Goal: Task Accomplishment & Management: Manage account settings

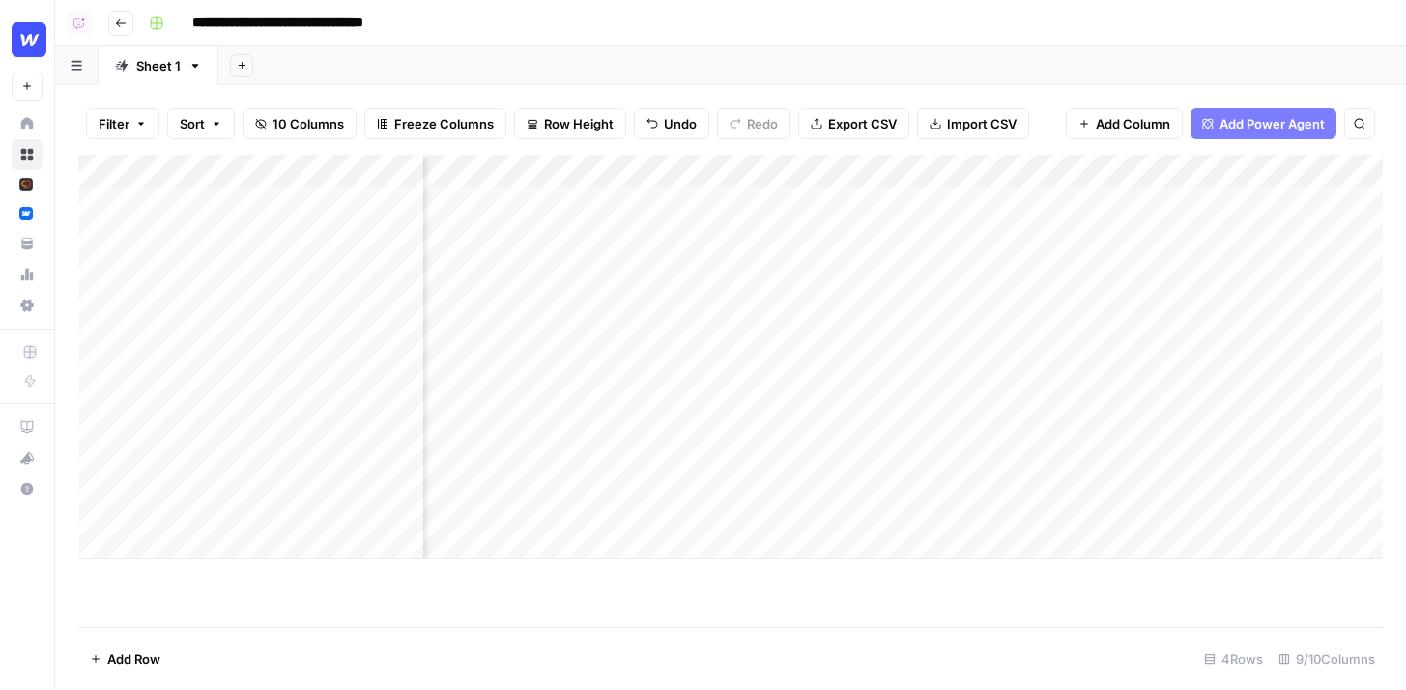
scroll to position [0, 1122]
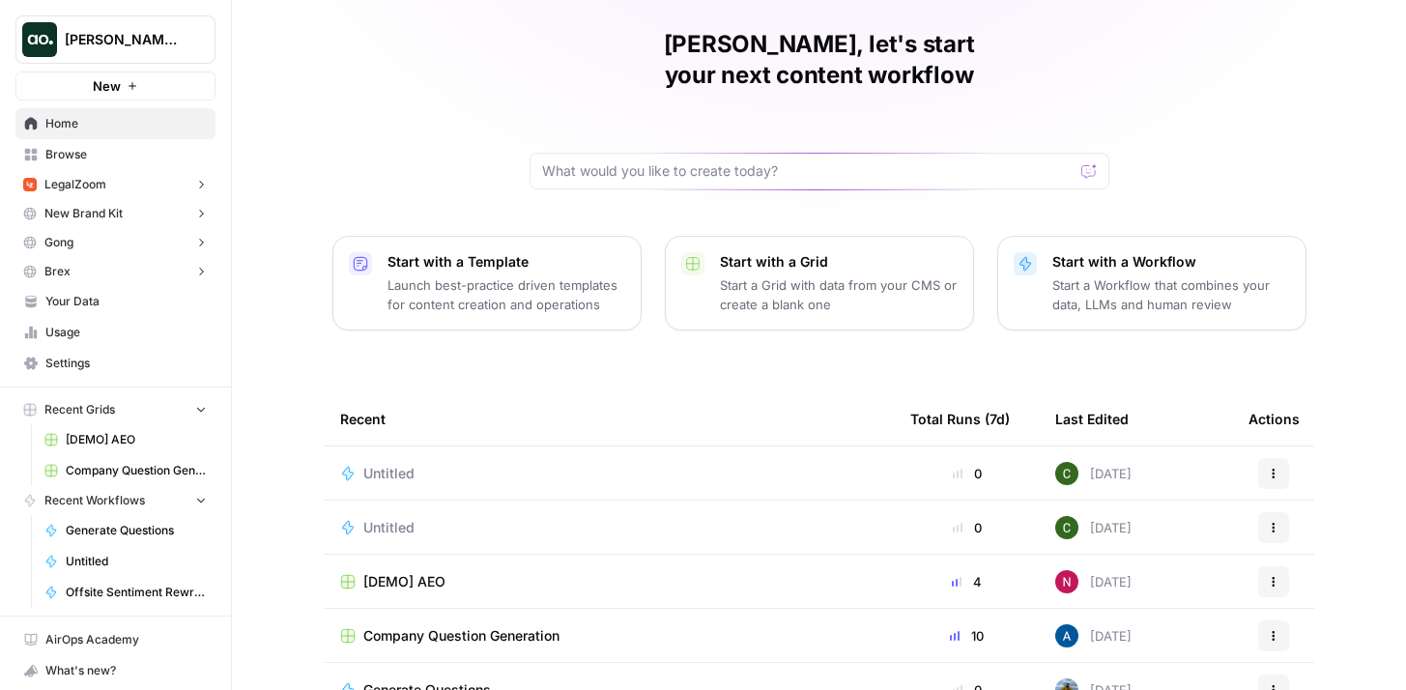
scroll to position [93, 0]
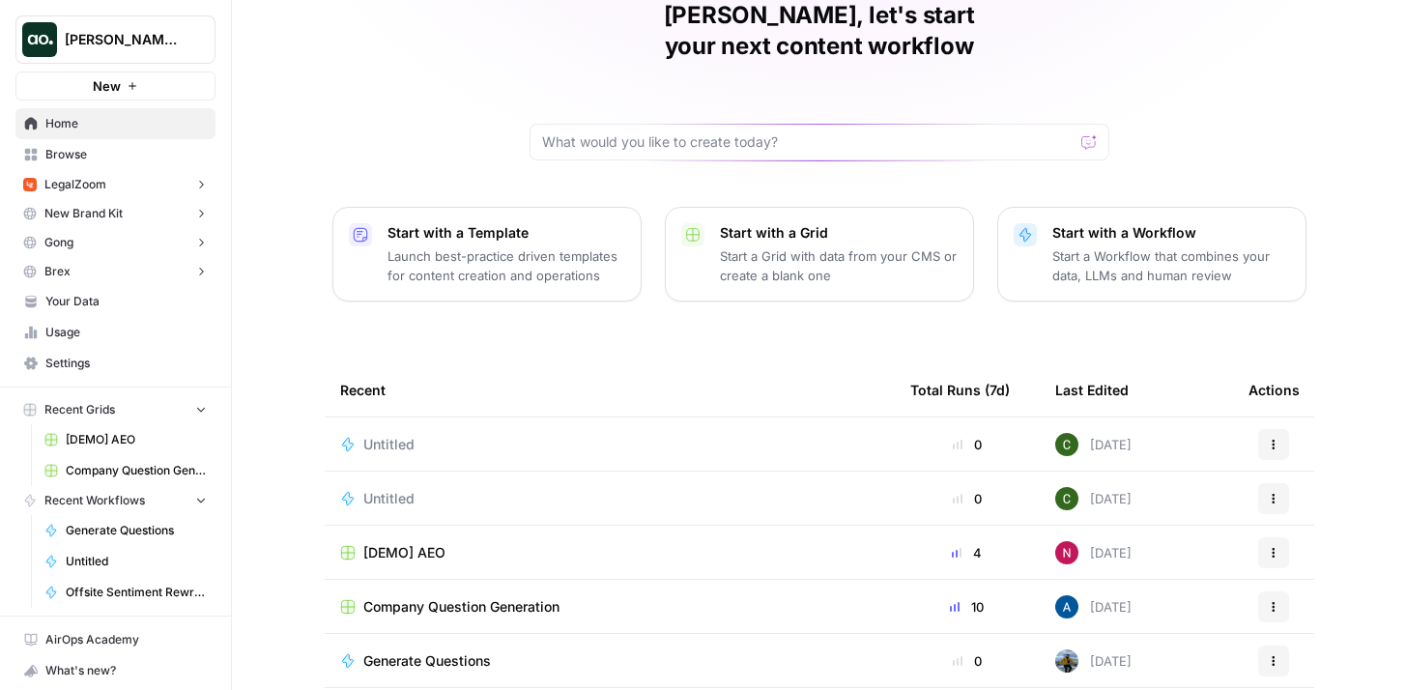
click at [434, 543] on span "[DEMO] AEO" at bounding box center [404, 552] width 82 height 19
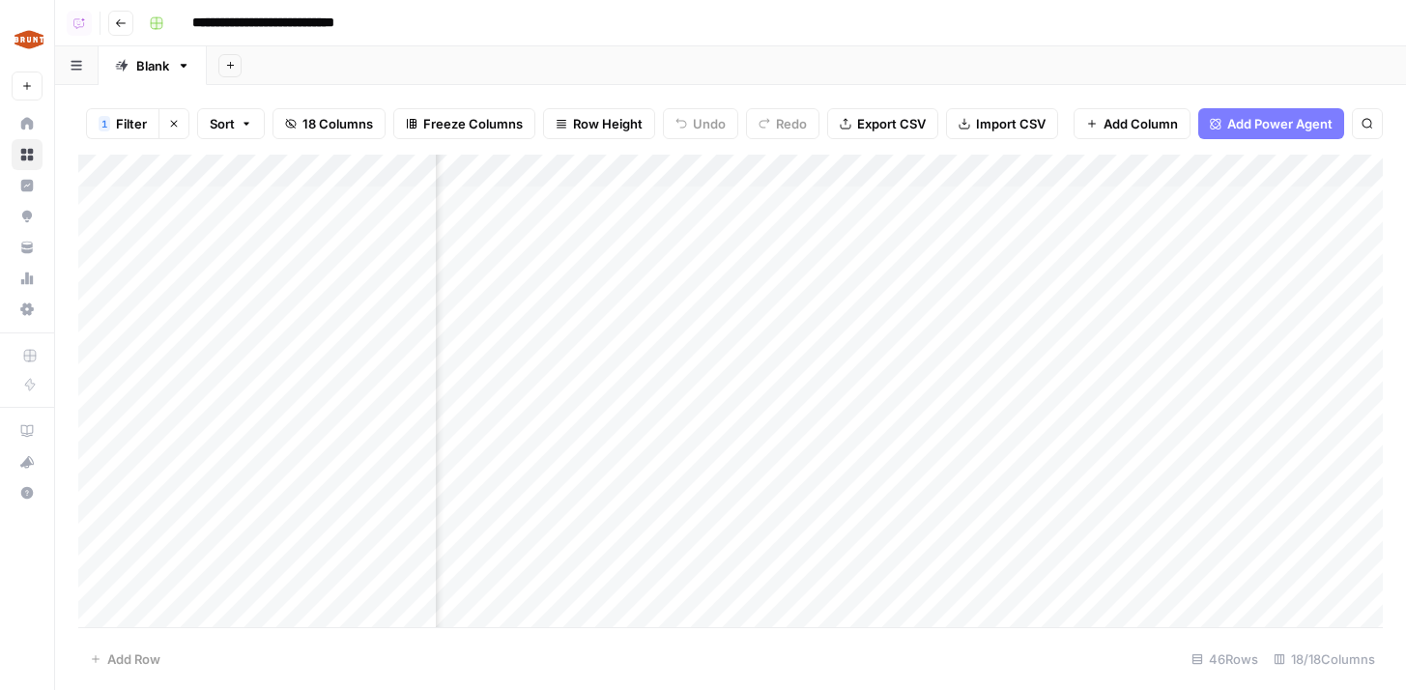
scroll to position [0, 1948]
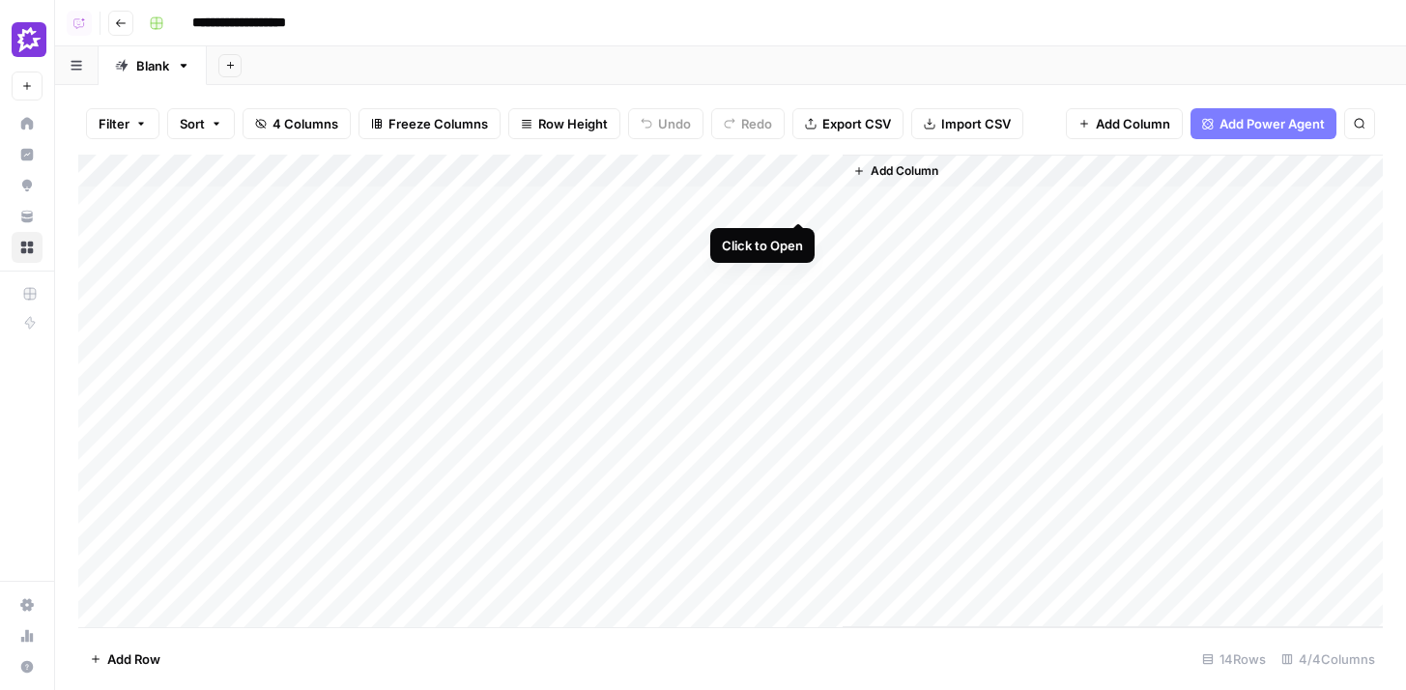
click at [797, 202] on div "Add Column" at bounding box center [730, 391] width 1304 height 472
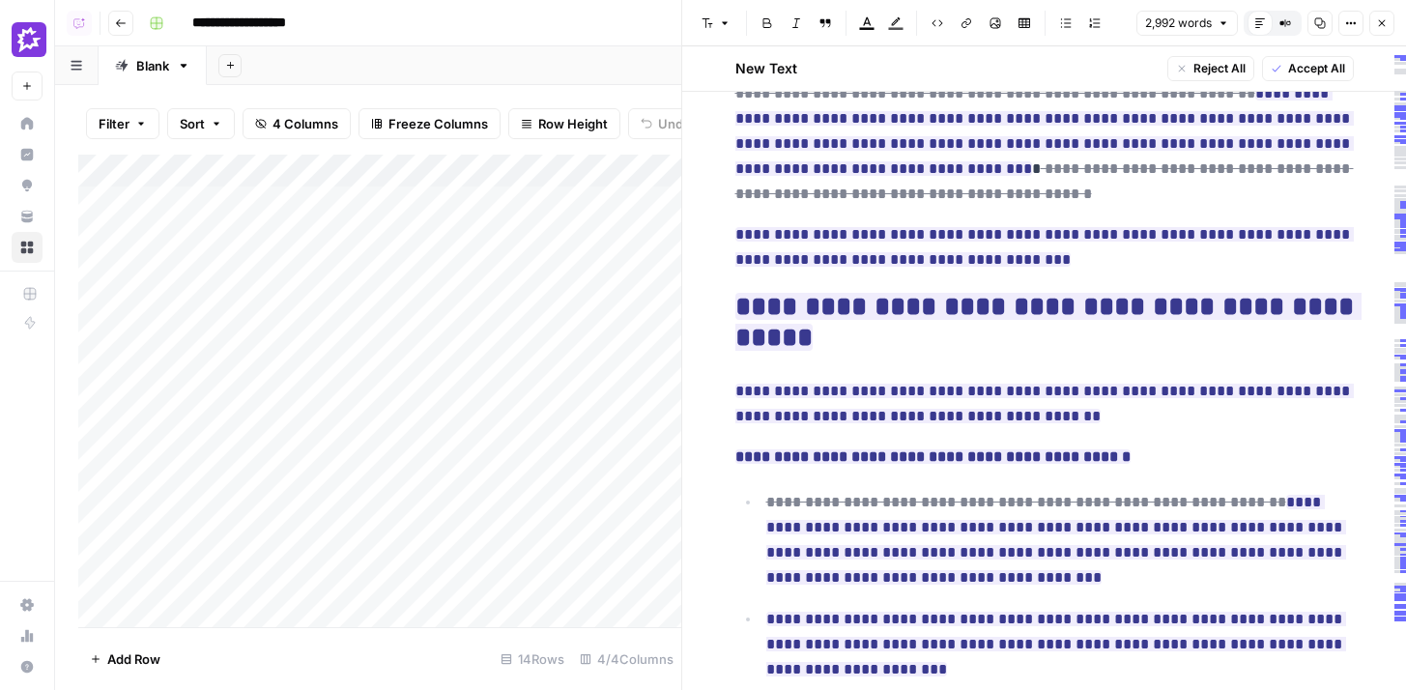
scroll to position [1281, 0]
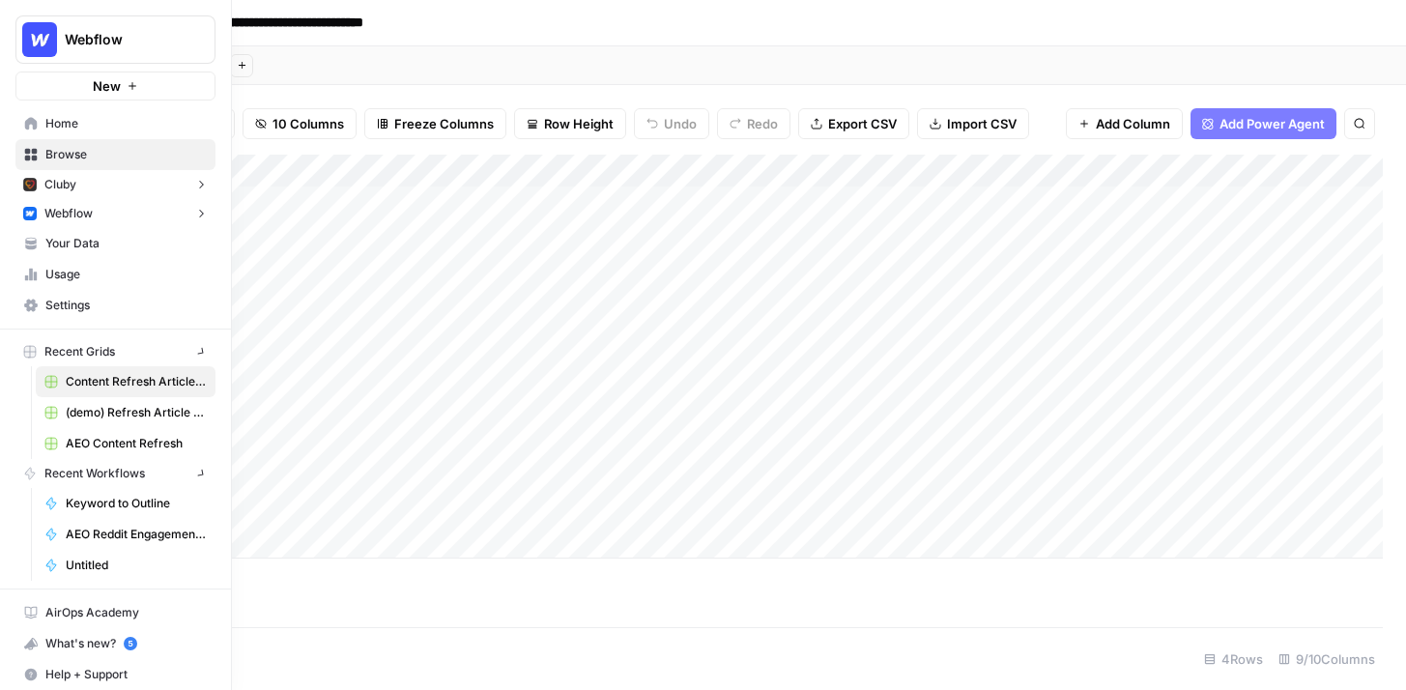
click at [31, 44] on img "Workspace: Webflow" at bounding box center [39, 39] width 35 height 35
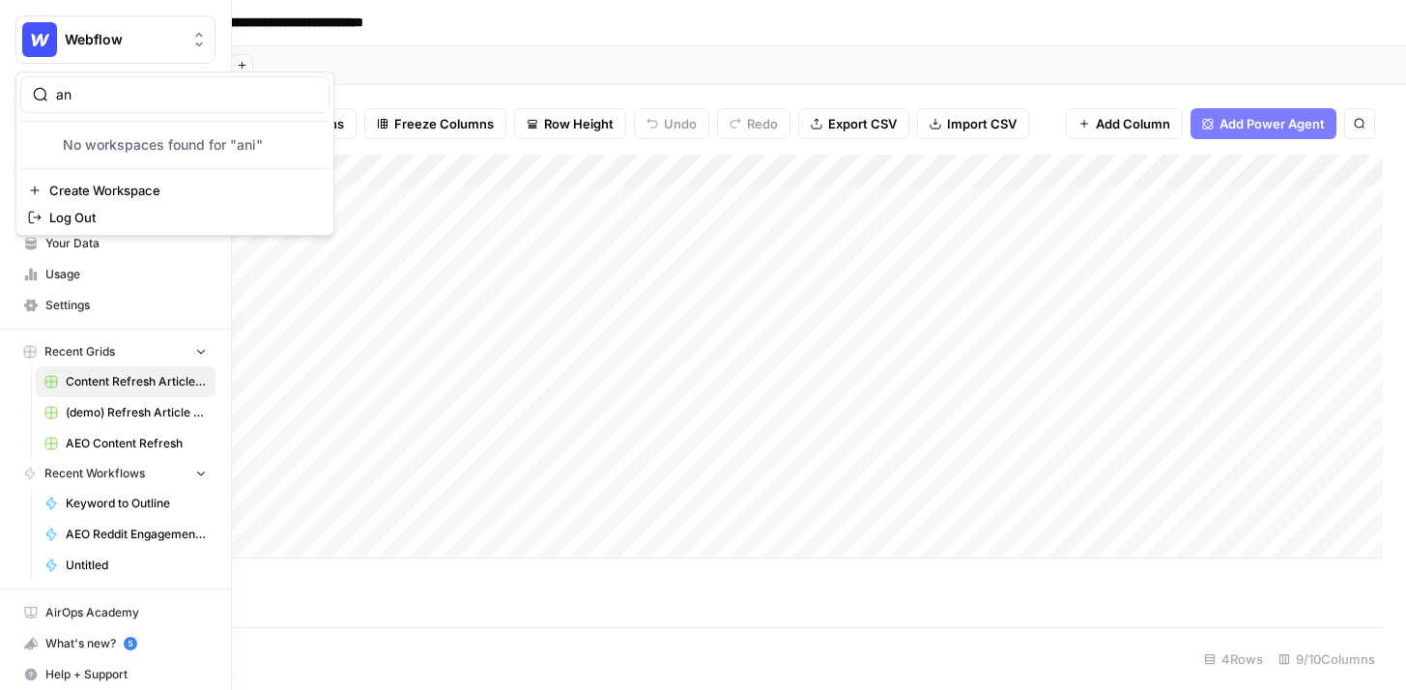
type input "a"
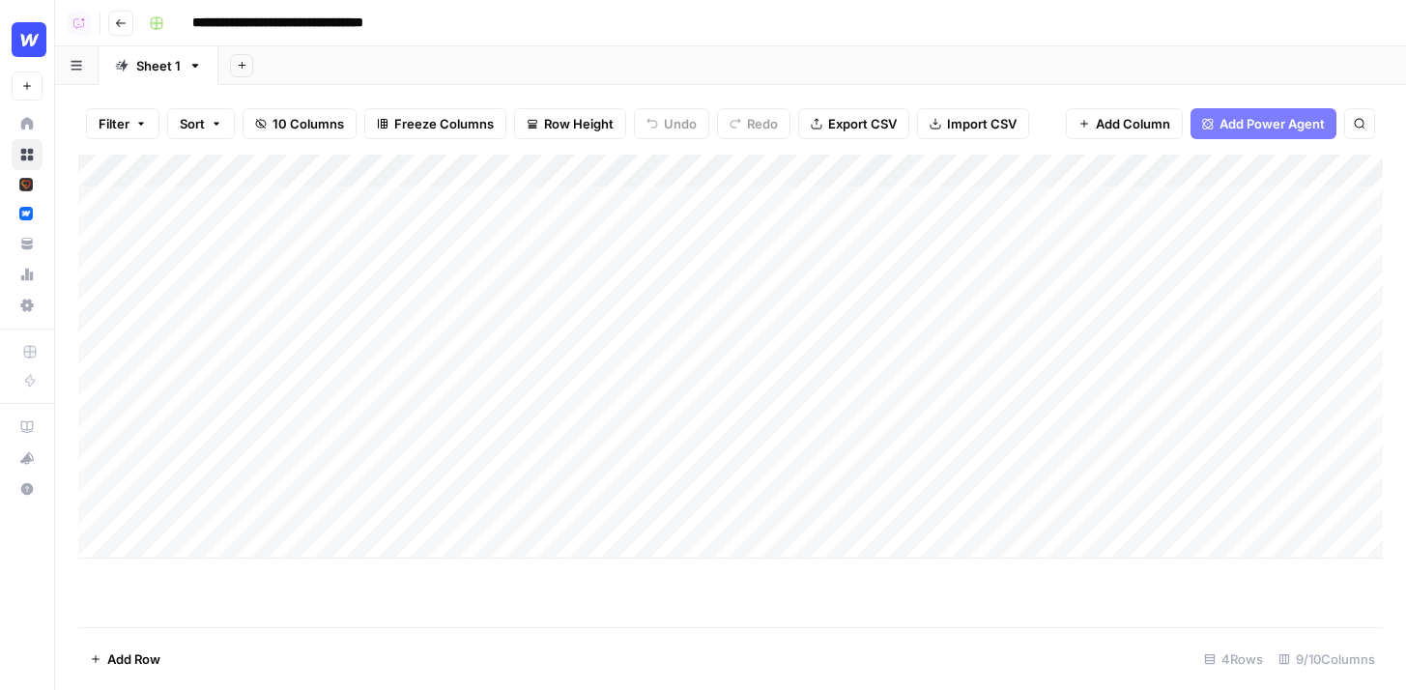
click at [709, 46] on div "Add Sheet" at bounding box center [812, 65] width 1188 height 39
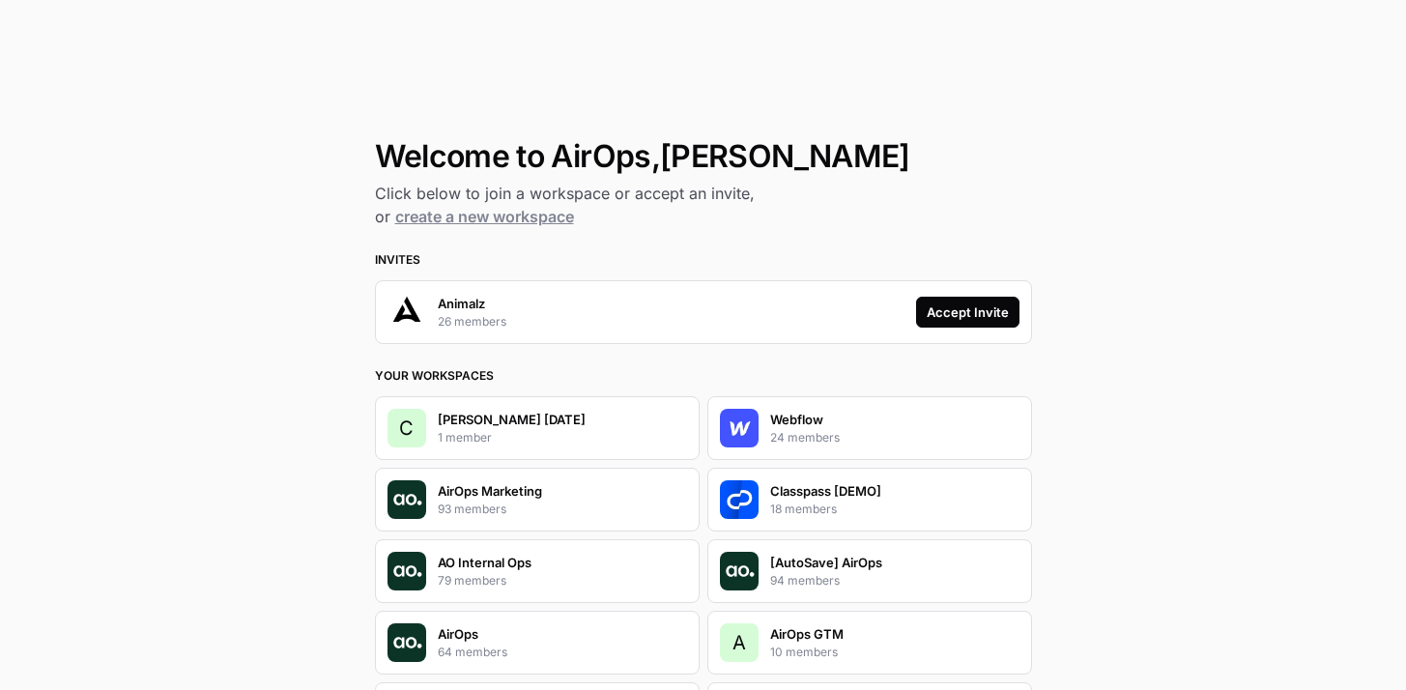
click at [938, 311] on div "Accept Invite" at bounding box center [968, 311] width 82 height 19
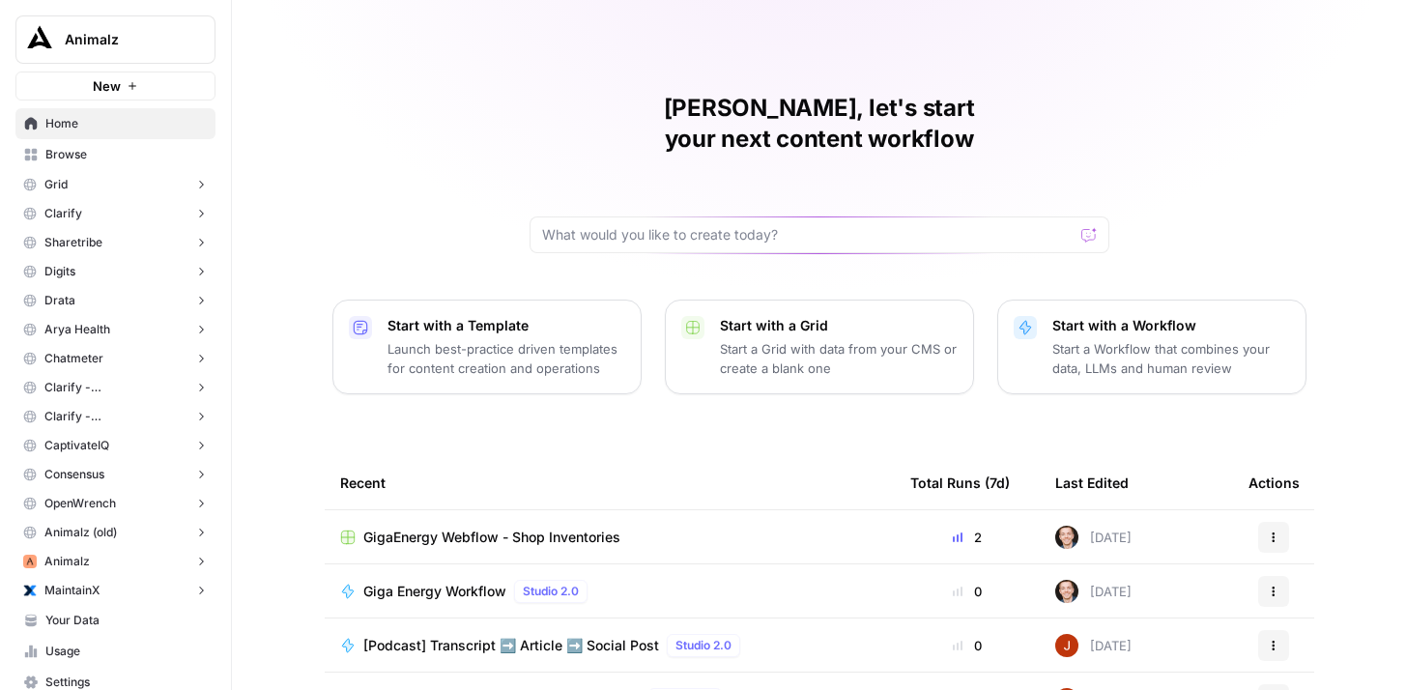
click at [157, 156] on span "Browse" at bounding box center [125, 154] width 161 height 17
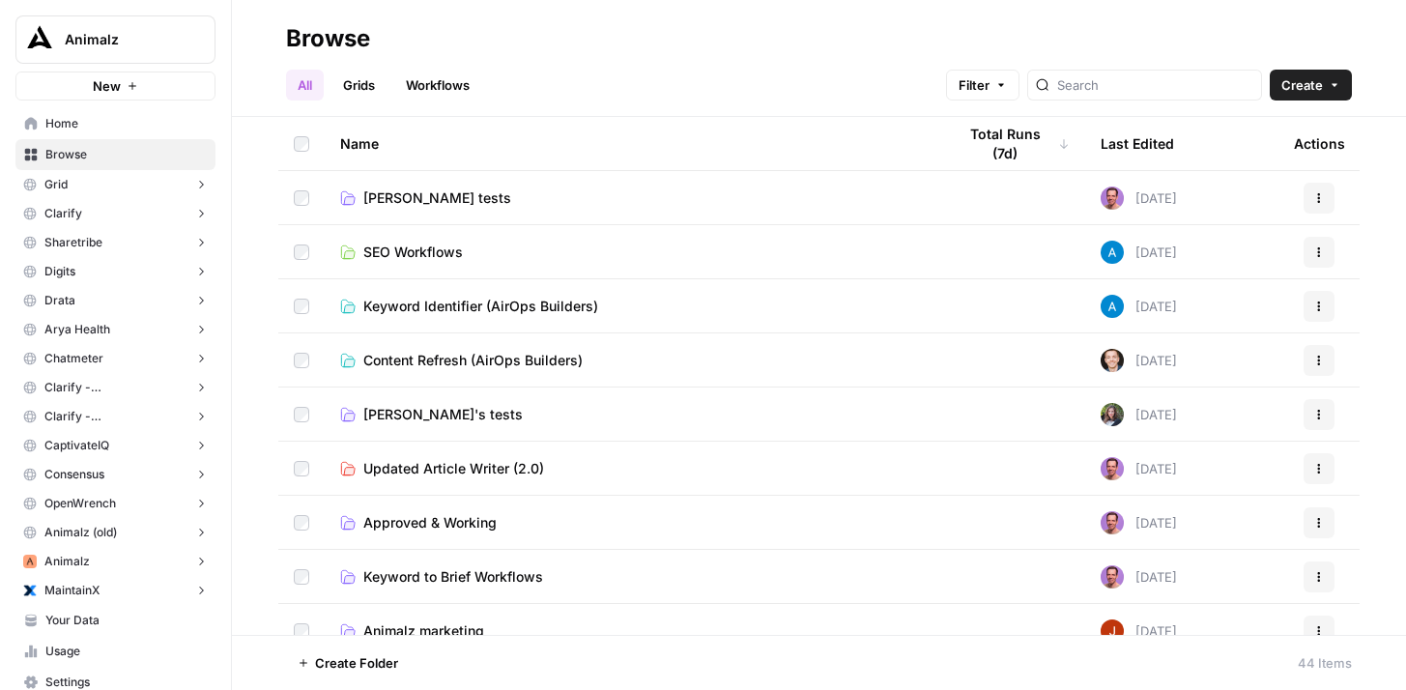
click at [158, 181] on button "Grid" at bounding box center [115, 184] width 200 height 29
click at [366, 95] on link "Grids" at bounding box center [358, 85] width 55 height 31
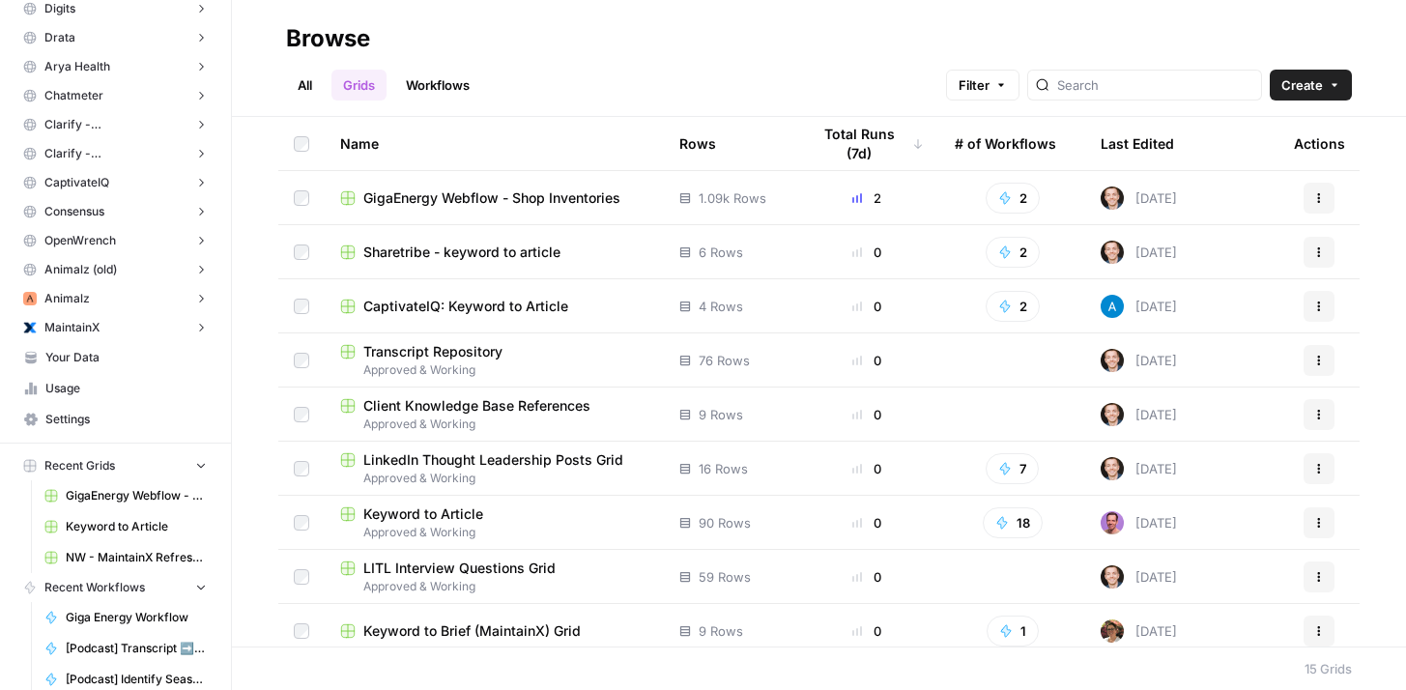
scroll to position [385, 0]
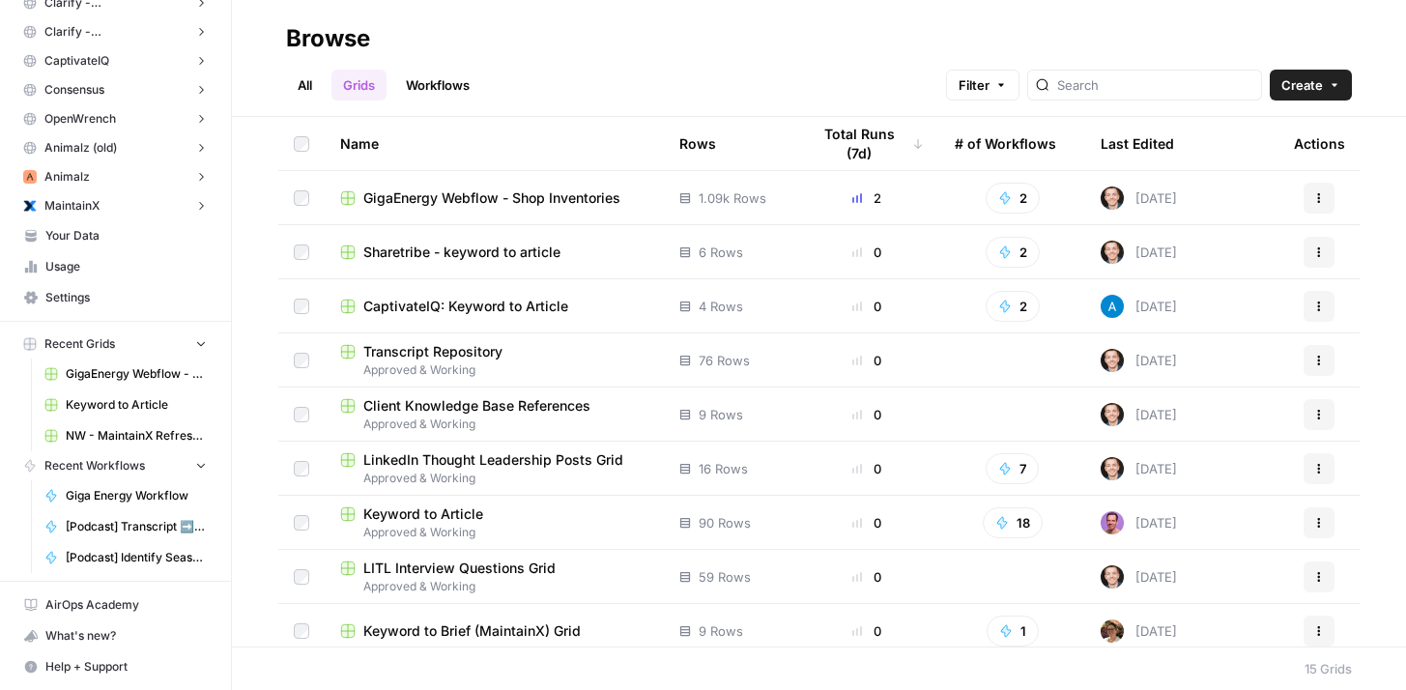
click at [111, 273] on span "Usage" at bounding box center [125, 266] width 161 height 17
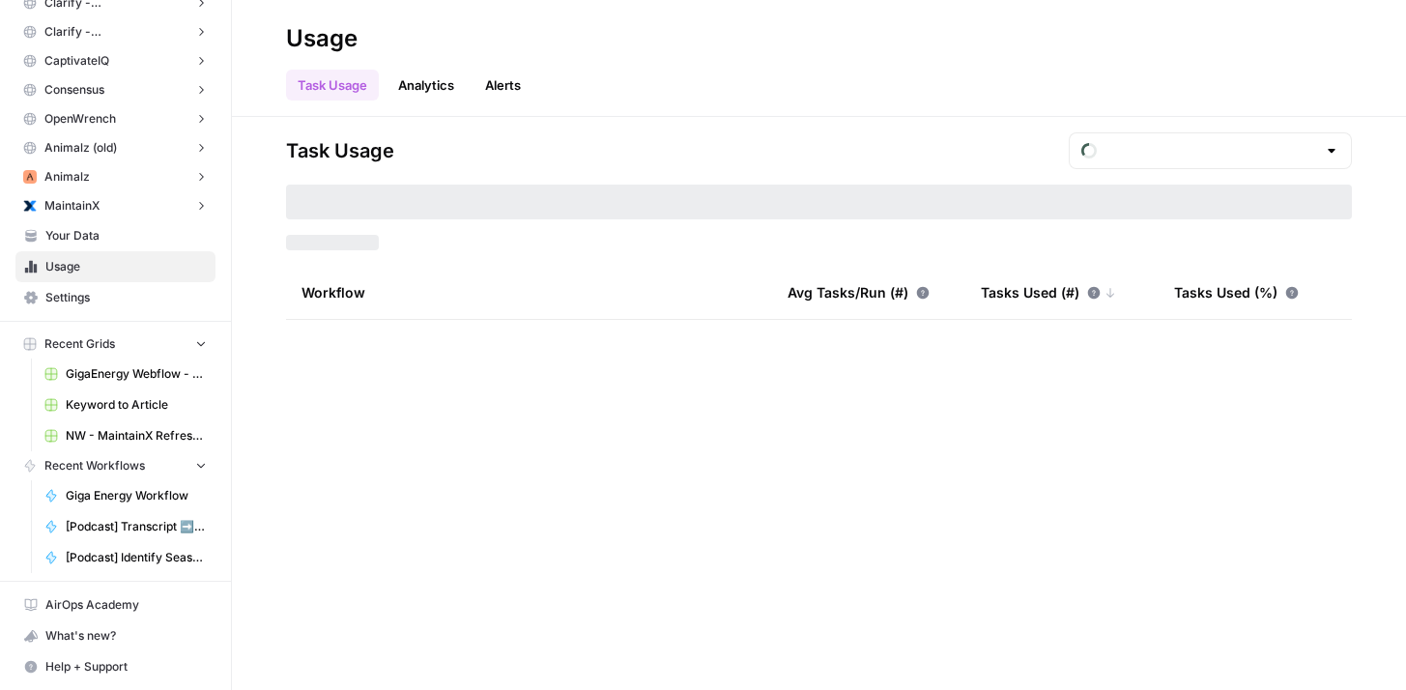
type input "August Tasks"
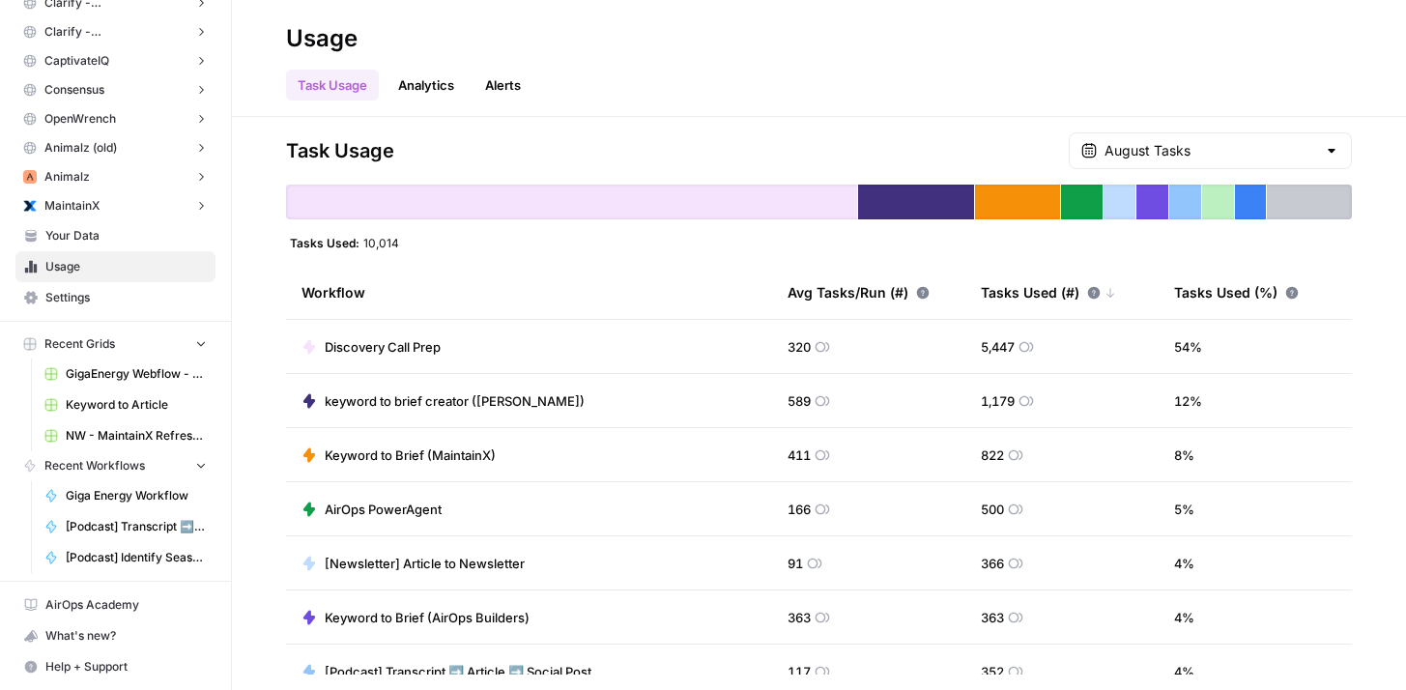
click at [416, 337] on span "Discovery Call Prep" at bounding box center [383, 346] width 116 height 19
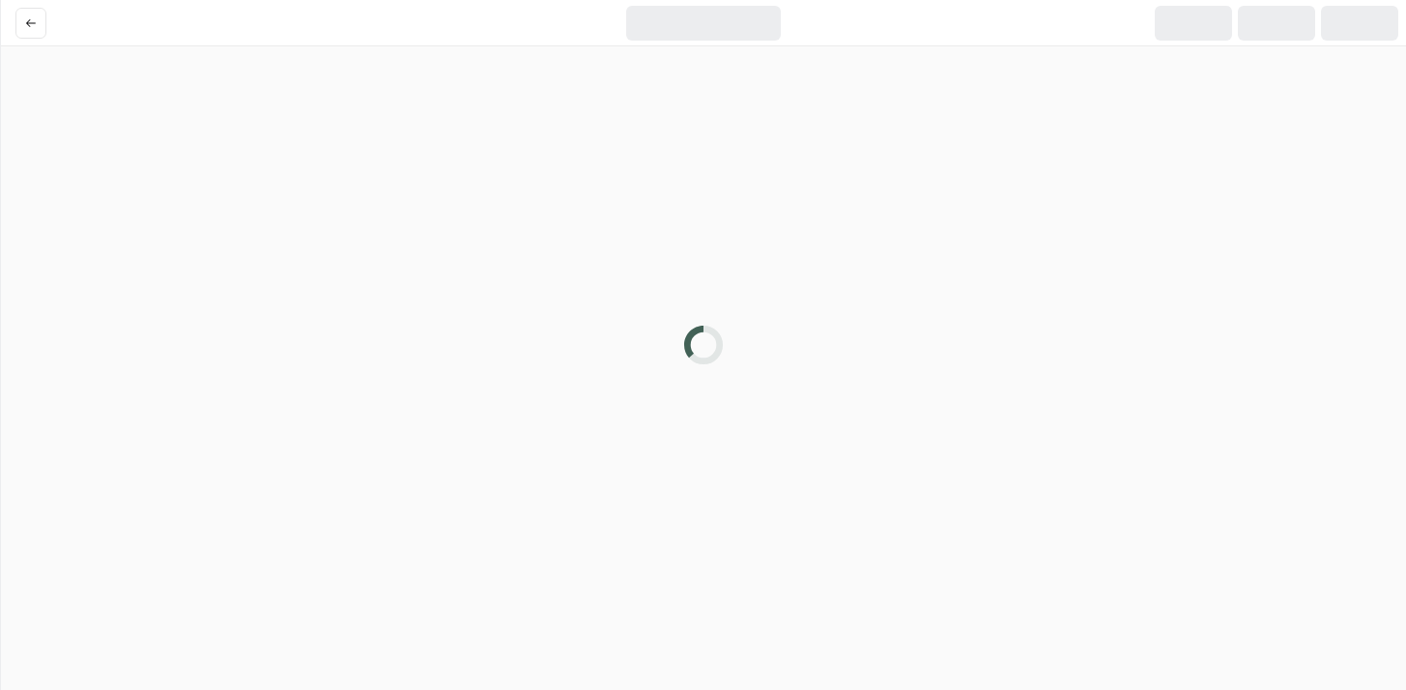
scroll to position [323, 0]
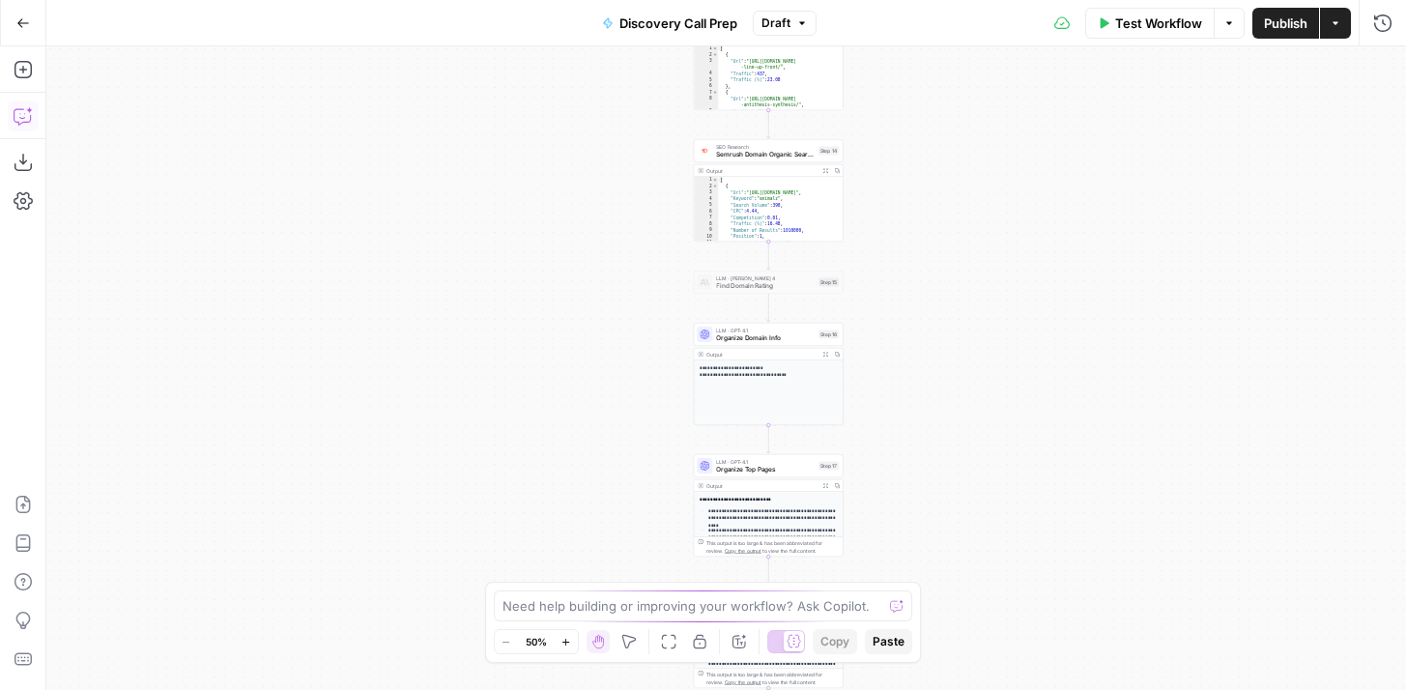
click at [21, 120] on icon "button" at bounding box center [23, 115] width 19 height 19
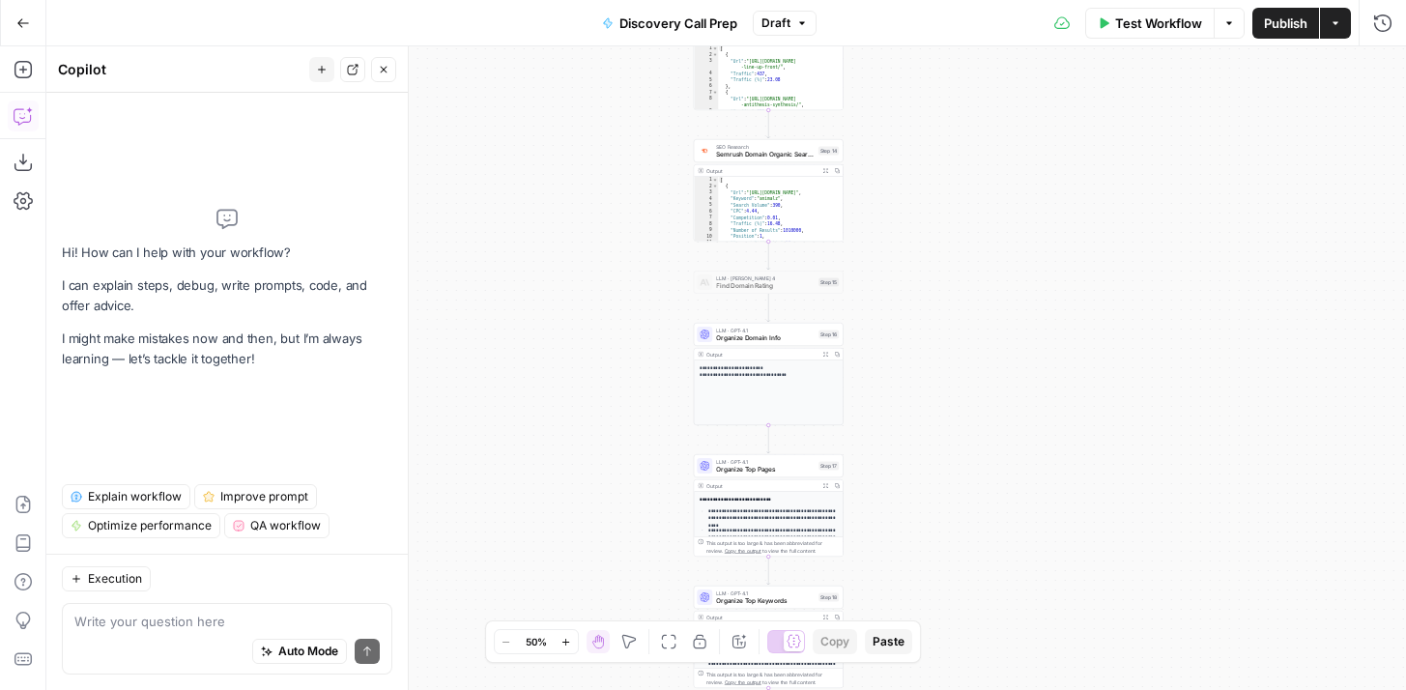
click at [124, 499] on span "Explain workflow" at bounding box center [135, 496] width 94 height 17
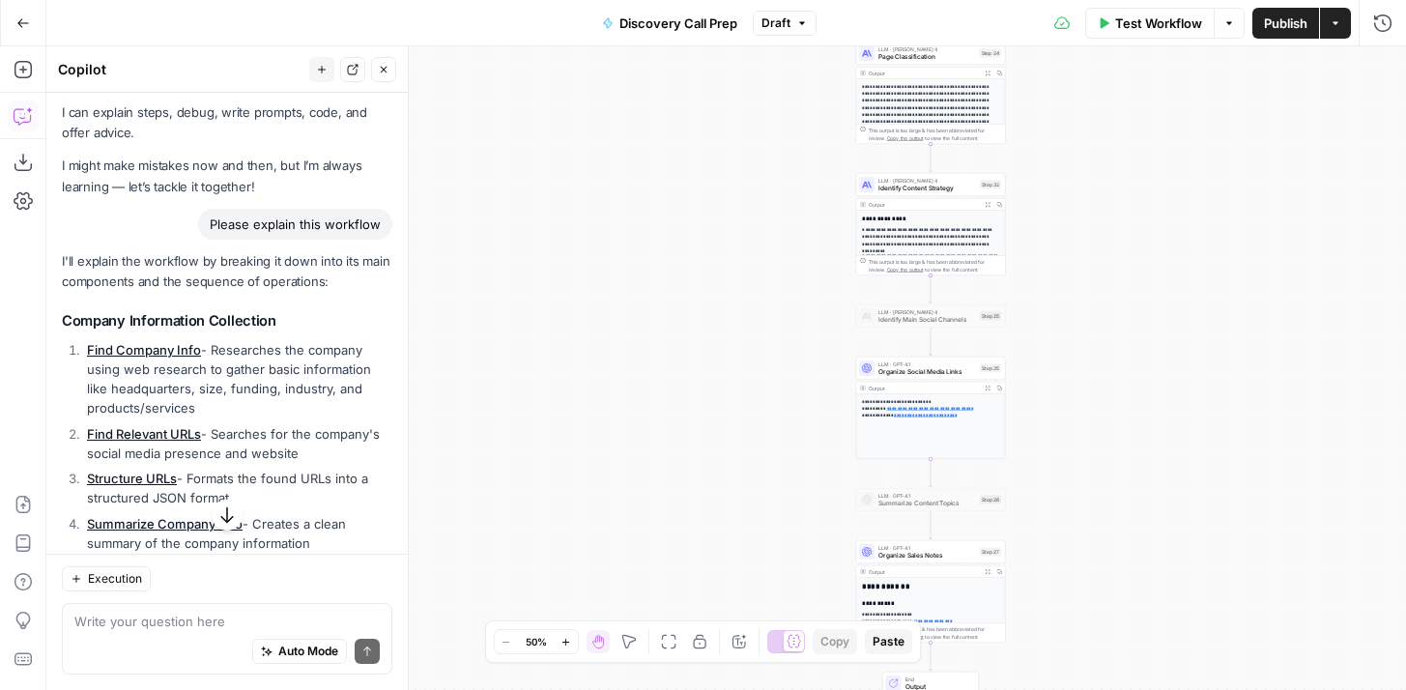
scroll to position [0, 0]
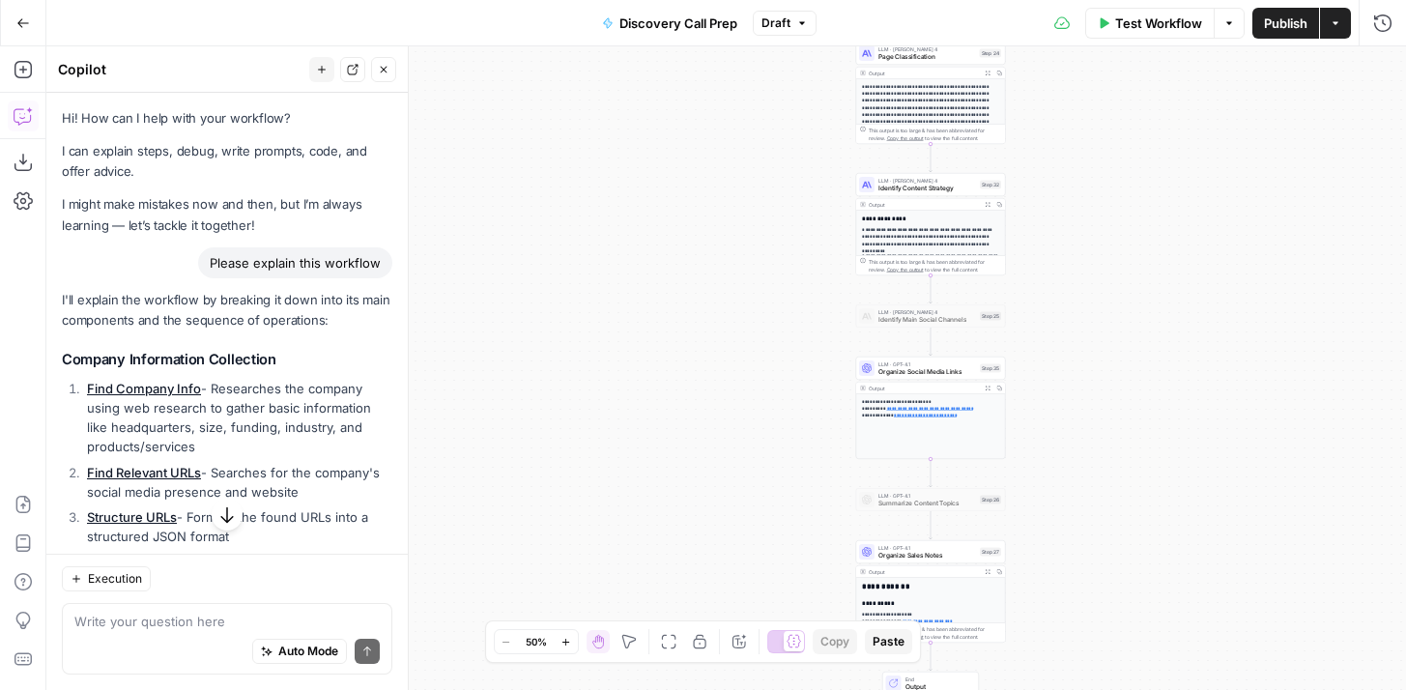
click at [386, 72] on icon "button" at bounding box center [384, 70] width 12 height 12
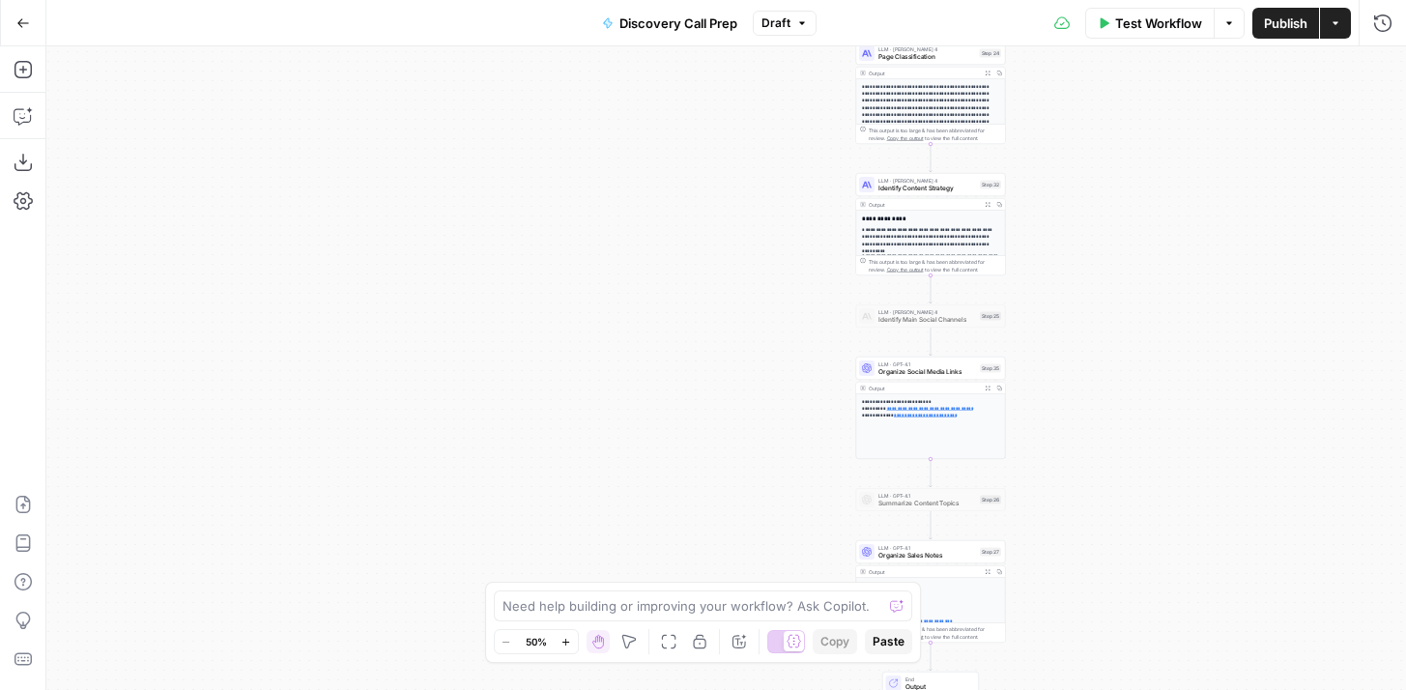
click at [27, 22] on icon "button" at bounding box center [23, 22] width 12 height 9
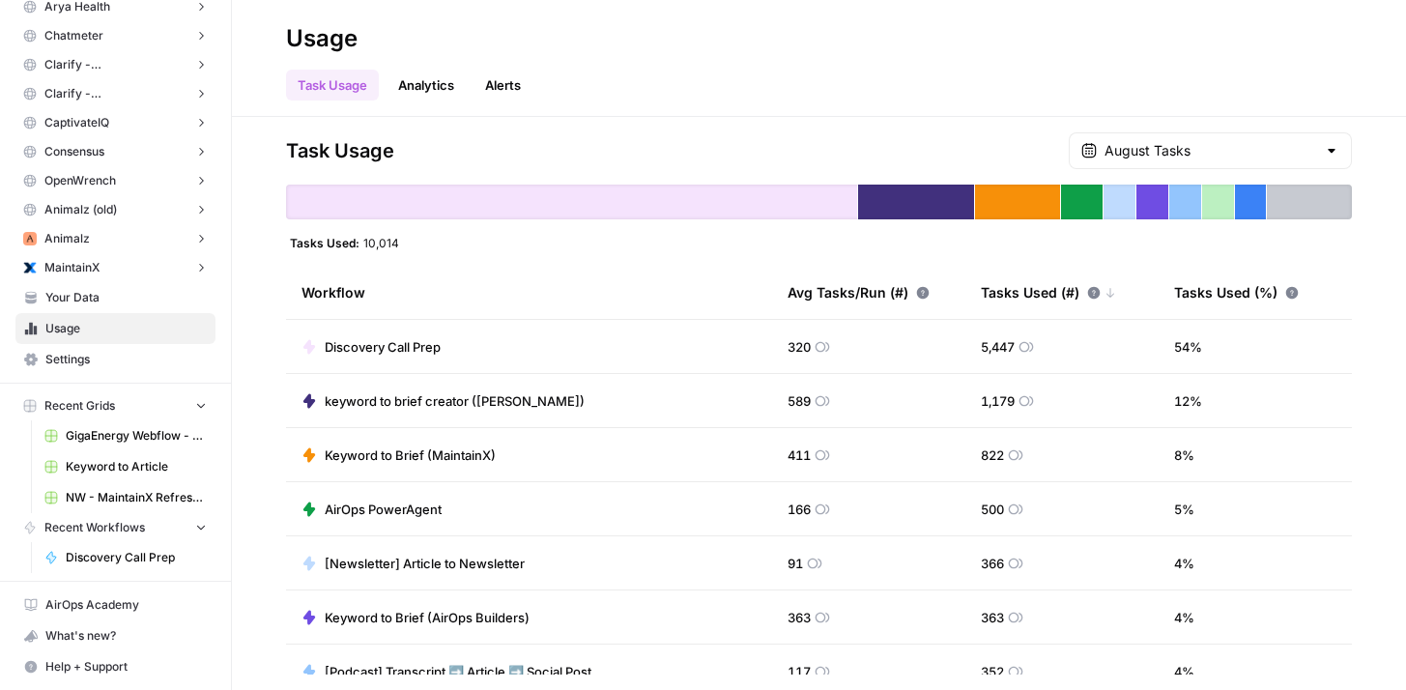
click at [108, 333] on span "Usage" at bounding box center [125, 328] width 161 height 17
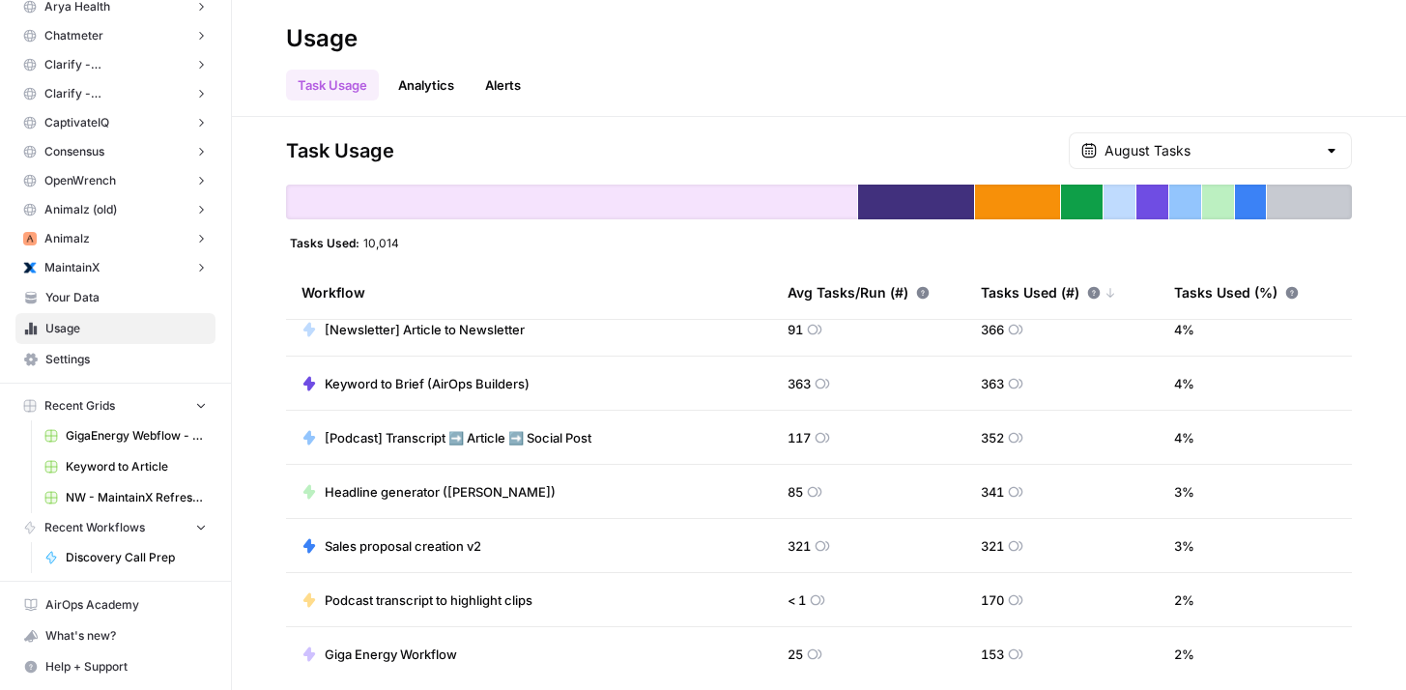
scroll to position [241, 0]
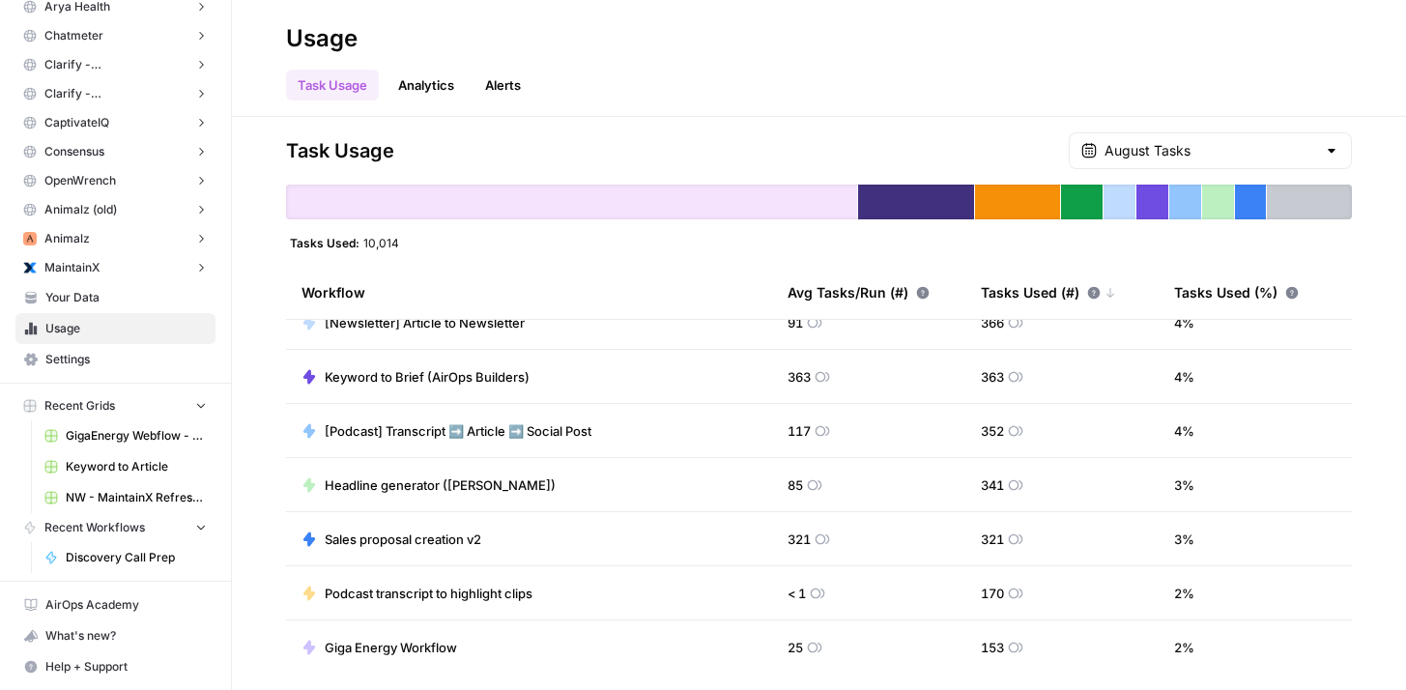
click at [1195, 161] on div "August Tasks" at bounding box center [1210, 150] width 283 height 37
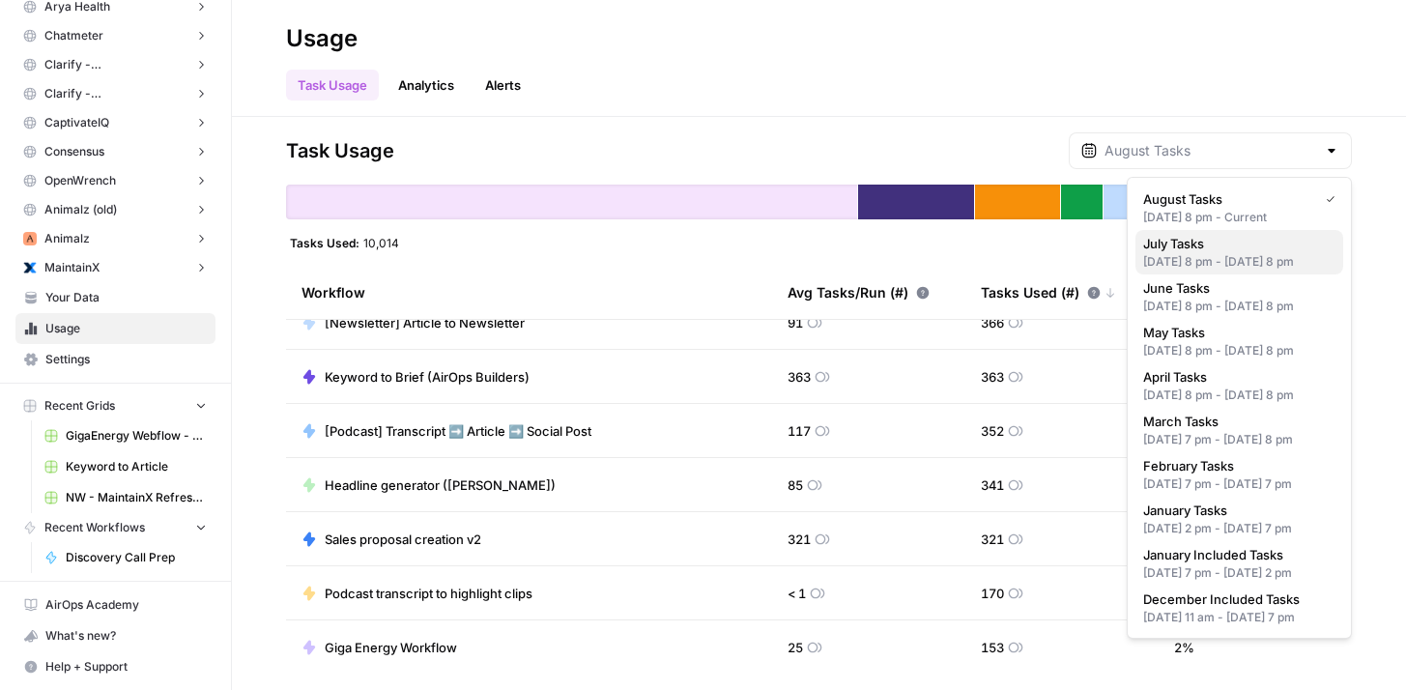
click at [1215, 248] on span "July Tasks" at bounding box center [1235, 243] width 185 height 19
type input "July Tasks"
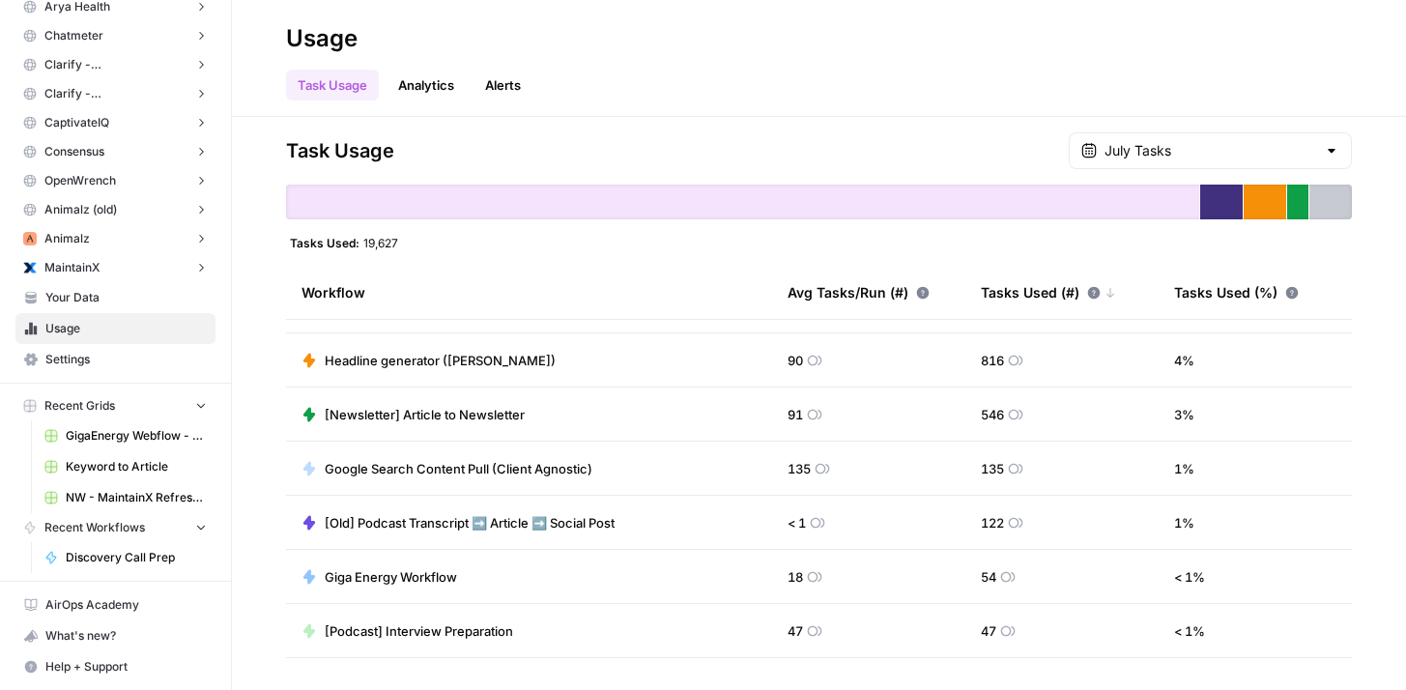
scroll to position [0, 0]
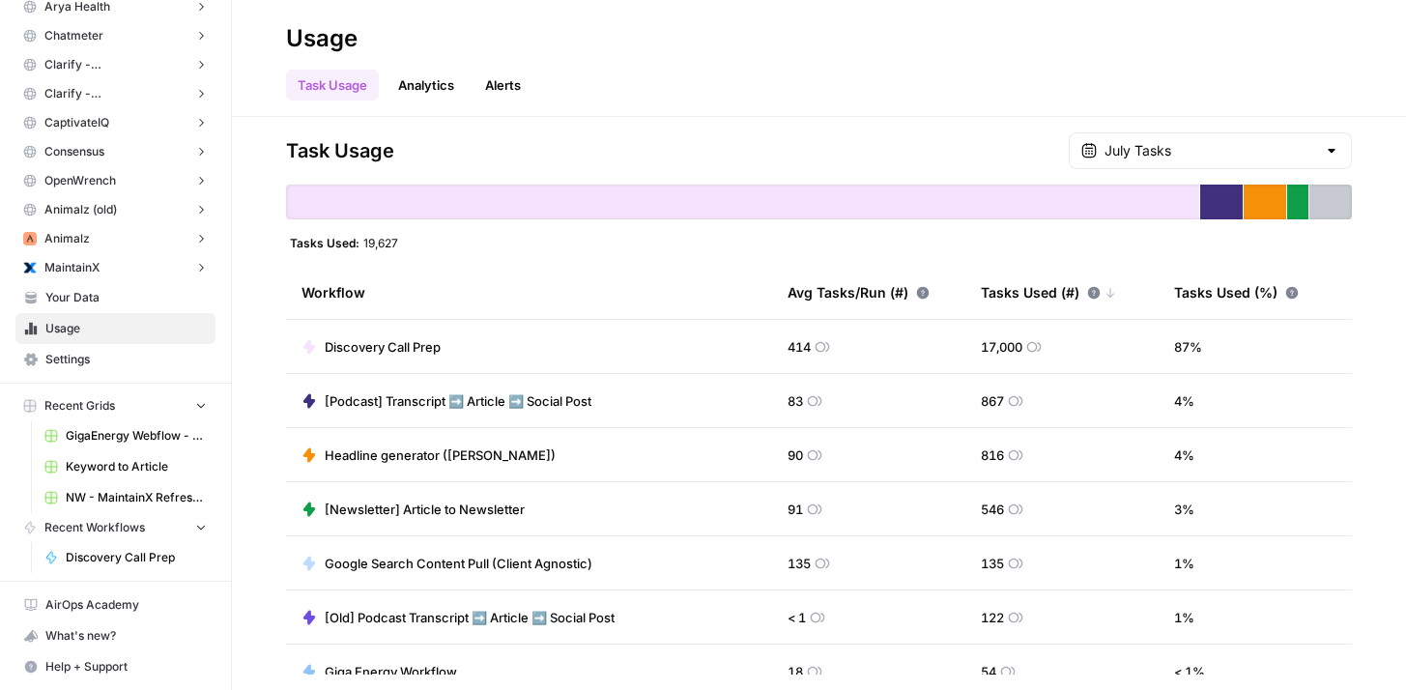
click at [109, 239] on button "Animalz" at bounding box center [115, 238] width 200 height 29
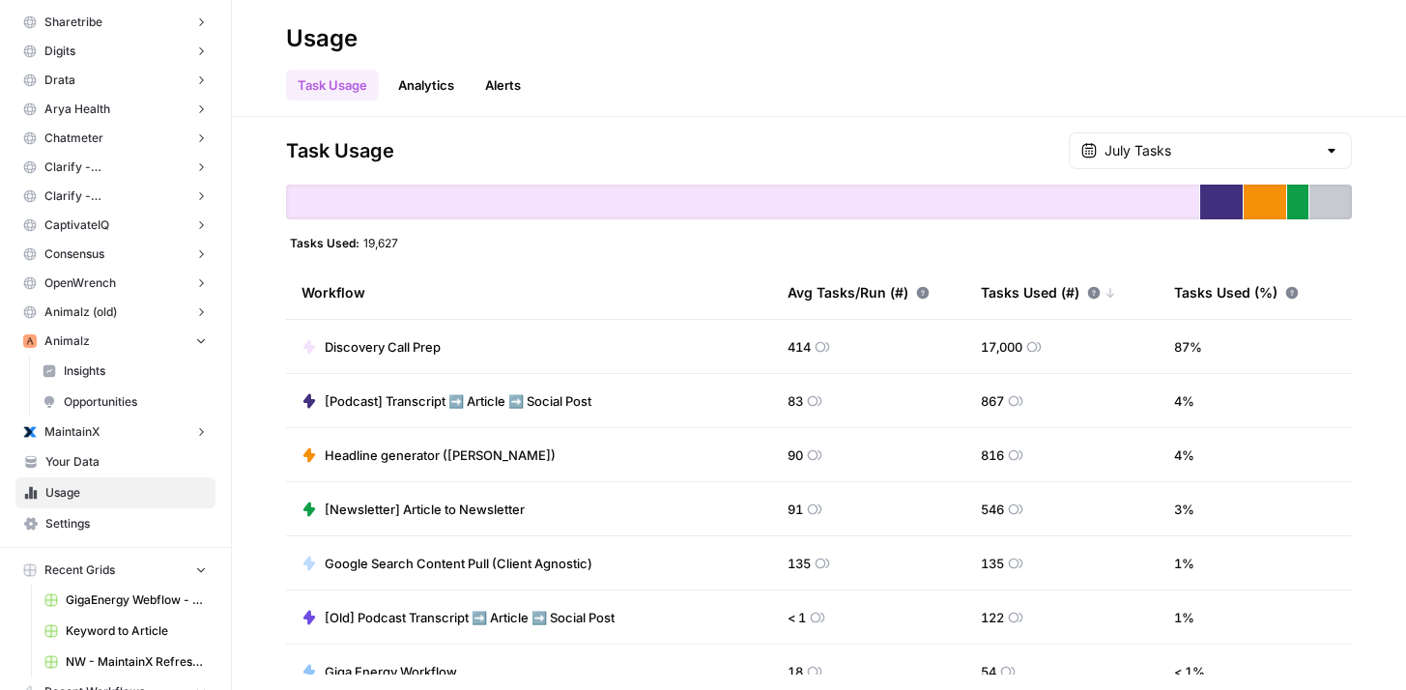
scroll to position [232, 0]
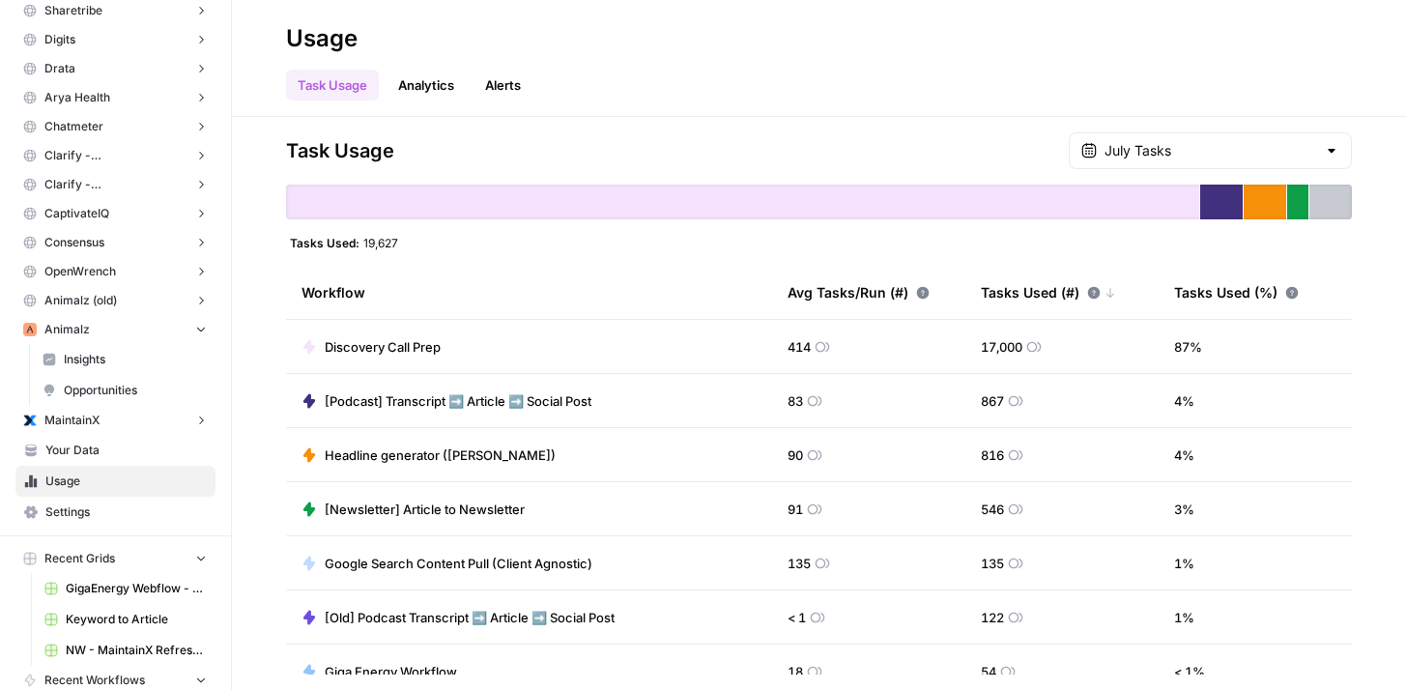
click at [114, 327] on button "Animalz" at bounding box center [115, 329] width 200 height 29
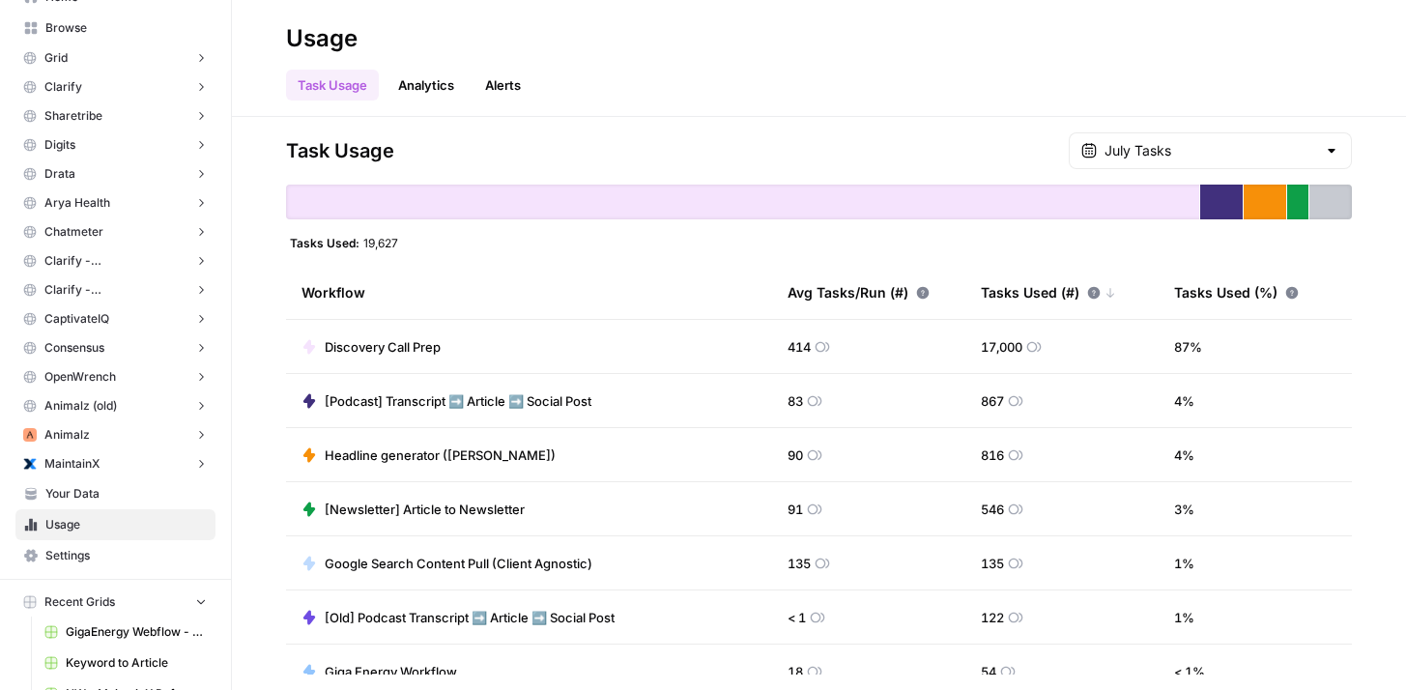
scroll to position [0, 0]
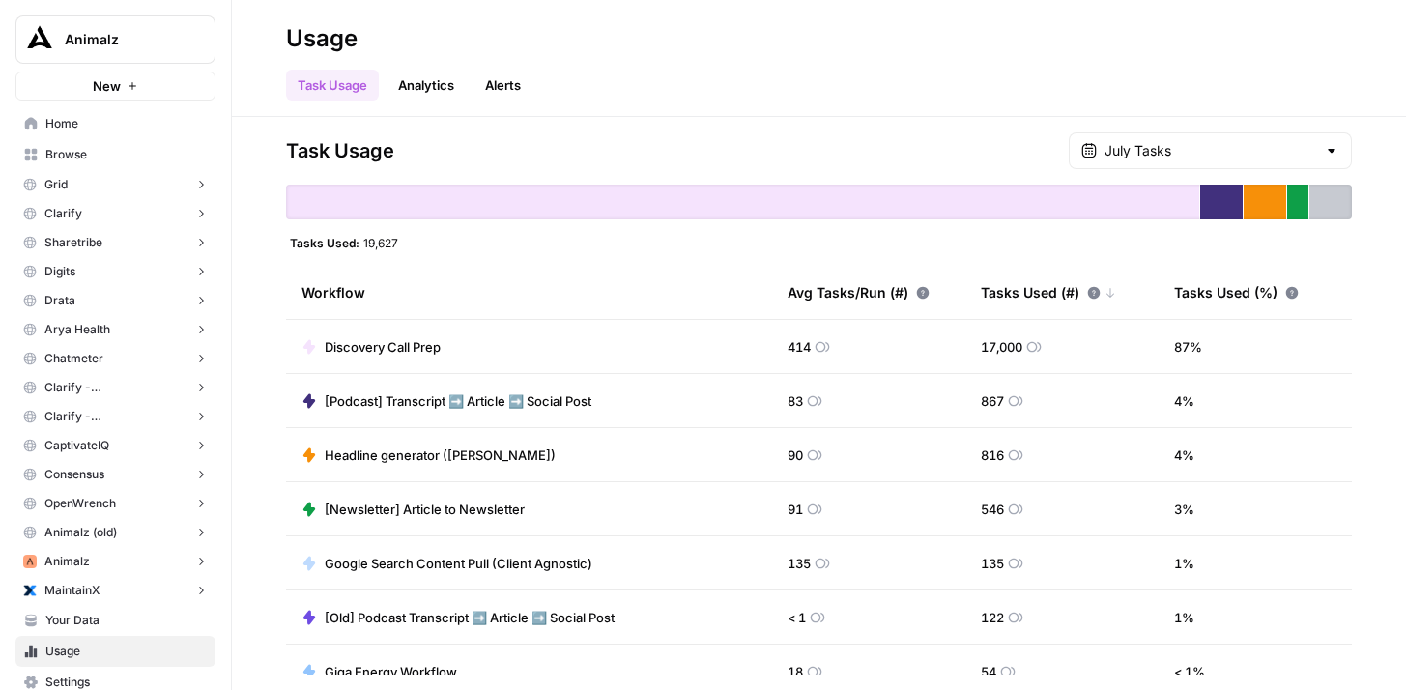
click at [106, 158] on span "Browse" at bounding box center [125, 154] width 161 height 17
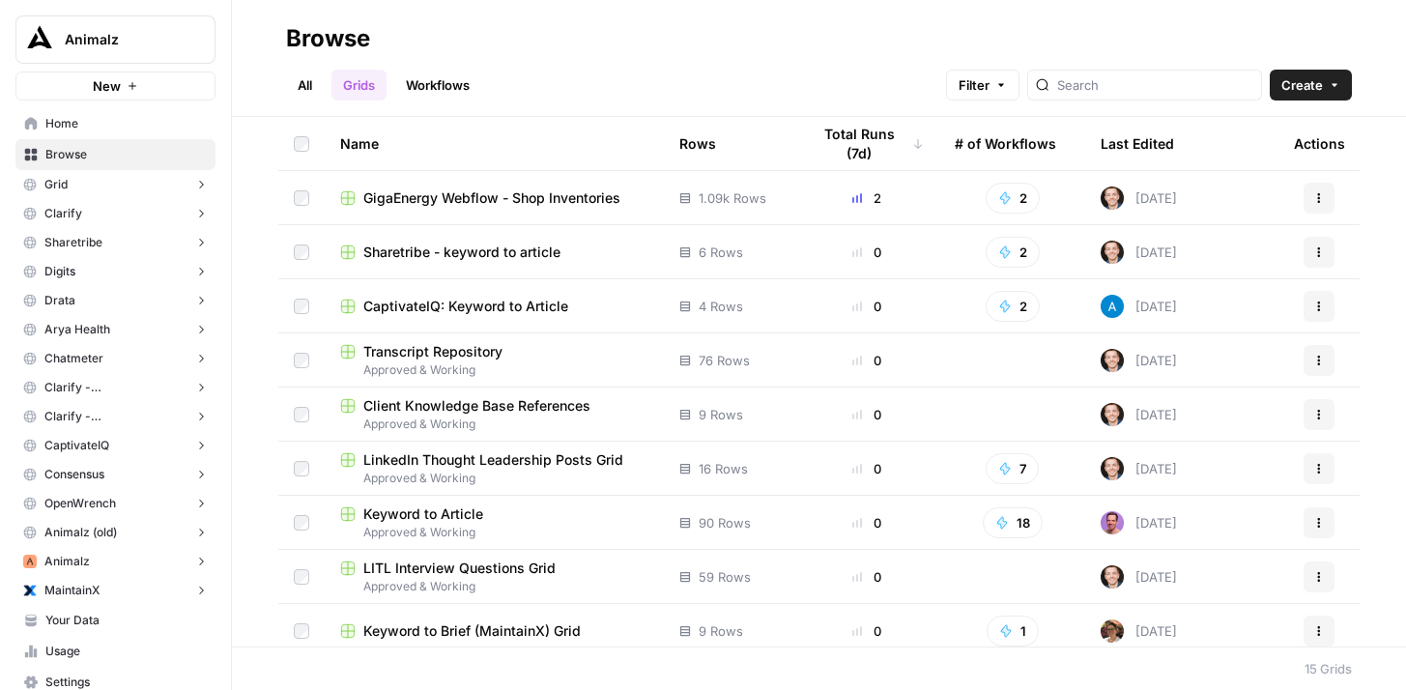
click at [434, 91] on link "Workflows" at bounding box center [437, 85] width 87 height 31
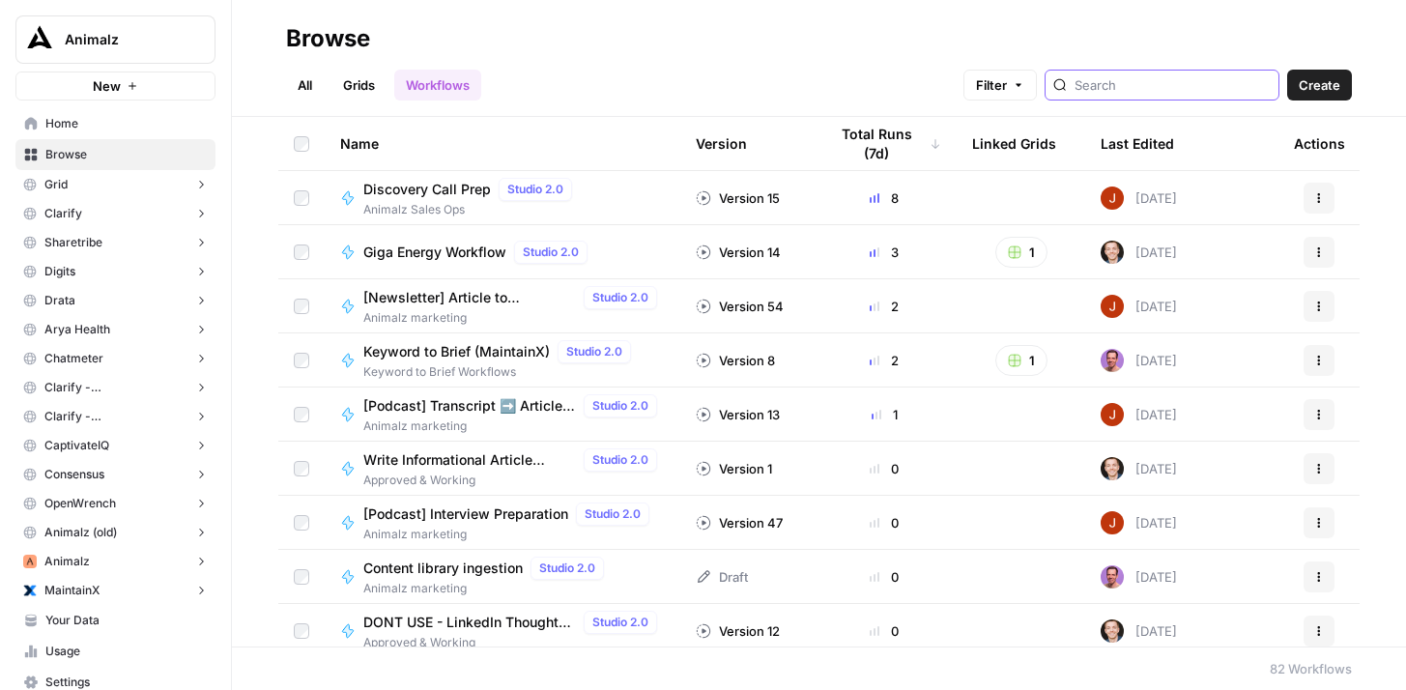
click at [1142, 87] on input "search" at bounding box center [1172, 84] width 196 height 19
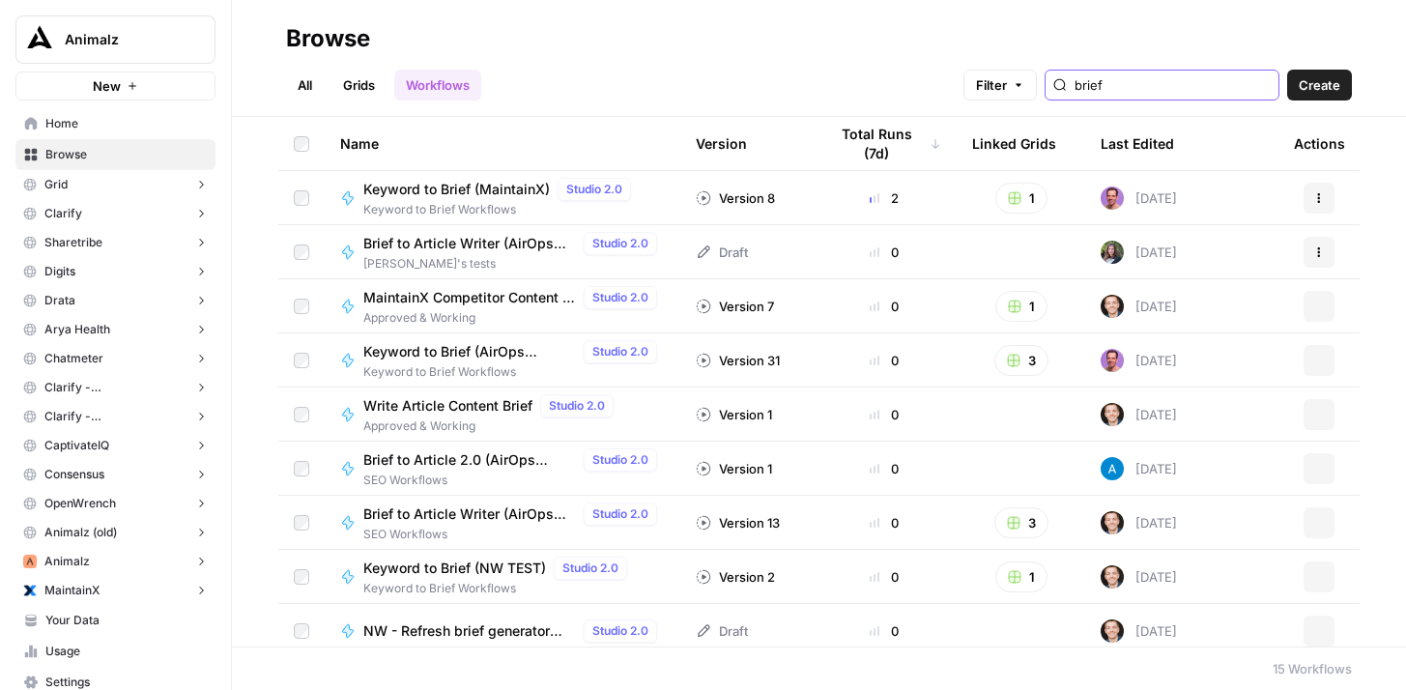
type input "brief"
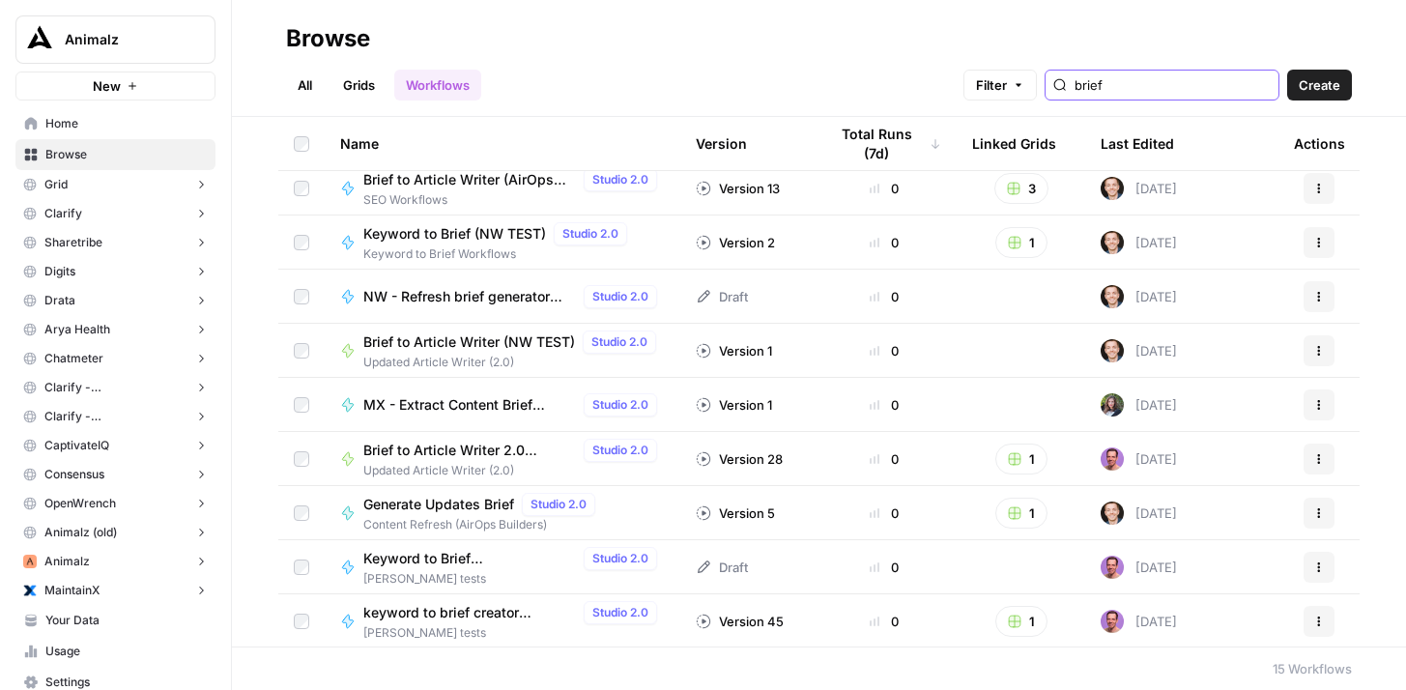
scroll to position [336, 0]
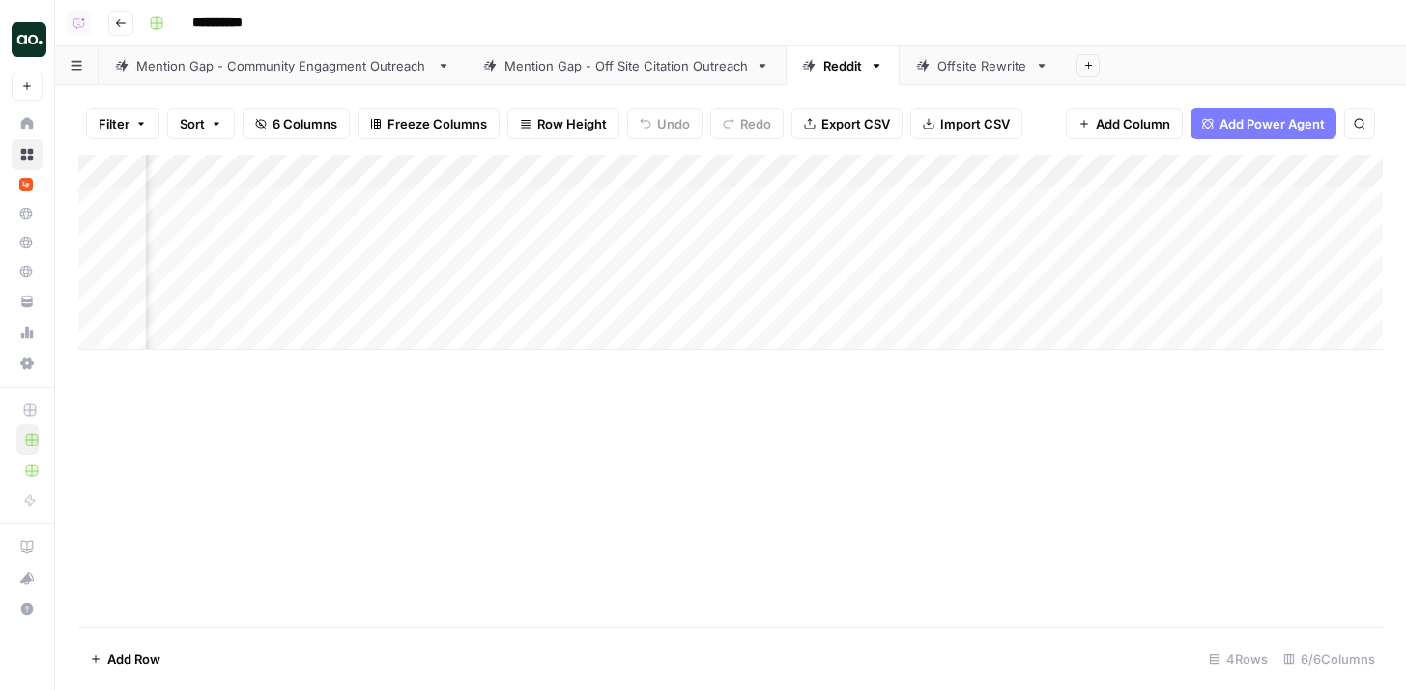
scroll to position [0, 206]
click at [1092, 67] on icon "button" at bounding box center [1088, 65] width 11 height 11
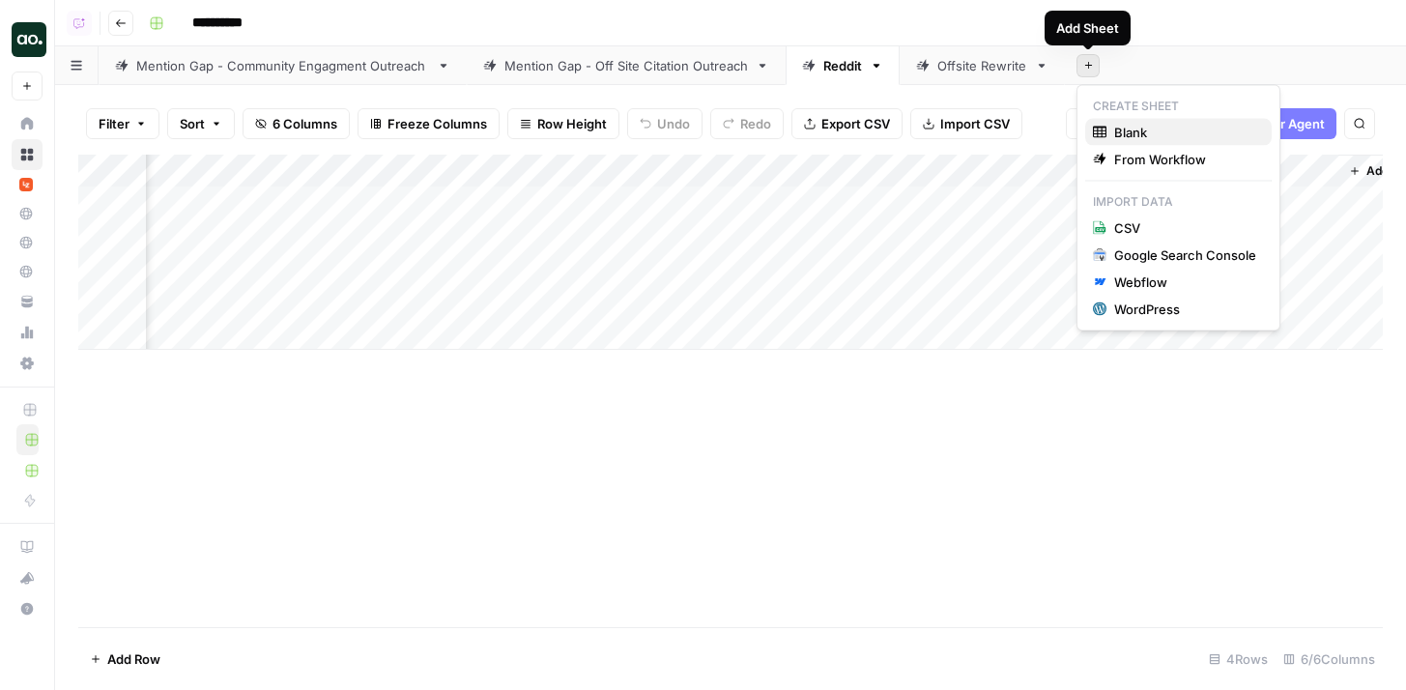
click at [1122, 133] on span "Blank" at bounding box center [1185, 132] width 142 height 19
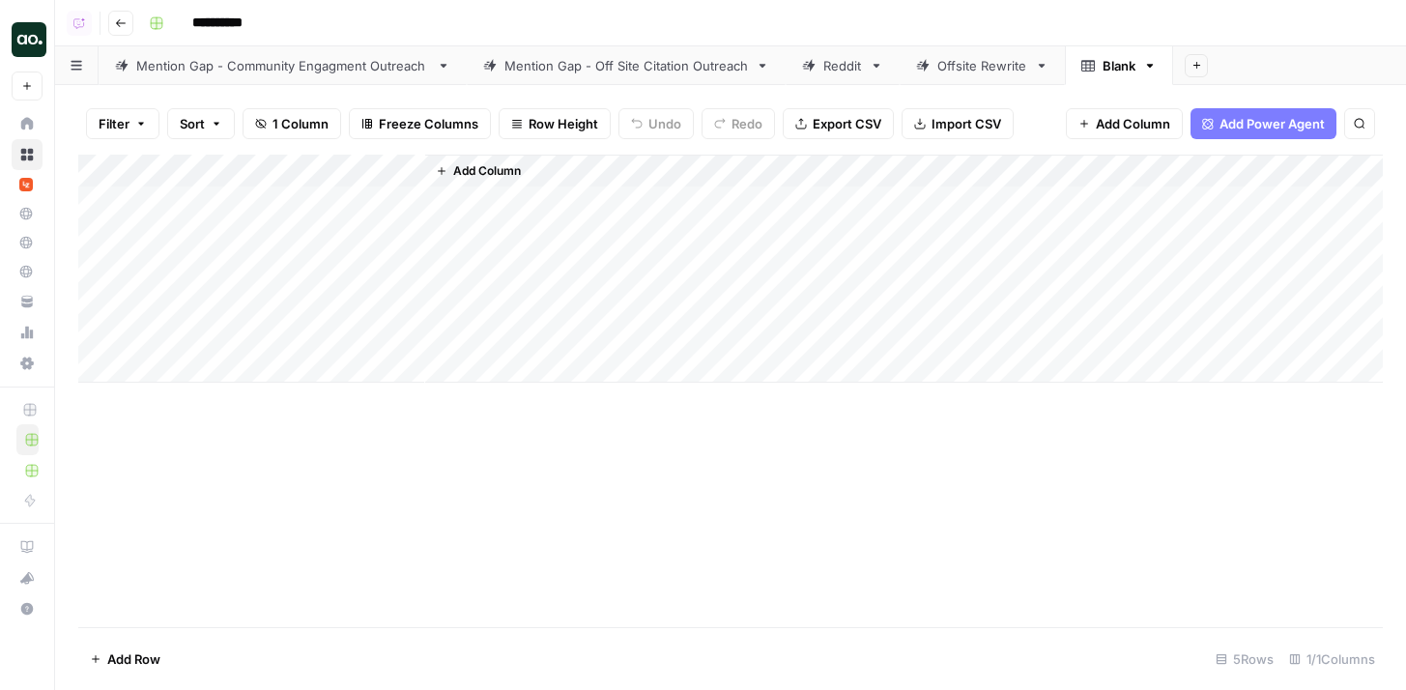
click at [1239, 130] on span "Add Power Agent" at bounding box center [1271, 123] width 105 height 19
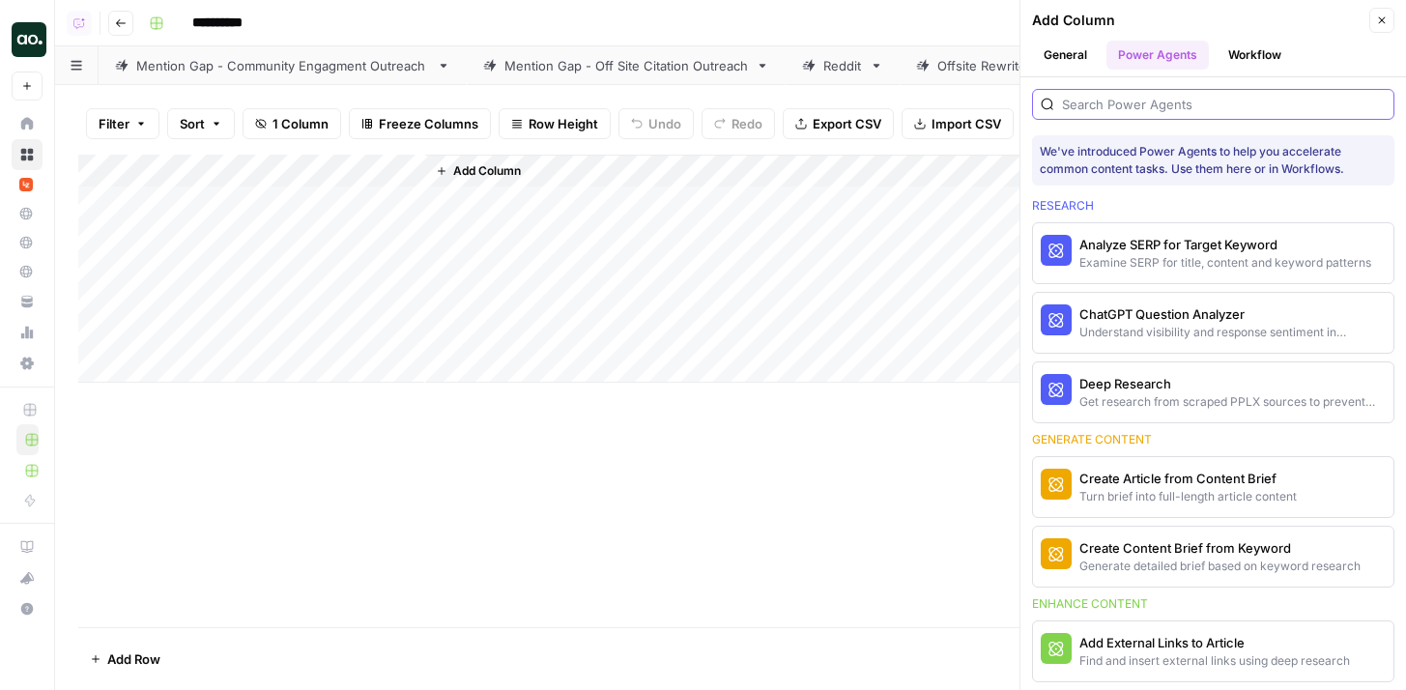
click at [1233, 113] on input "search" at bounding box center [1224, 104] width 324 height 19
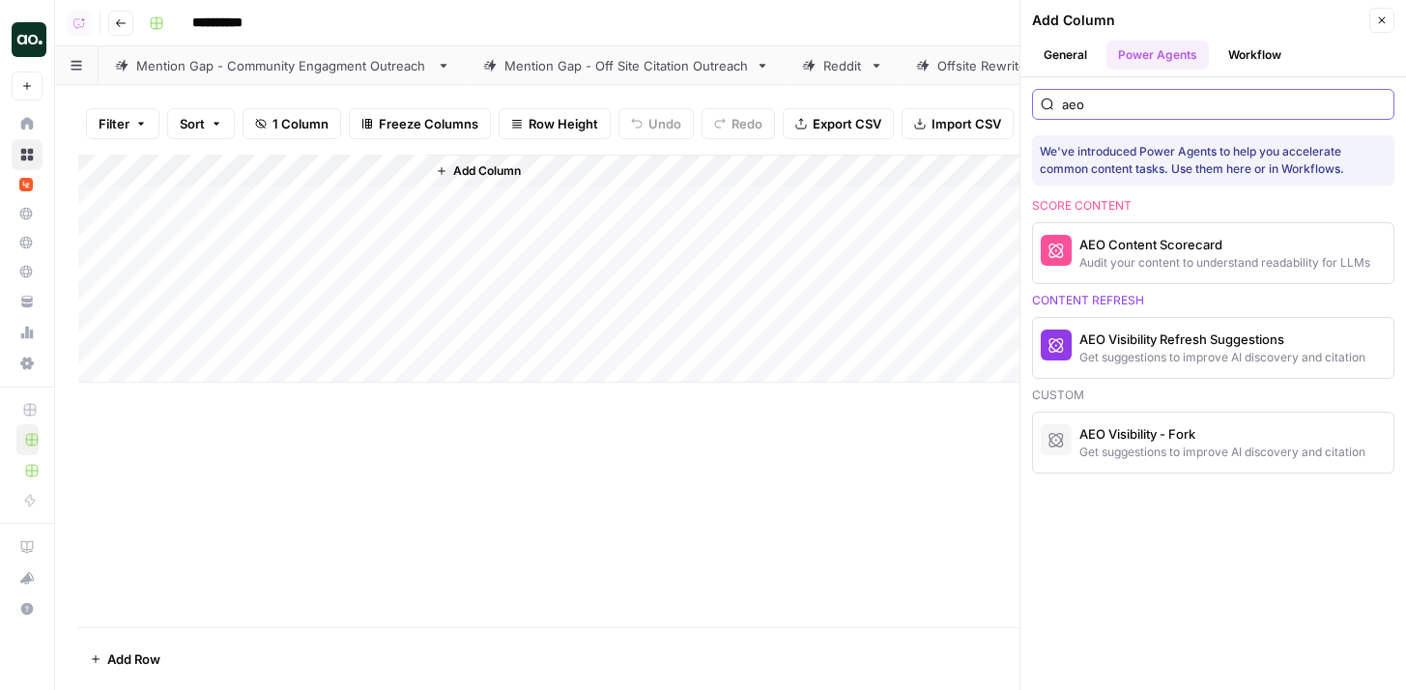
type input "aeo"
click at [1382, 20] on icon "button" at bounding box center [1382, 20] width 7 height 7
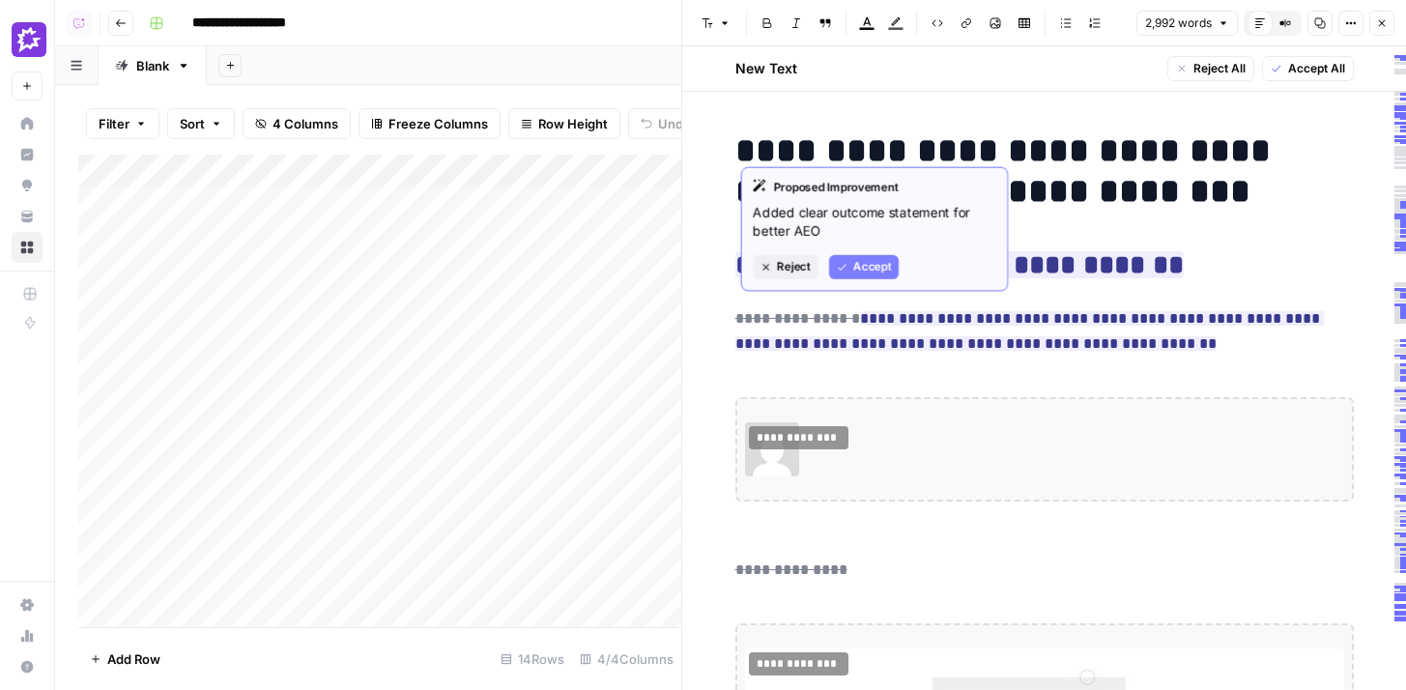
scroll to position [1281, 0]
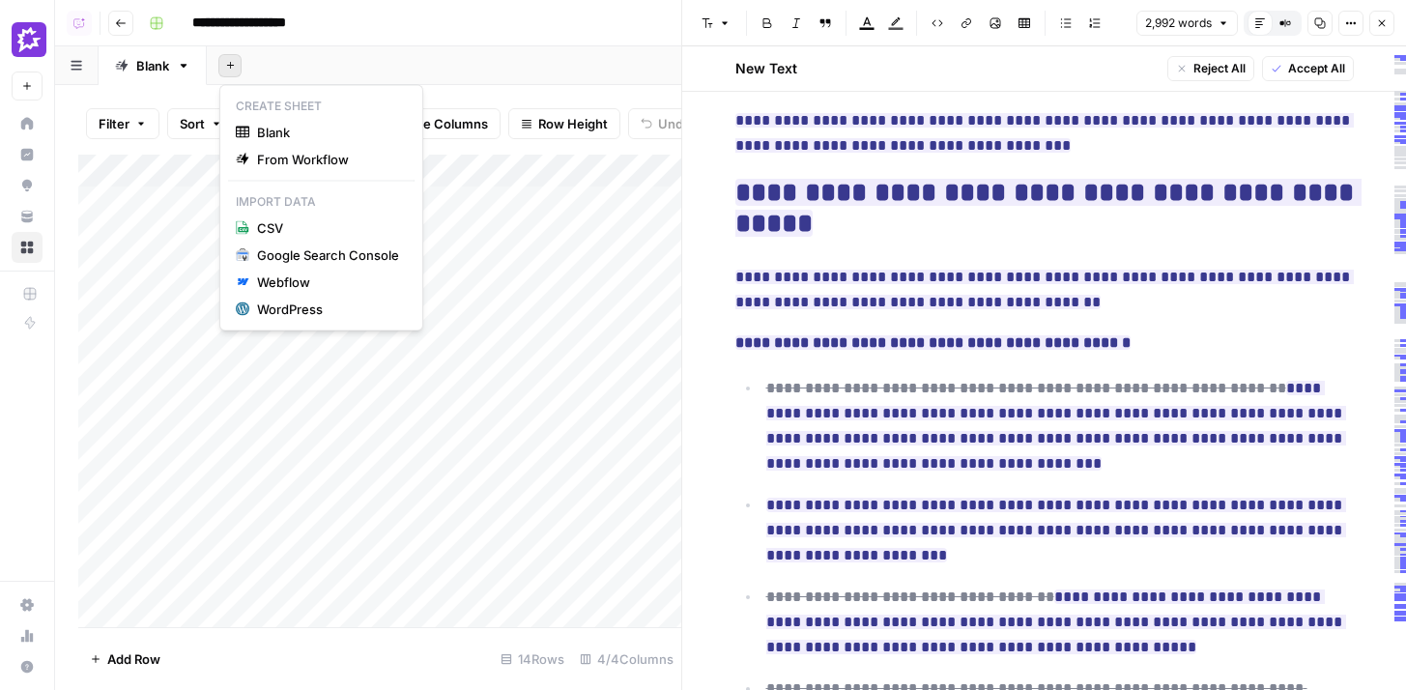
click at [235, 68] on icon "button" at bounding box center [230, 65] width 11 height 11
click at [270, 126] on span "Blank" at bounding box center [328, 132] width 142 height 19
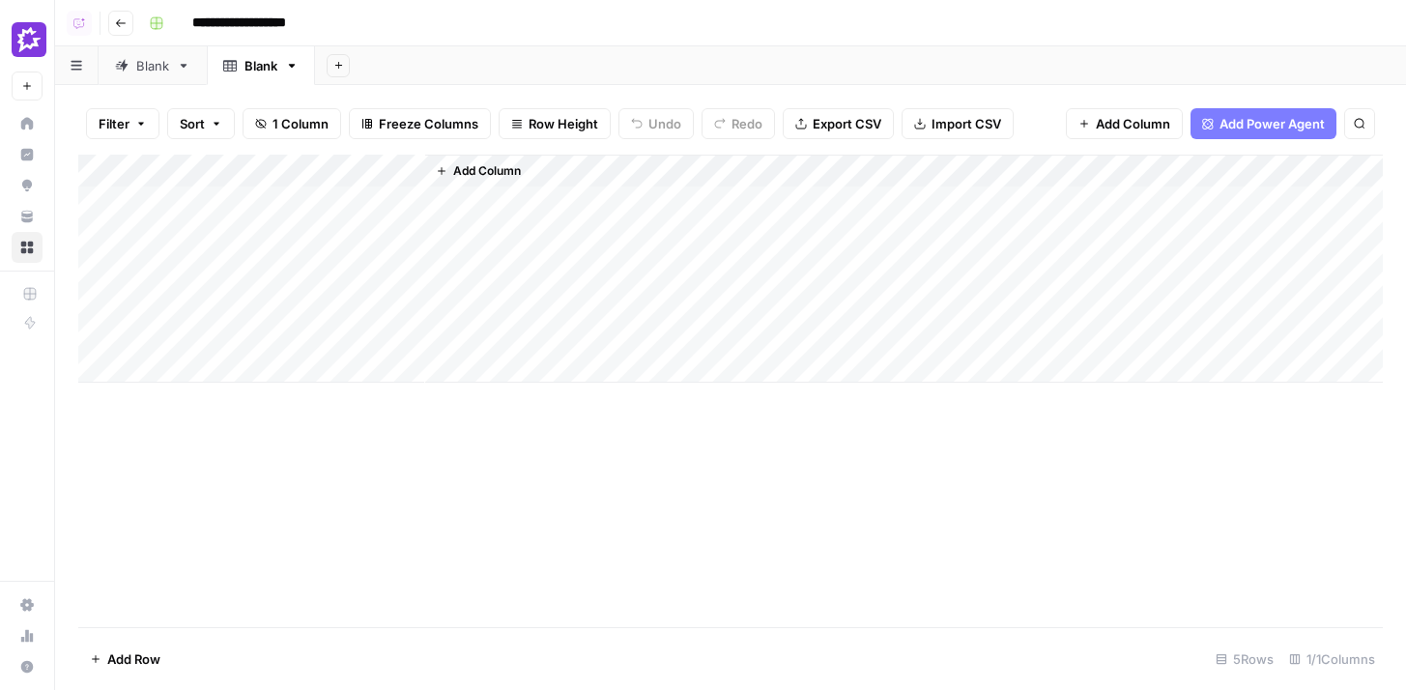
click at [1250, 126] on span "Add Power Agent" at bounding box center [1271, 123] width 105 height 19
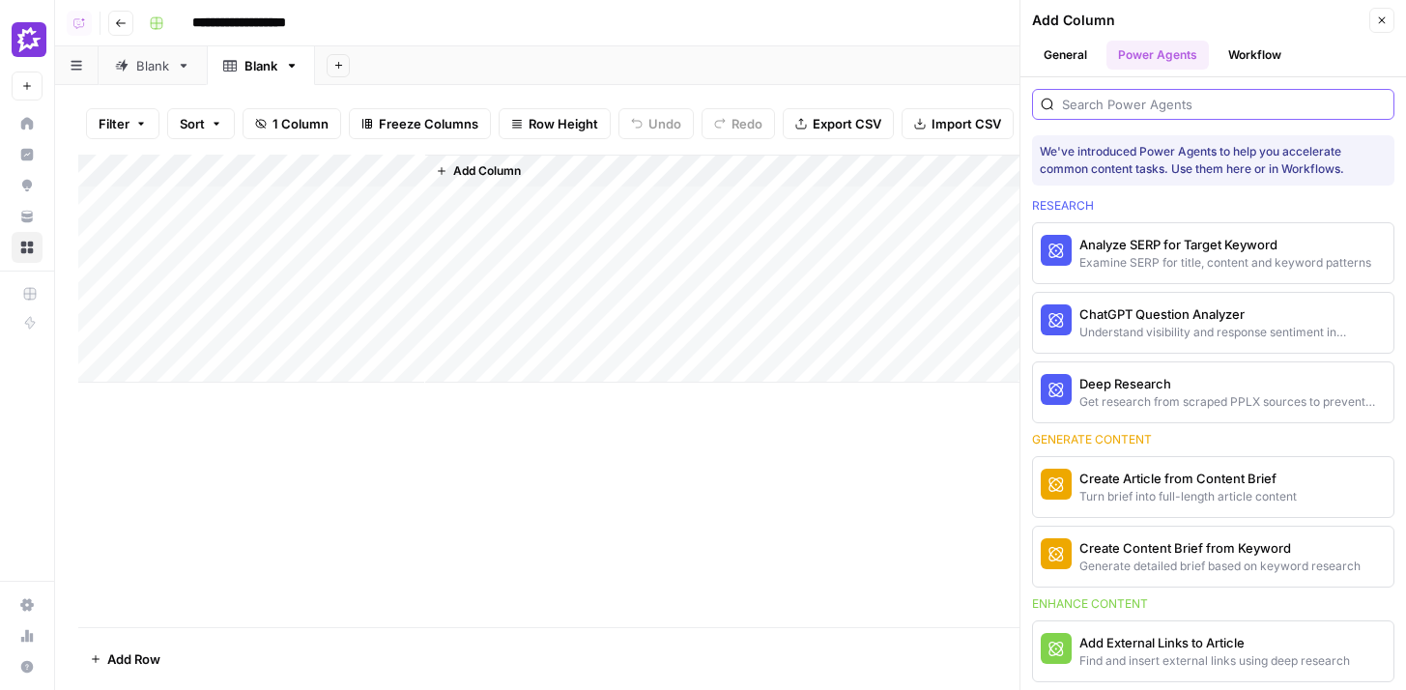
click at [1238, 101] on input "search" at bounding box center [1224, 104] width 324 height 19
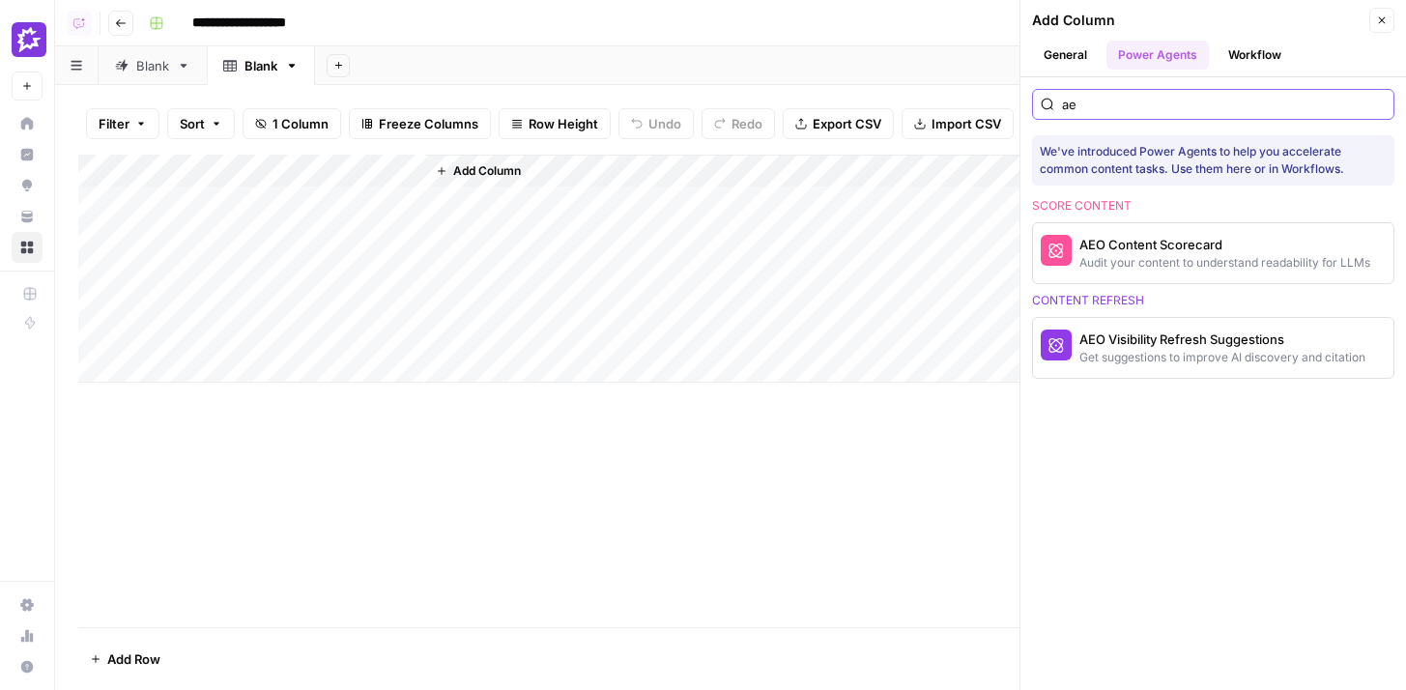
type input "a"
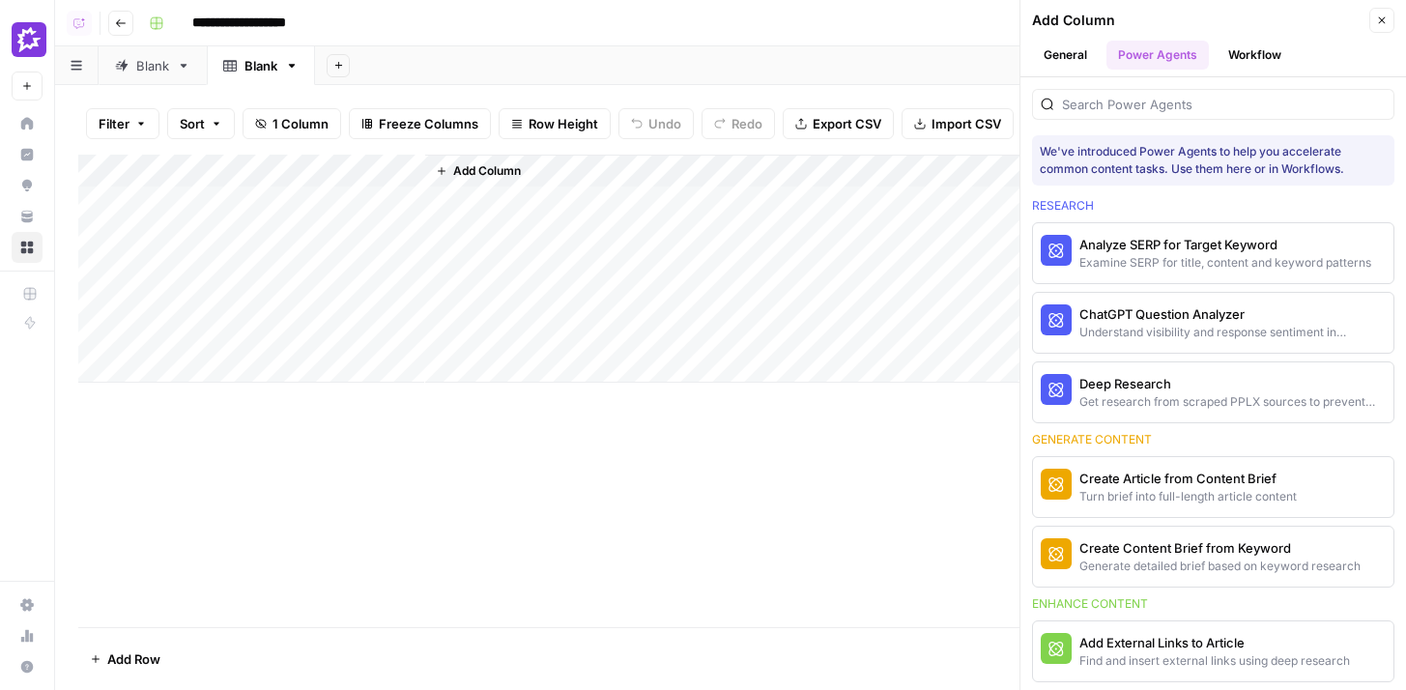
click at [1388, 11] on button "Close" at bounding box center [1381, 20] width 25 height 25
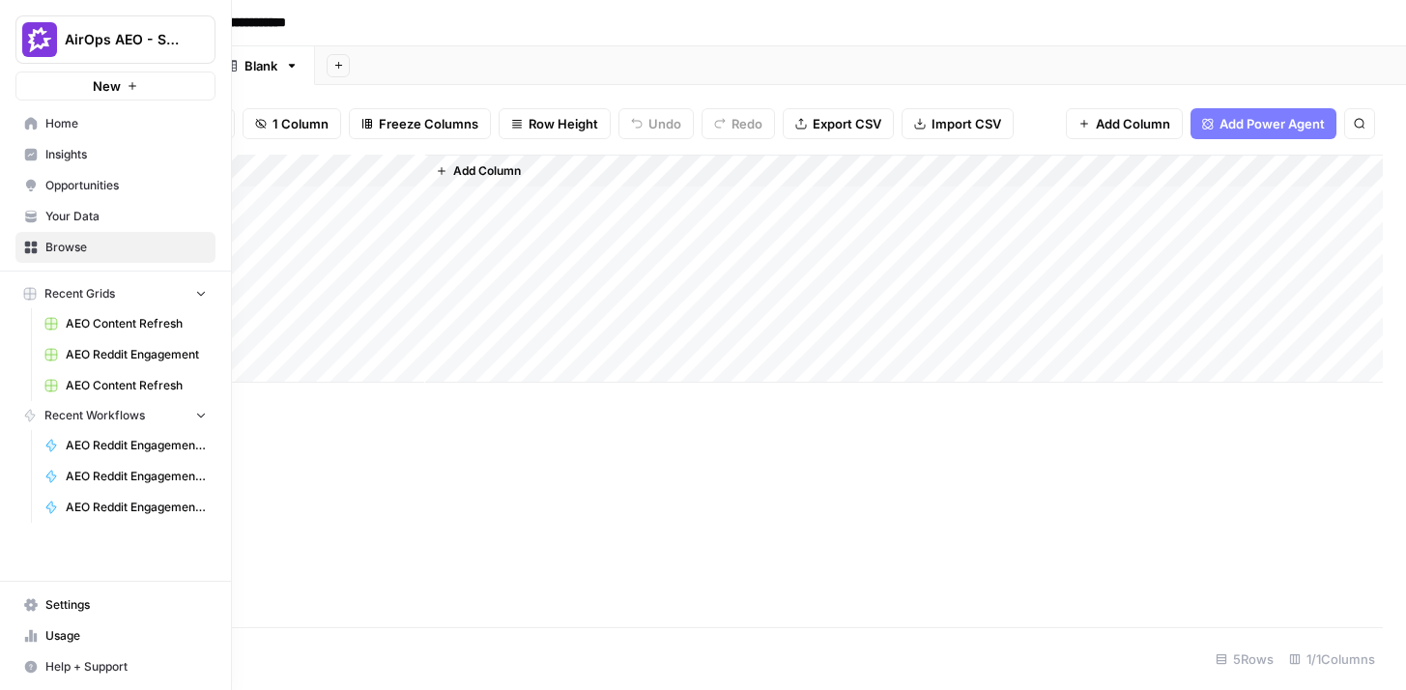
click at [89, 187] on span "Opportunities" at bounding box center [125, 185] width 161 height 17
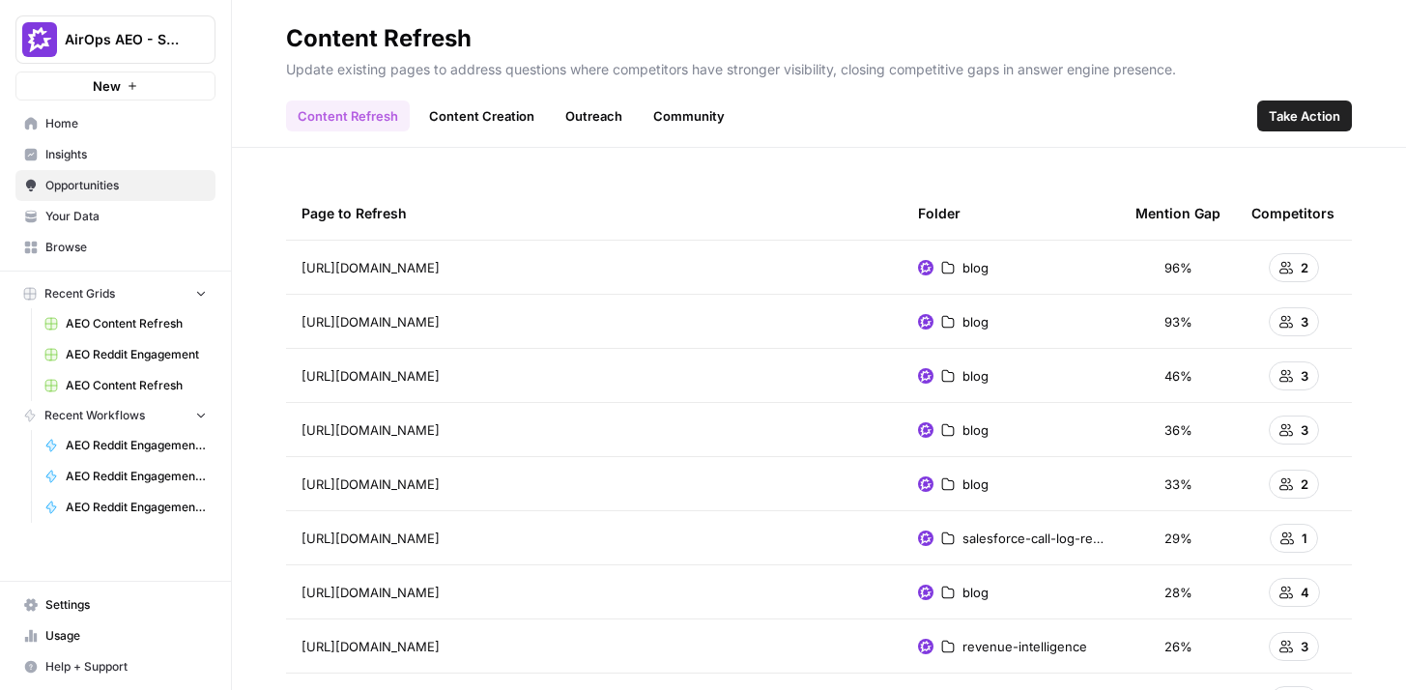
click at [450, 111] on link "Content Creation" at bounding box center [481, 115] width 129 height 31
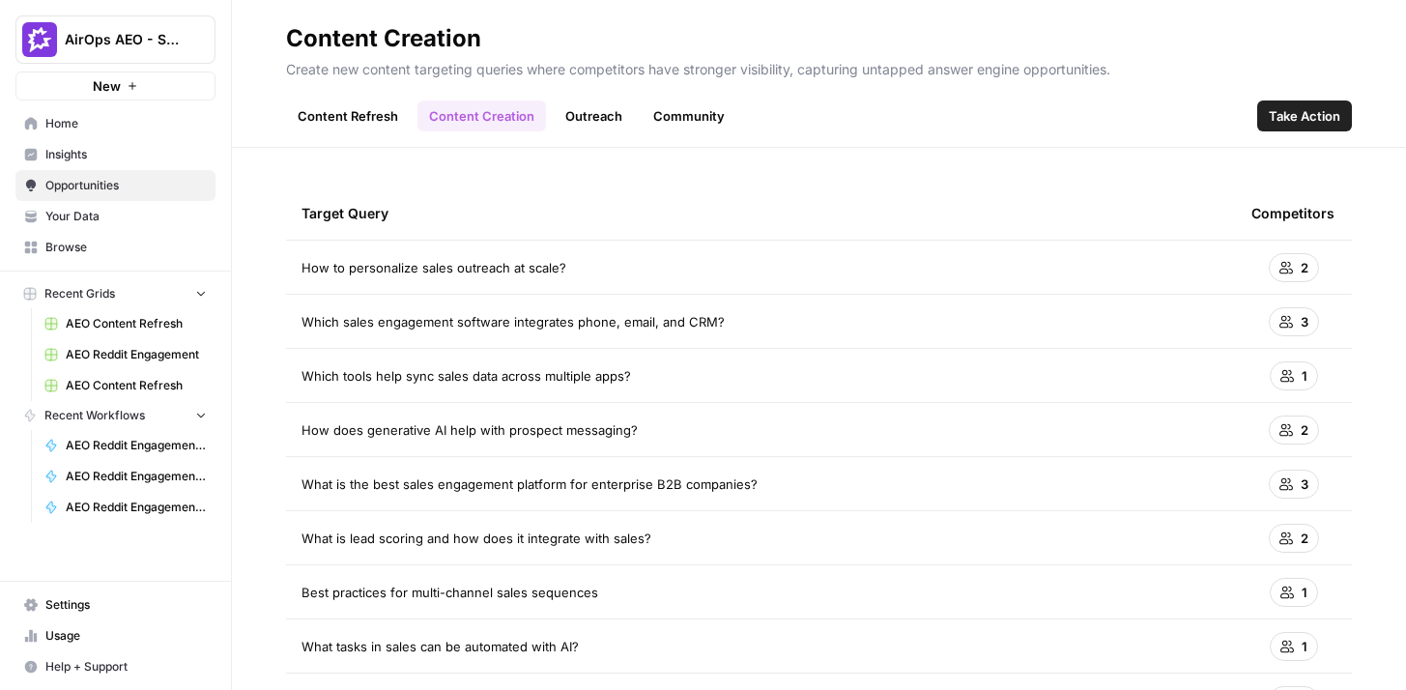
click at [1279, 121] on span "Take Action" at bounding box center [1305, 115] width 72 height 19
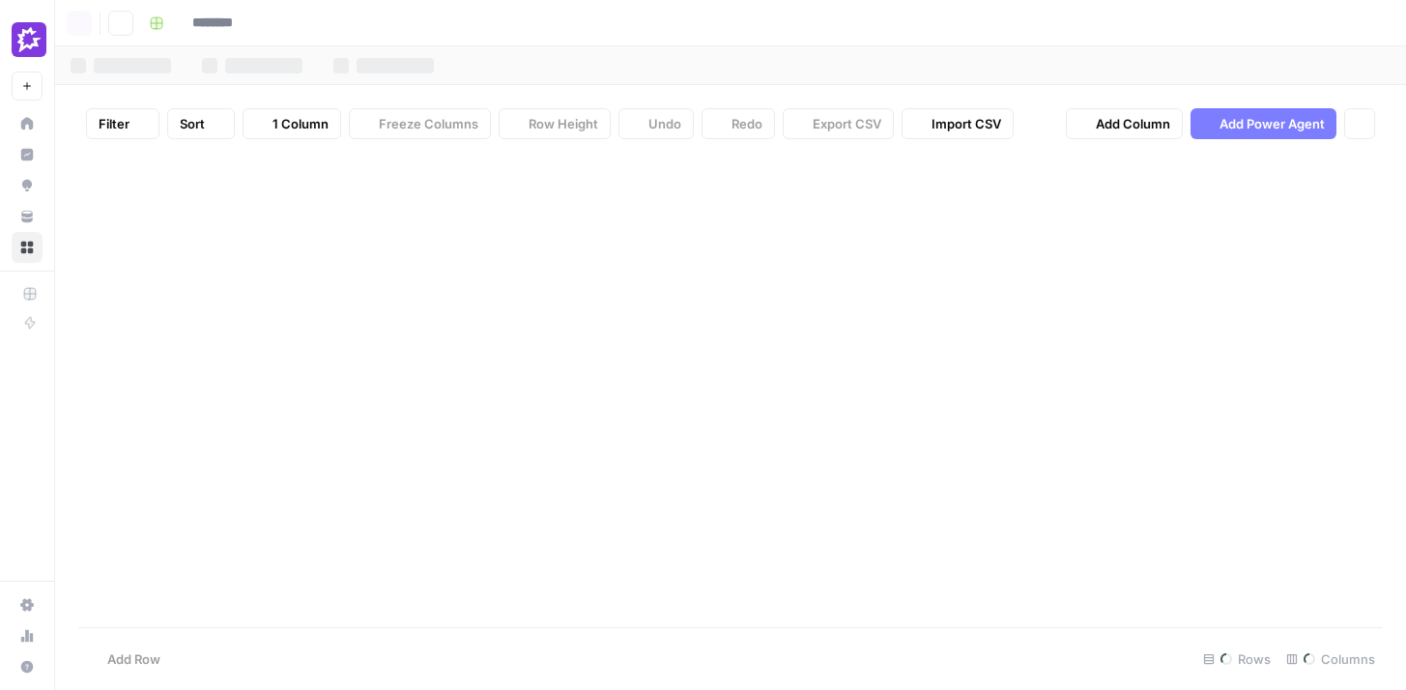
type input "**********"
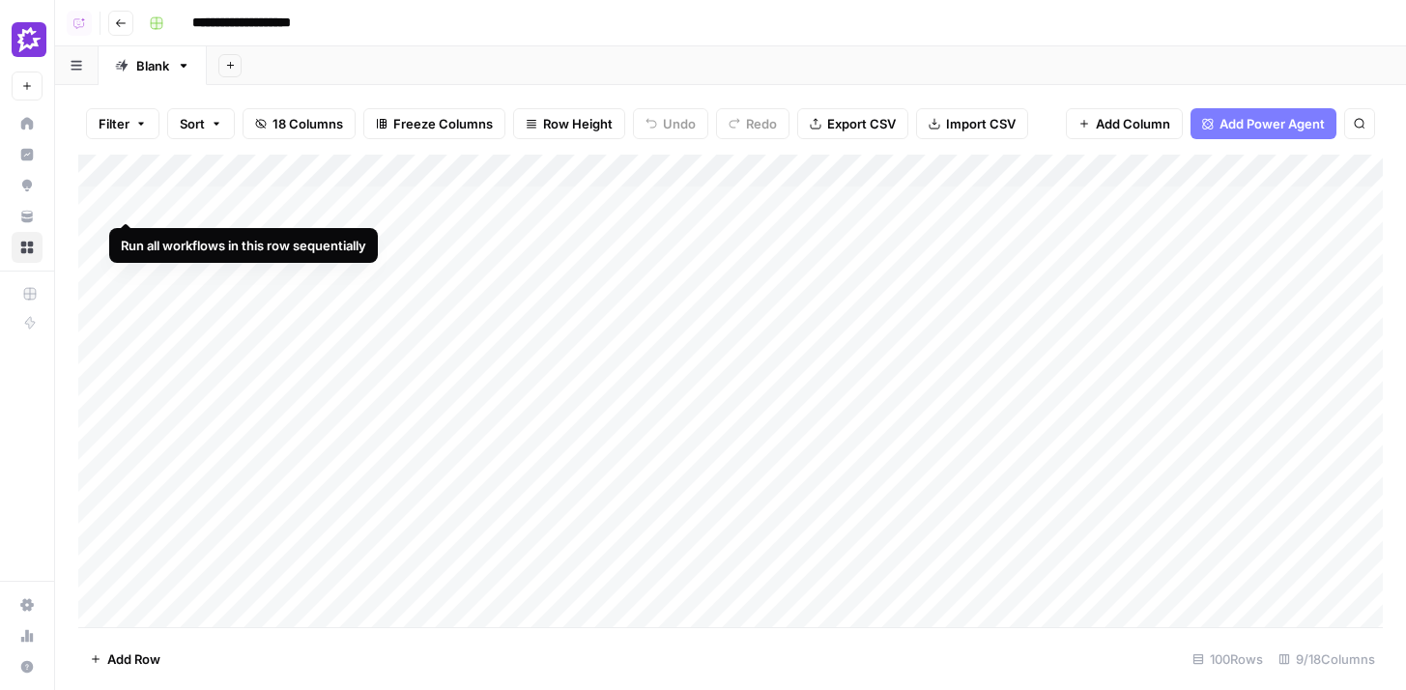
click at [128, 202] on div "Add Column" at bounding box center [730, 391] width 1304 height 472
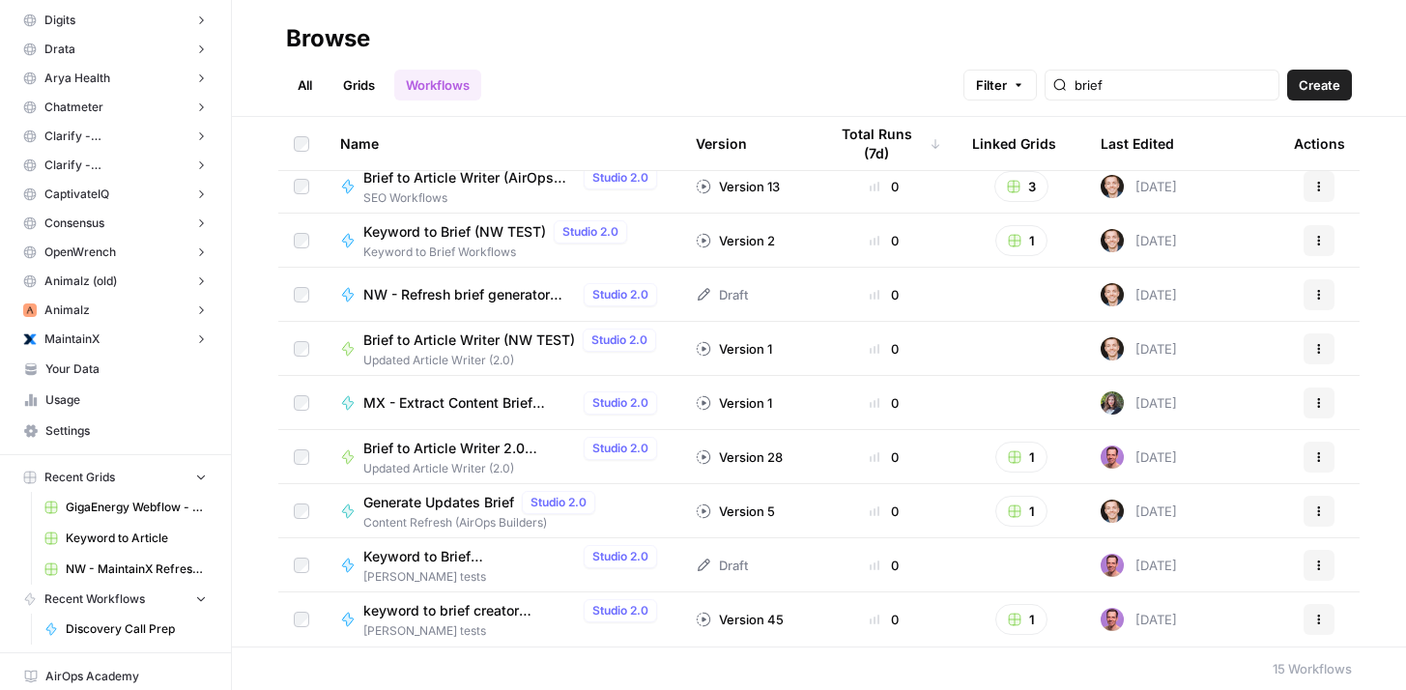
scroll to position [323, 0]
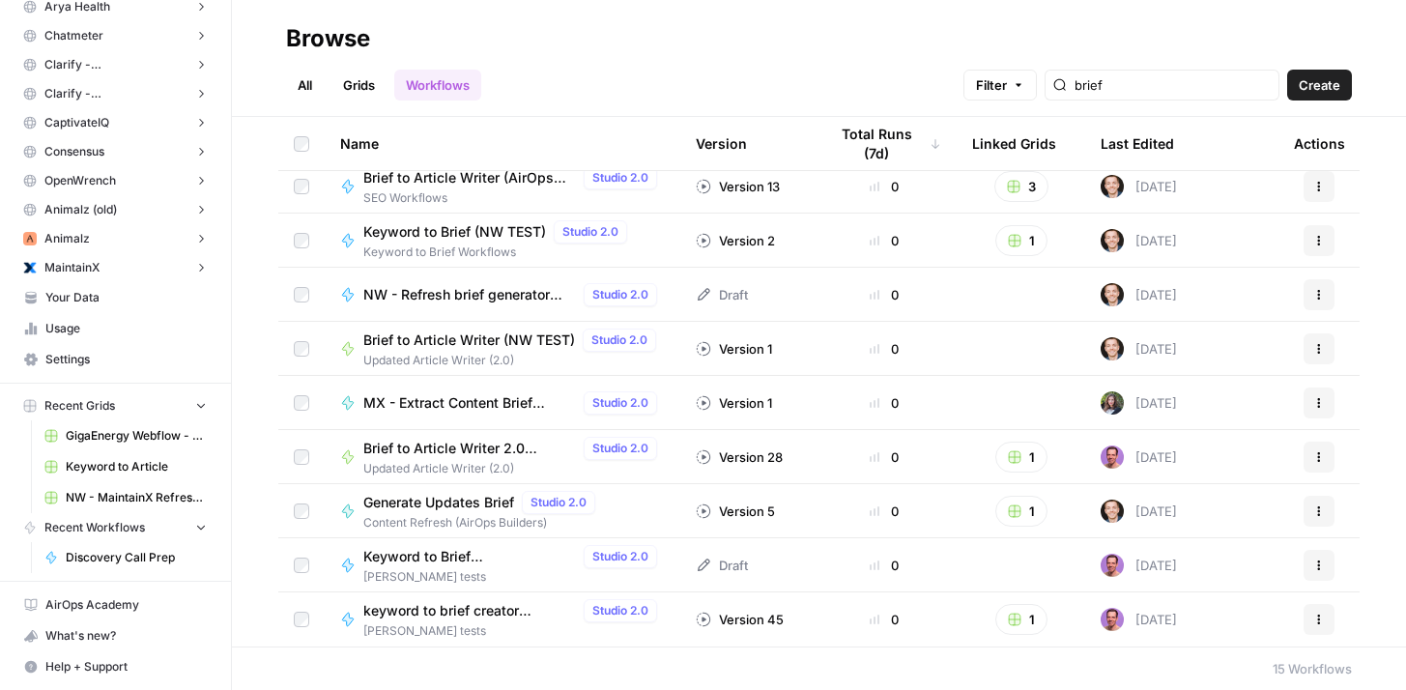
click at [107, 355] on span "Settings" at bounding box center [125, 359] width 161 height 17
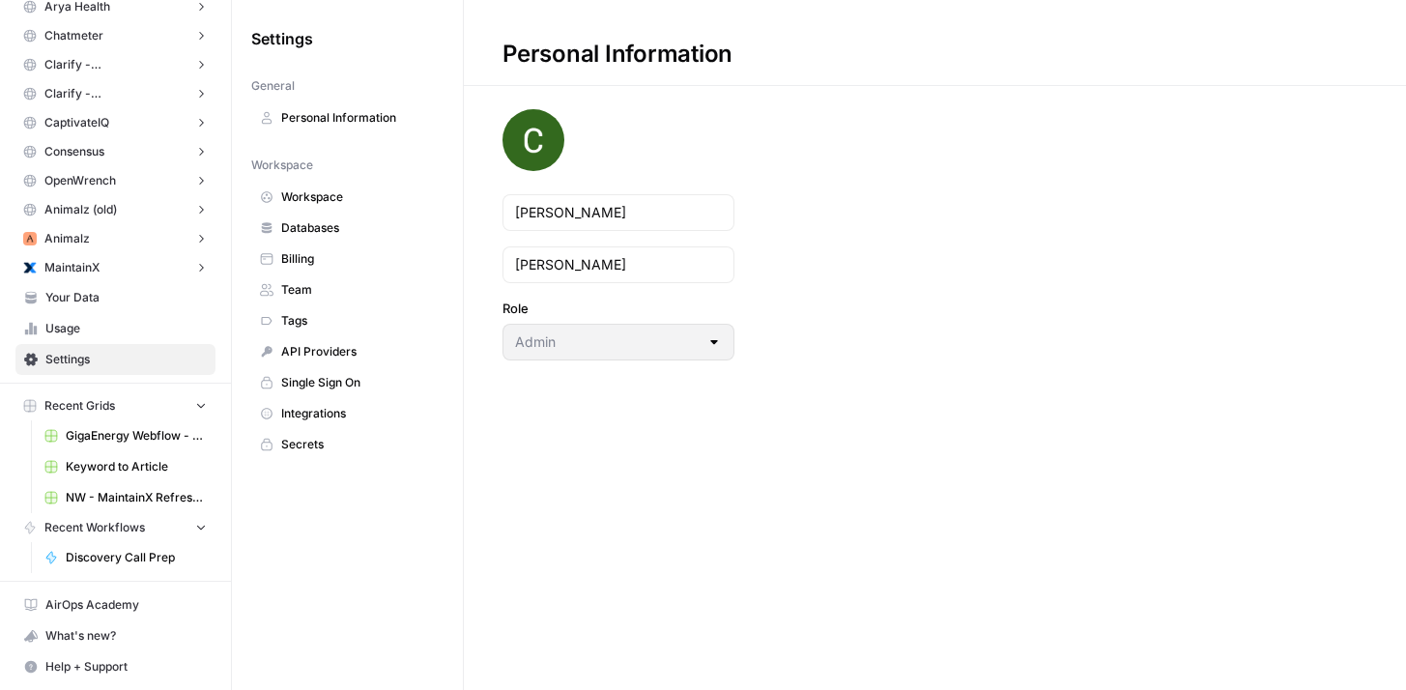
click at [309, 289] on span "Team" at bounding box center [358, 289] width 154 height 17
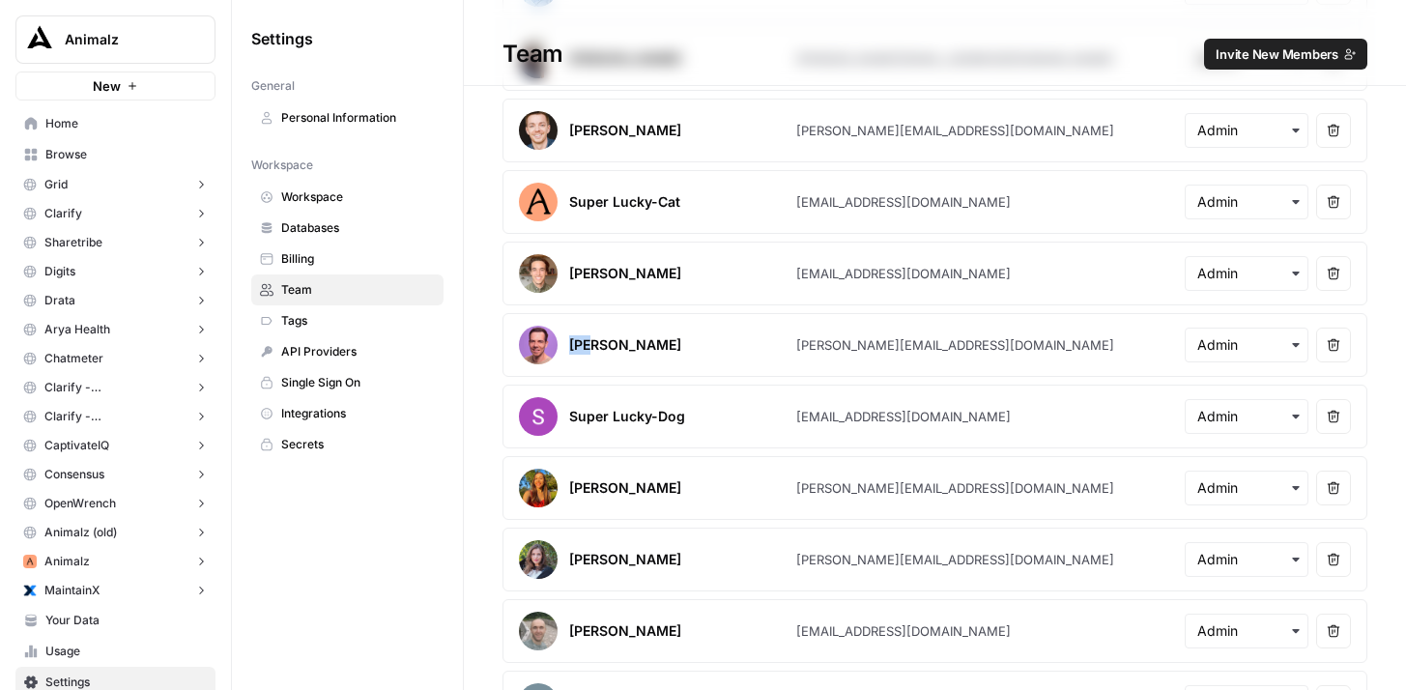
click at [127, 148] on span "Browse" at bounding box center [125, 154] width 161 height 17
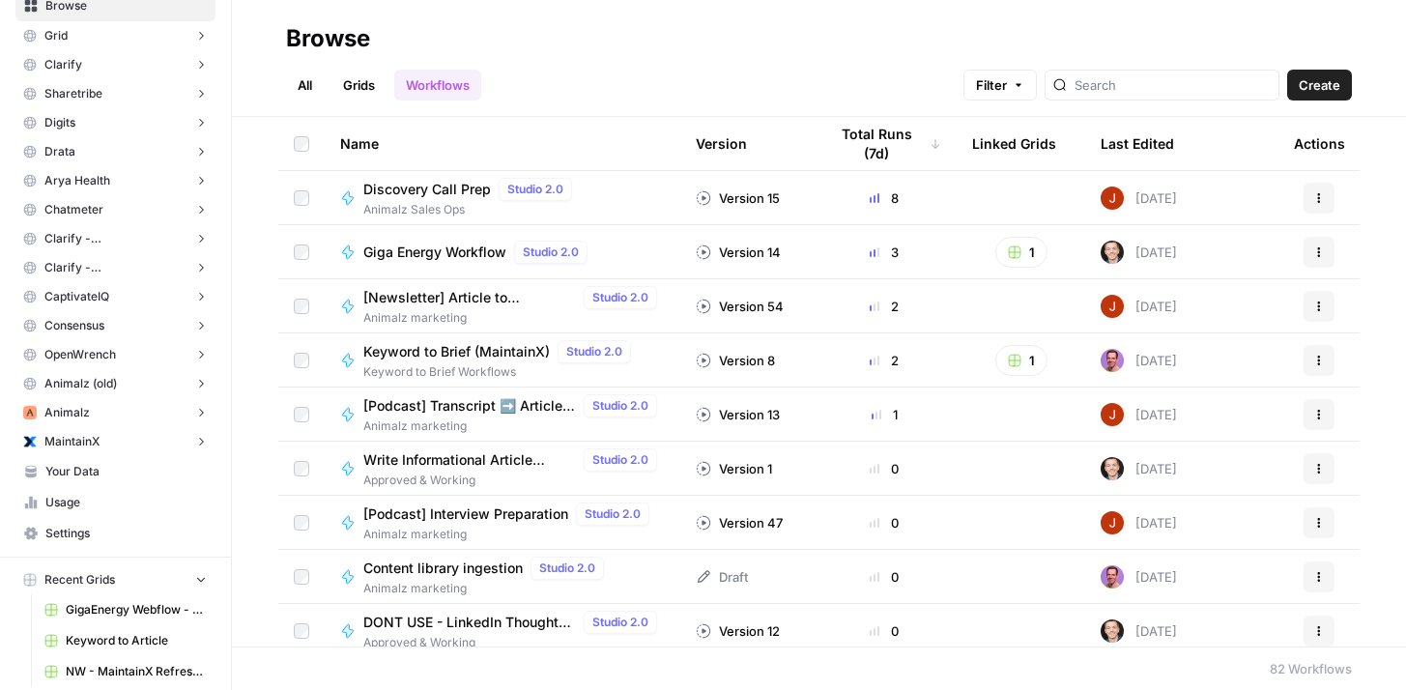
scroll to position [323, 0]
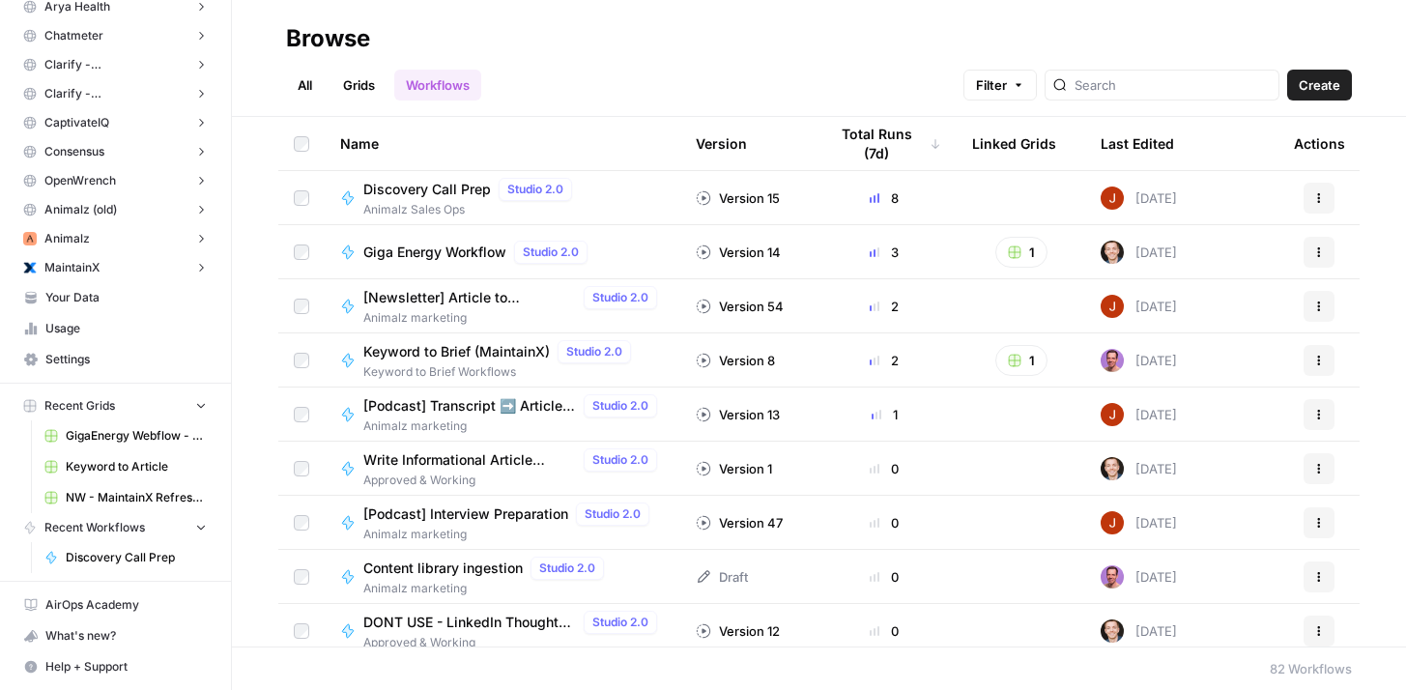
click at [102, 322] on span "Usage" at bounding box center [125, 328] width 161 height 17
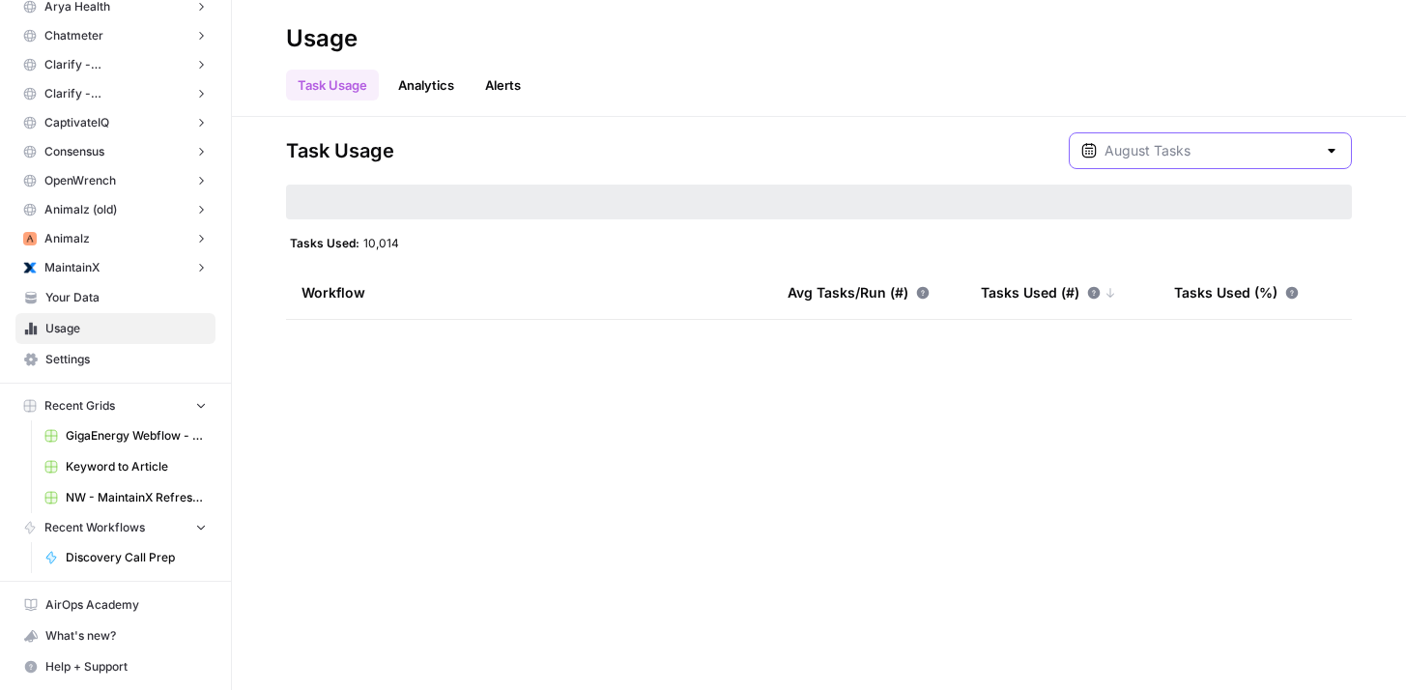
click at [1183, 151] on input "text" at bounding box center [1210, 150] width 212 height 19
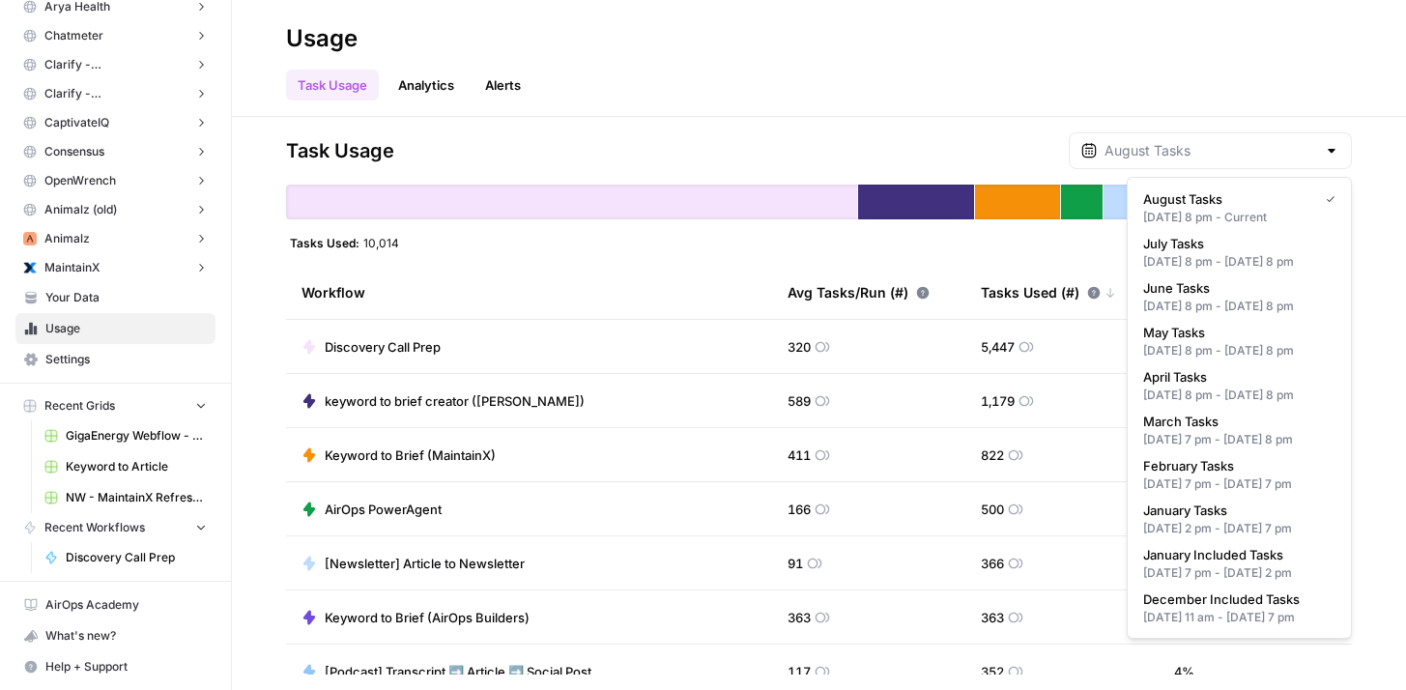
click at [1198, 245] on span "July Tasks" at bounding box center [1235, 243] width 185 height 19
type input "July Tasks"
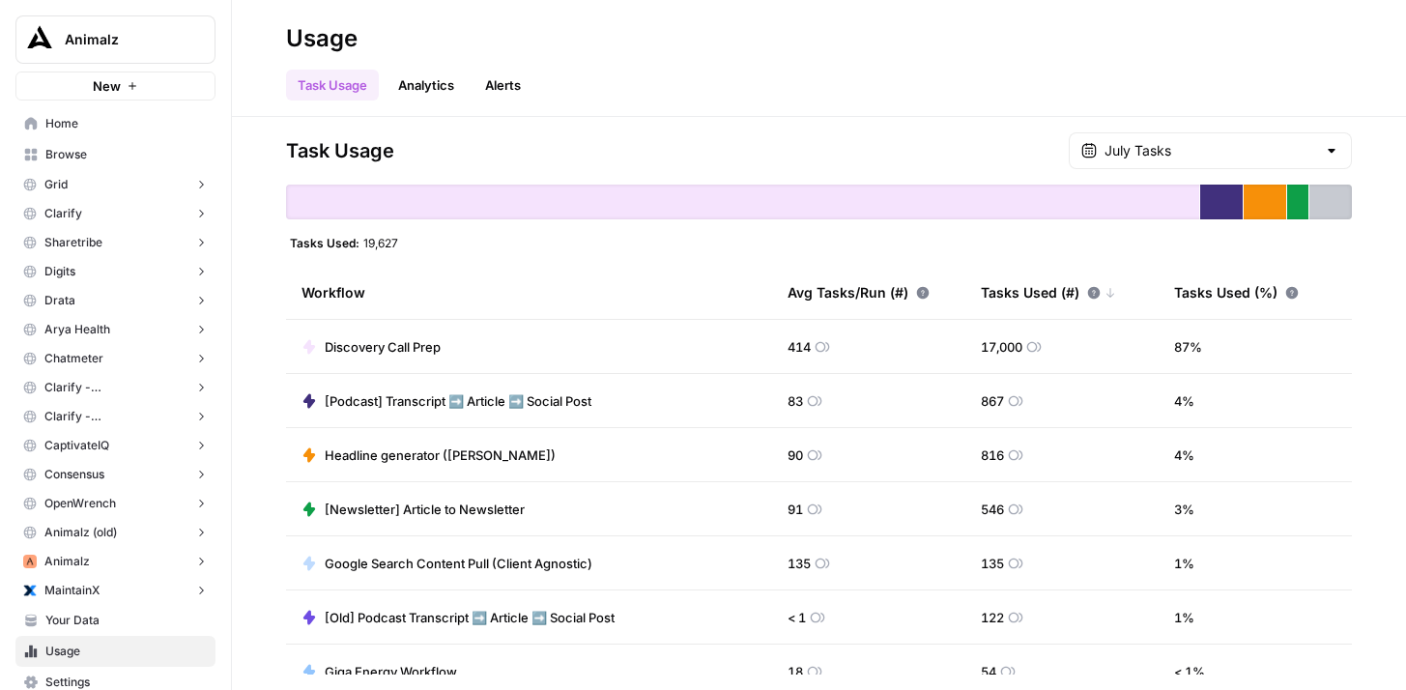
click at [140, 87] on button "New" at bounding box center [115, 86] width 200 height 29
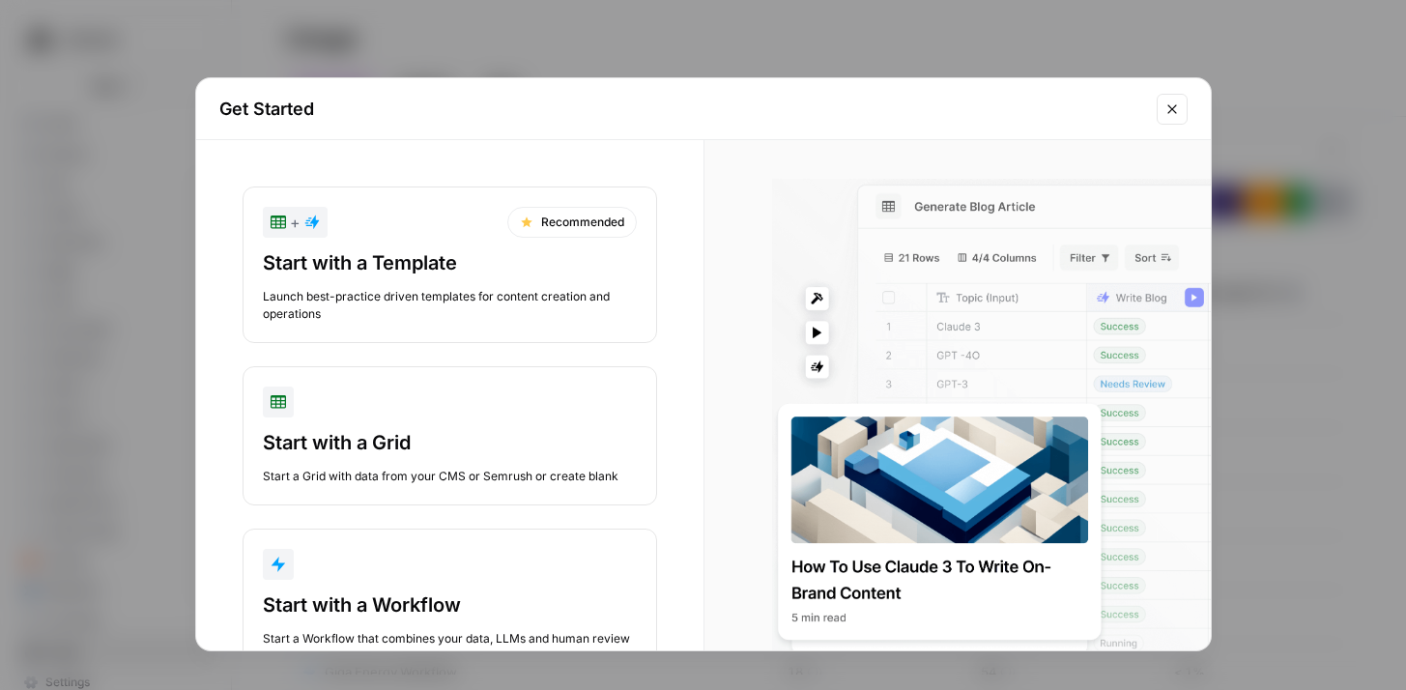
click at [1175, 102] on icon "Close modal" at bounding box center [1171, 108] width 15 height 15
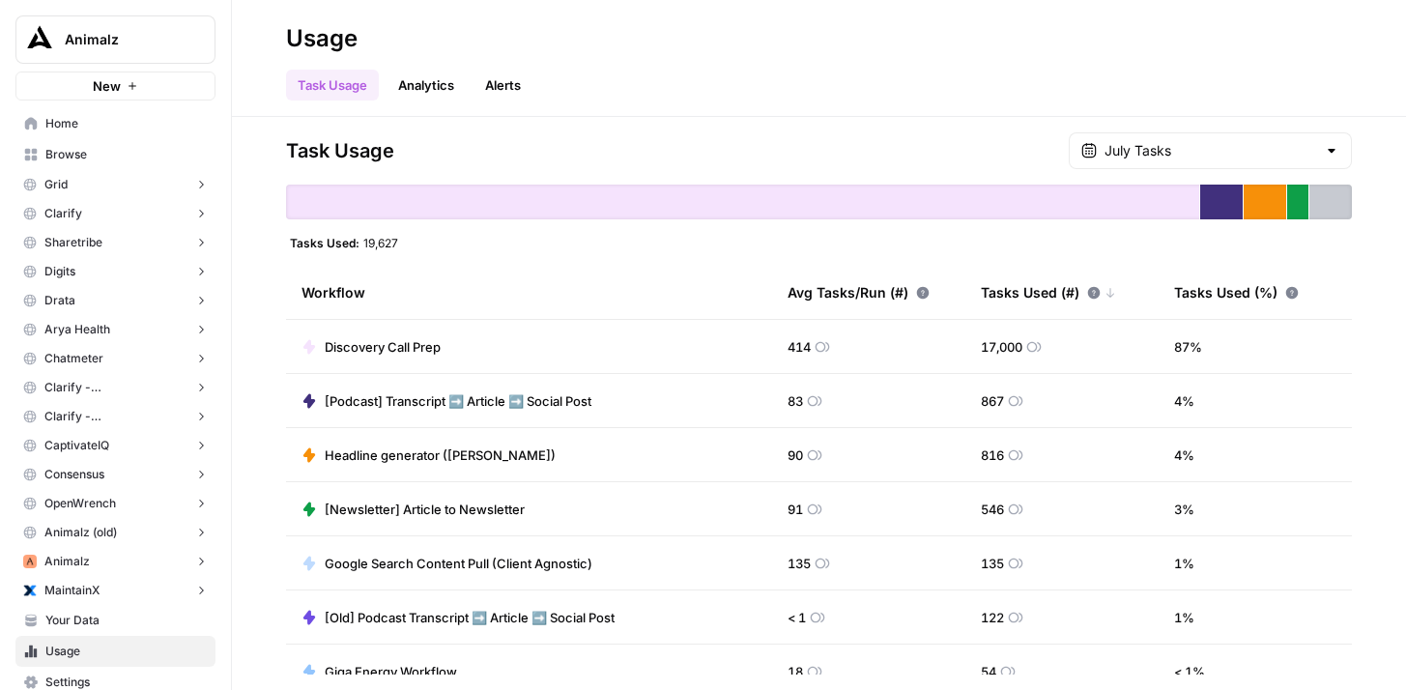
click at [102, 152] on span "Browse" at bounding box center [125, 154] width 161 height 17
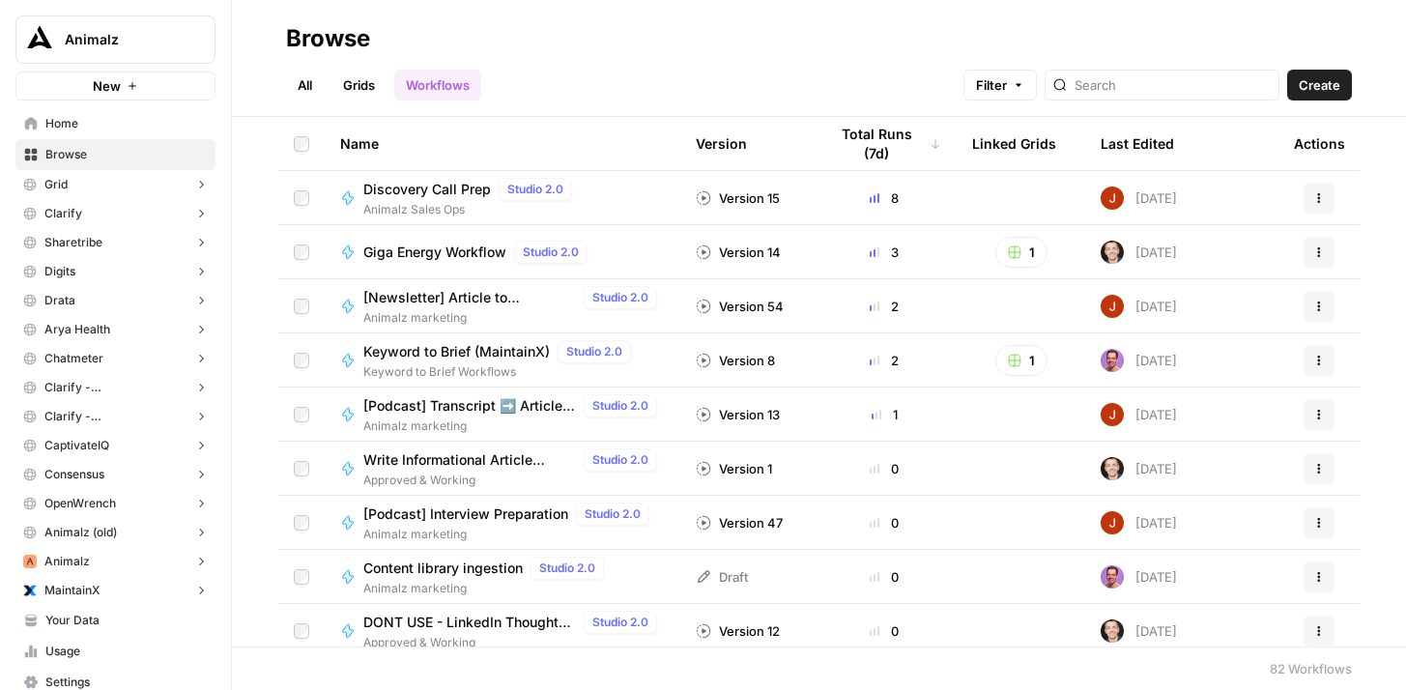
click at [1319, 85] on span "Create" at bounding box center [1320, 84] width 42 height 19
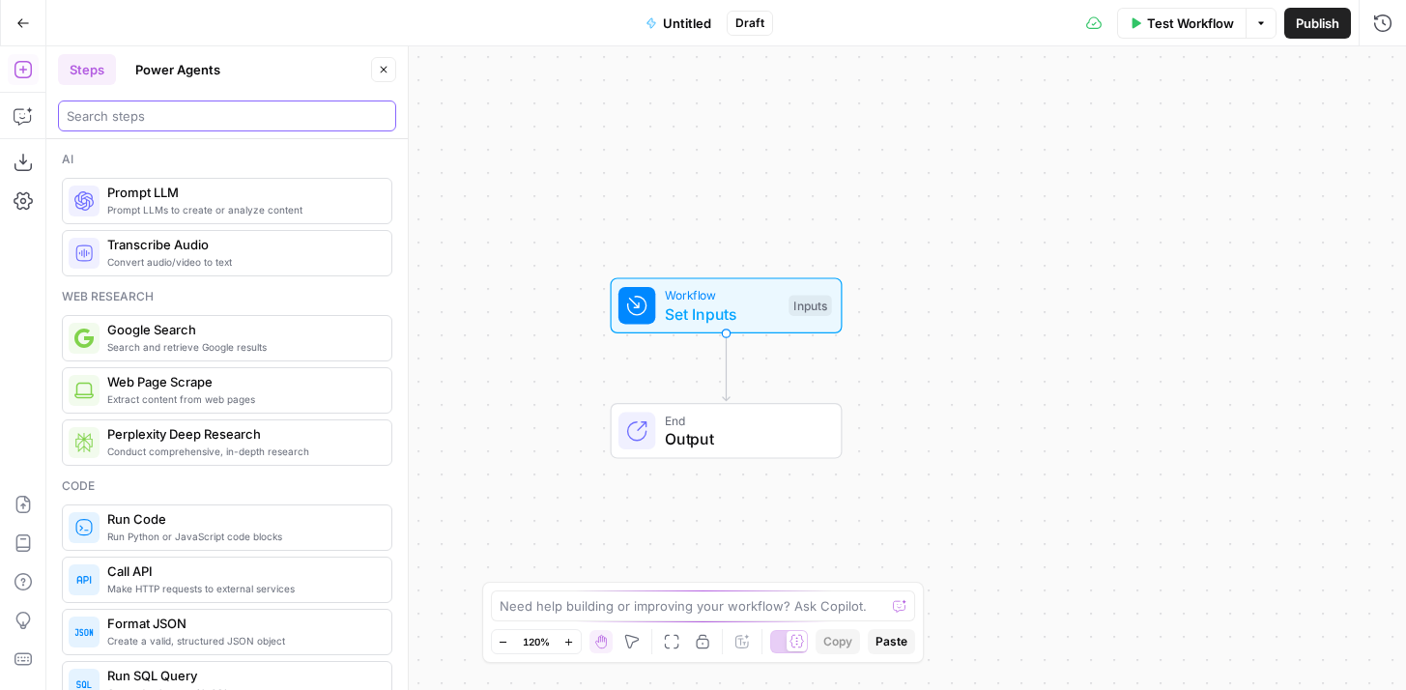
click at [300, 125] on div at bounding box center [227, 115] width 338 height 31
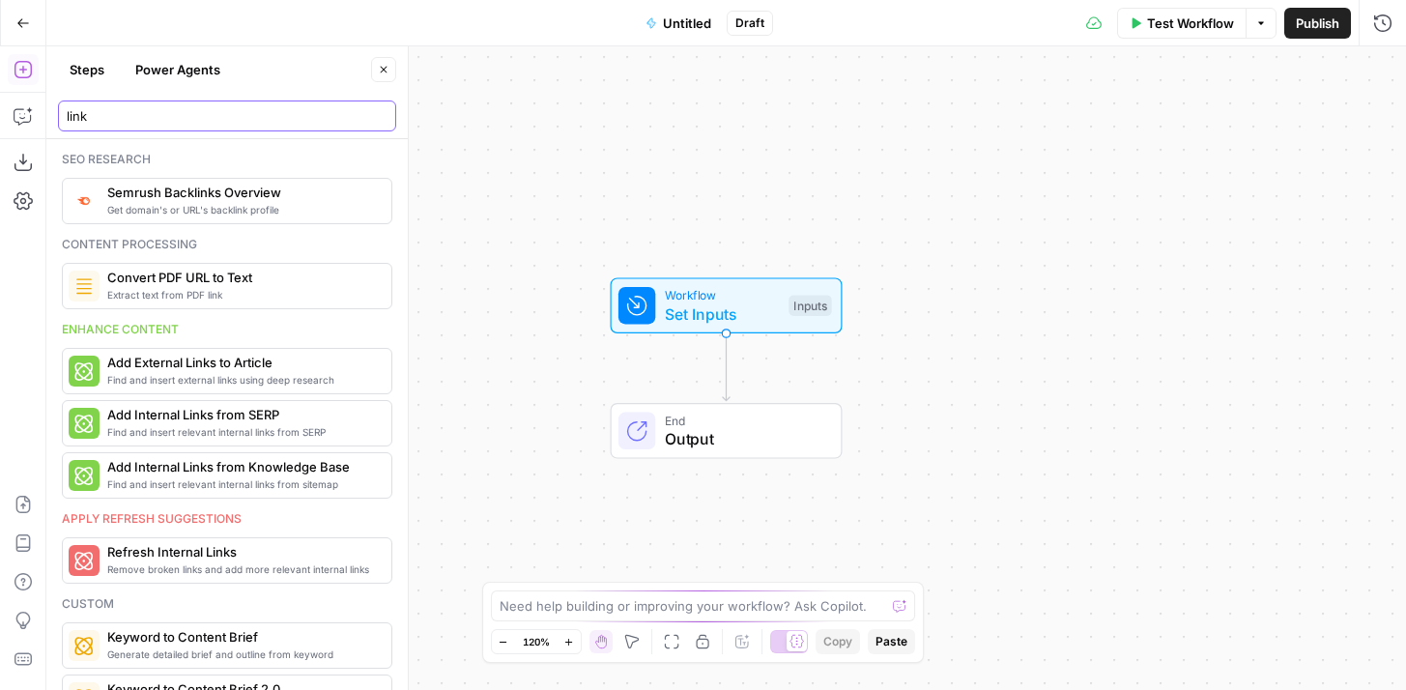
type input "link"
click at [202, 62] on button "Power Agents" at bounding box center [178, 69] width 108 height 31
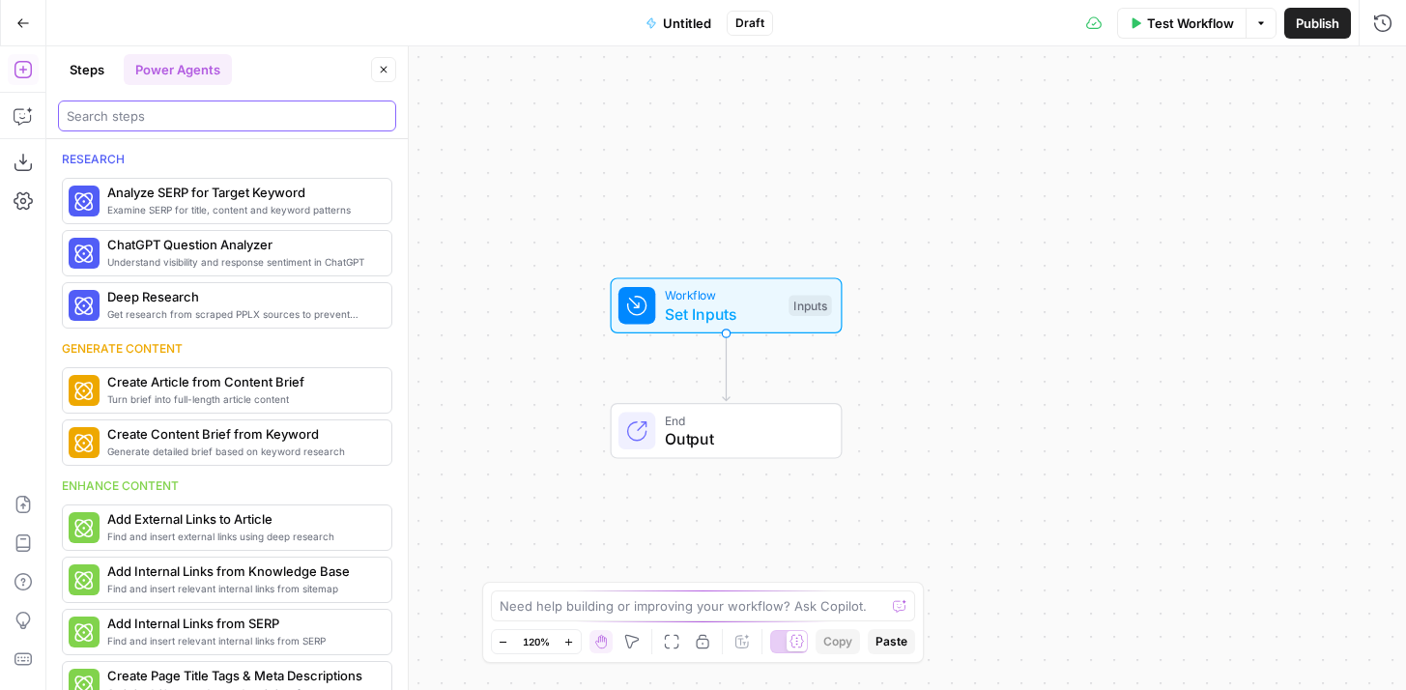
click at [191, 116] on input "search" at bounding box center [227, 115] width 321 height 19
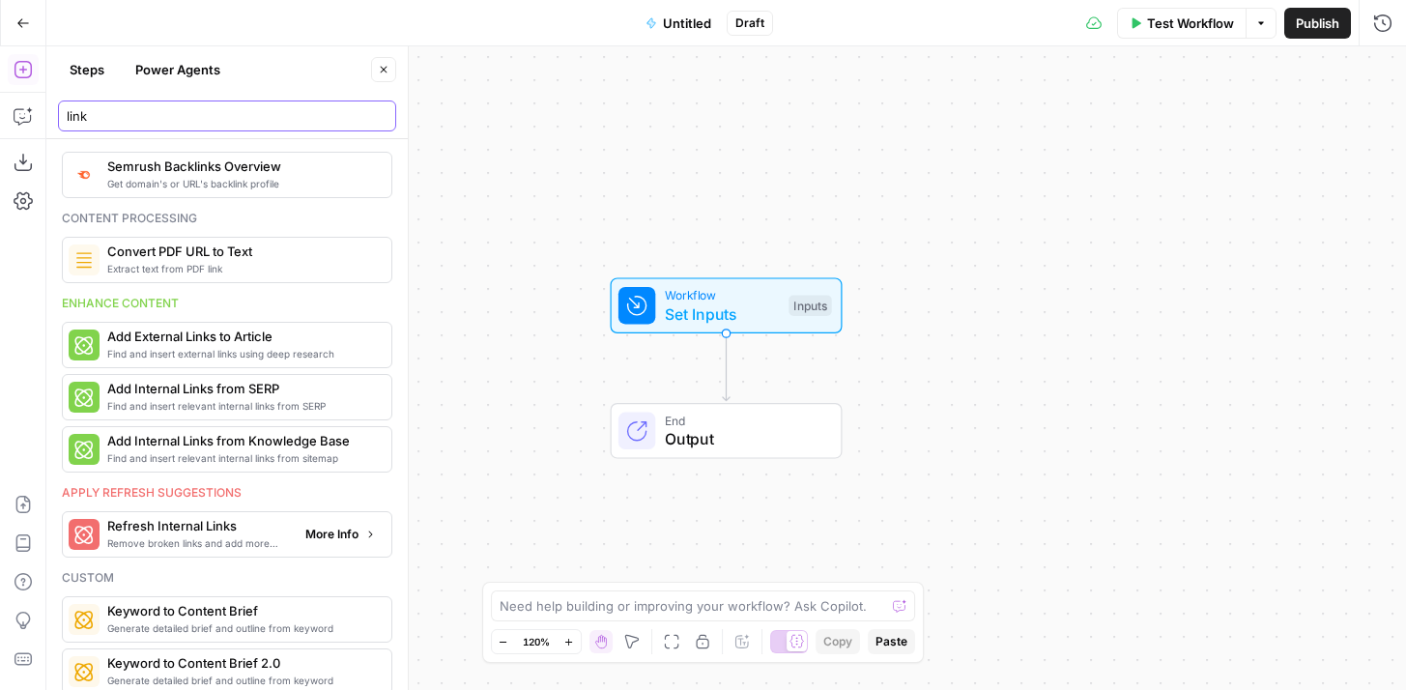
scroll to position [43, 0]
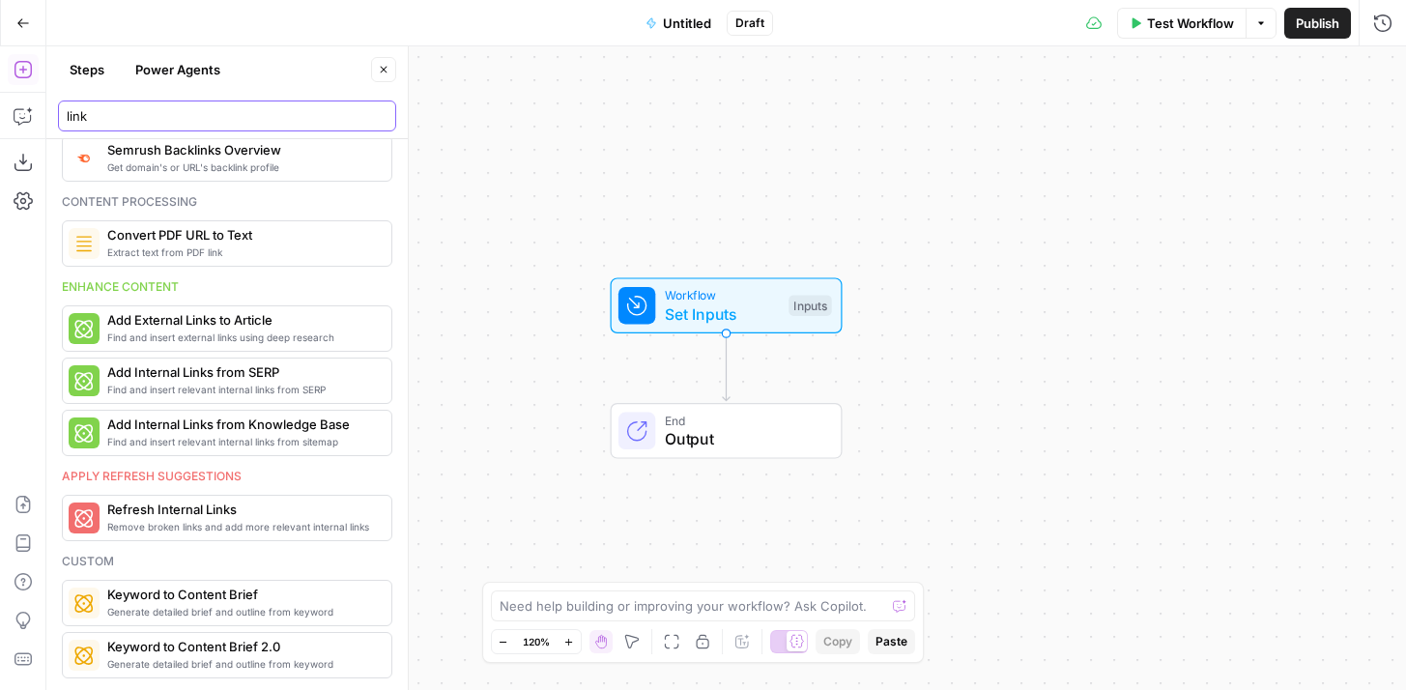
type input "link"
click at [378, 119] on input "link" at bounding box center [227, 115] width 321 height 19
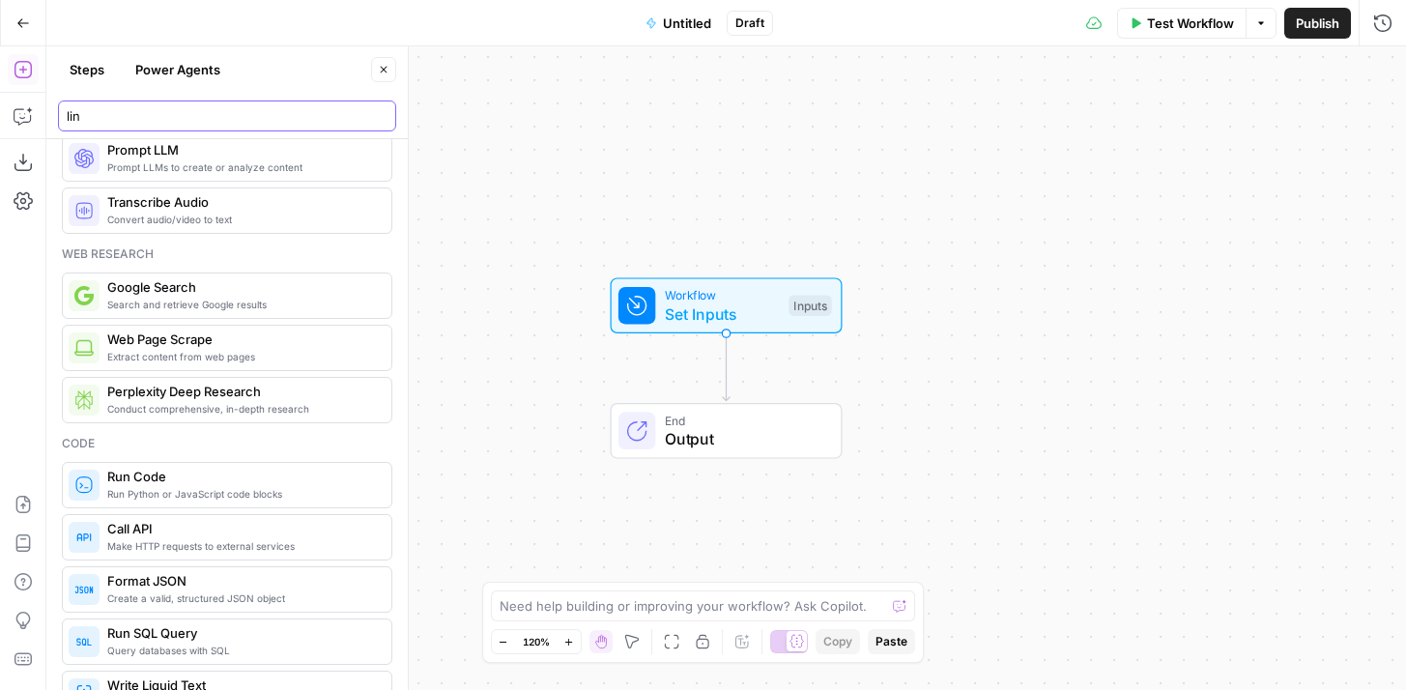
type input "link"
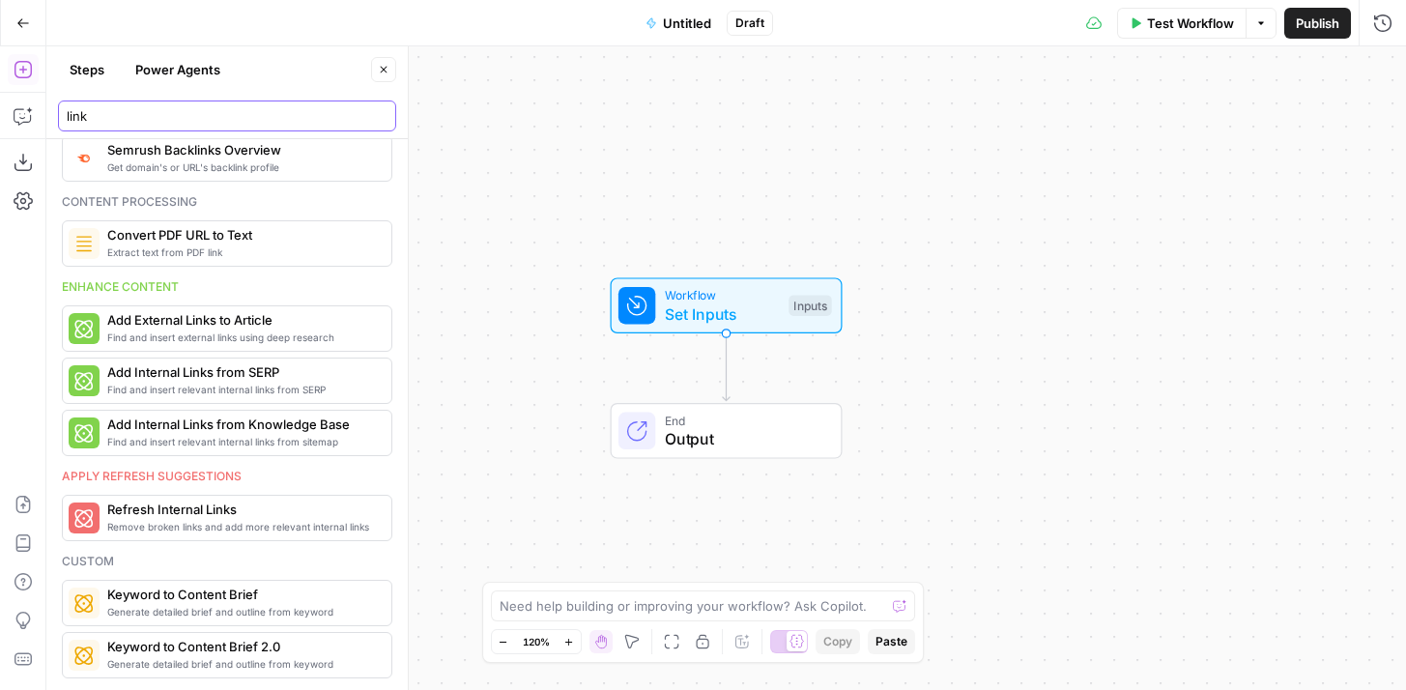
click at [376, 113] on input "link" at bounding box center [227, 115] width 321 height 19
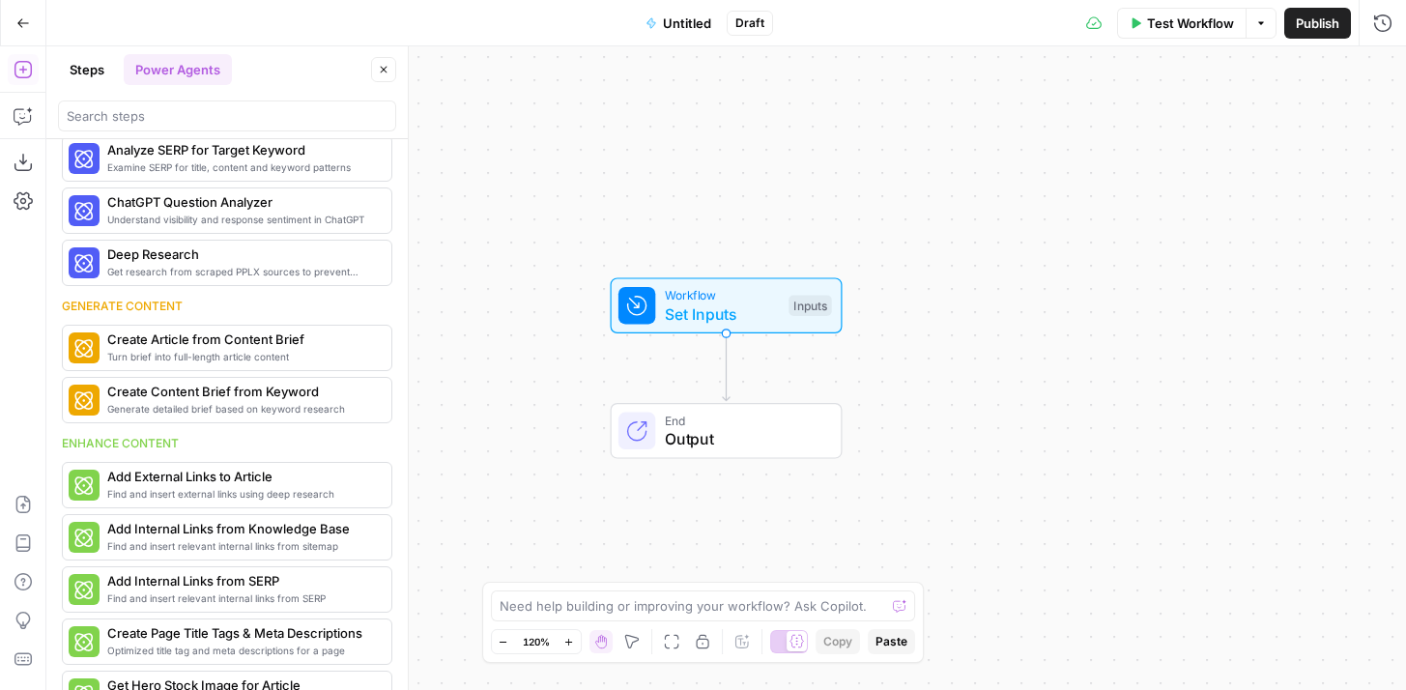
click at [22, 29] on button "Go Back" at bounding box center [23, 23] width 35 height 35
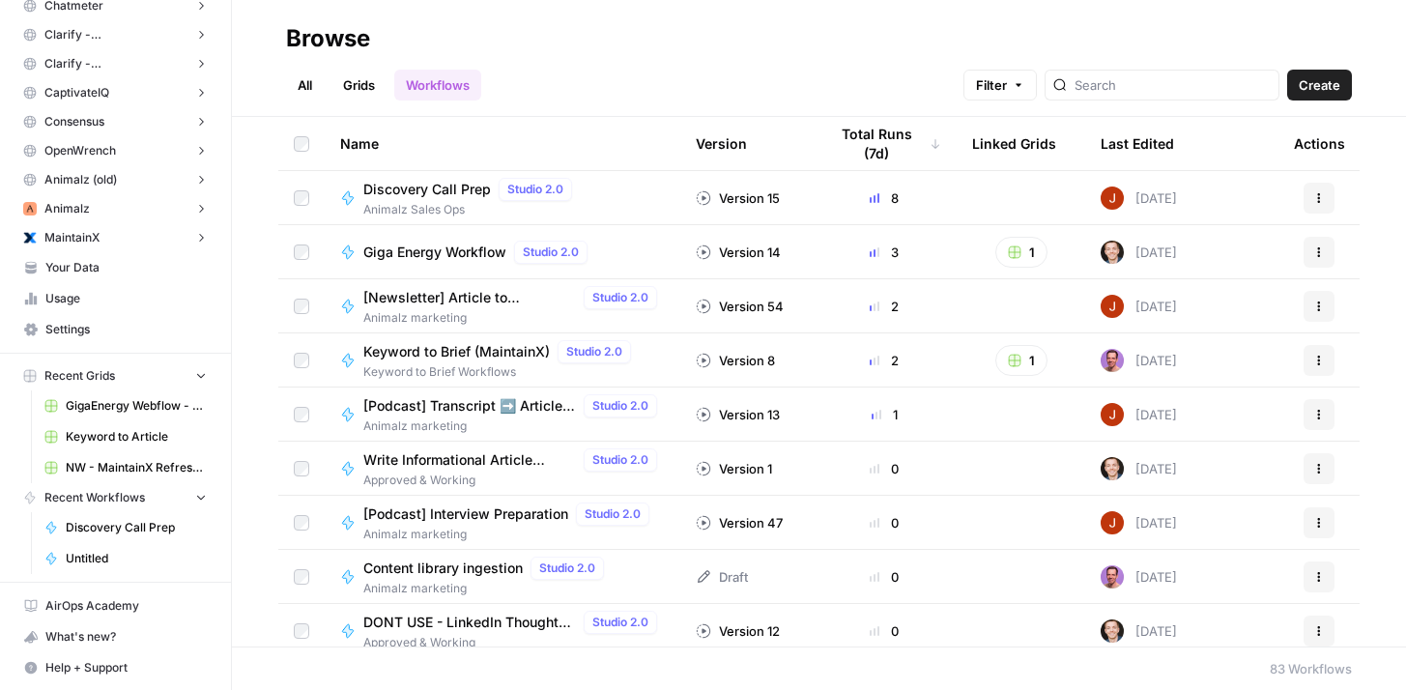
scroll to position [354, 0]
click at [77, 298] on span "Usage" at bounding box center [125, 297] width 161 height 17
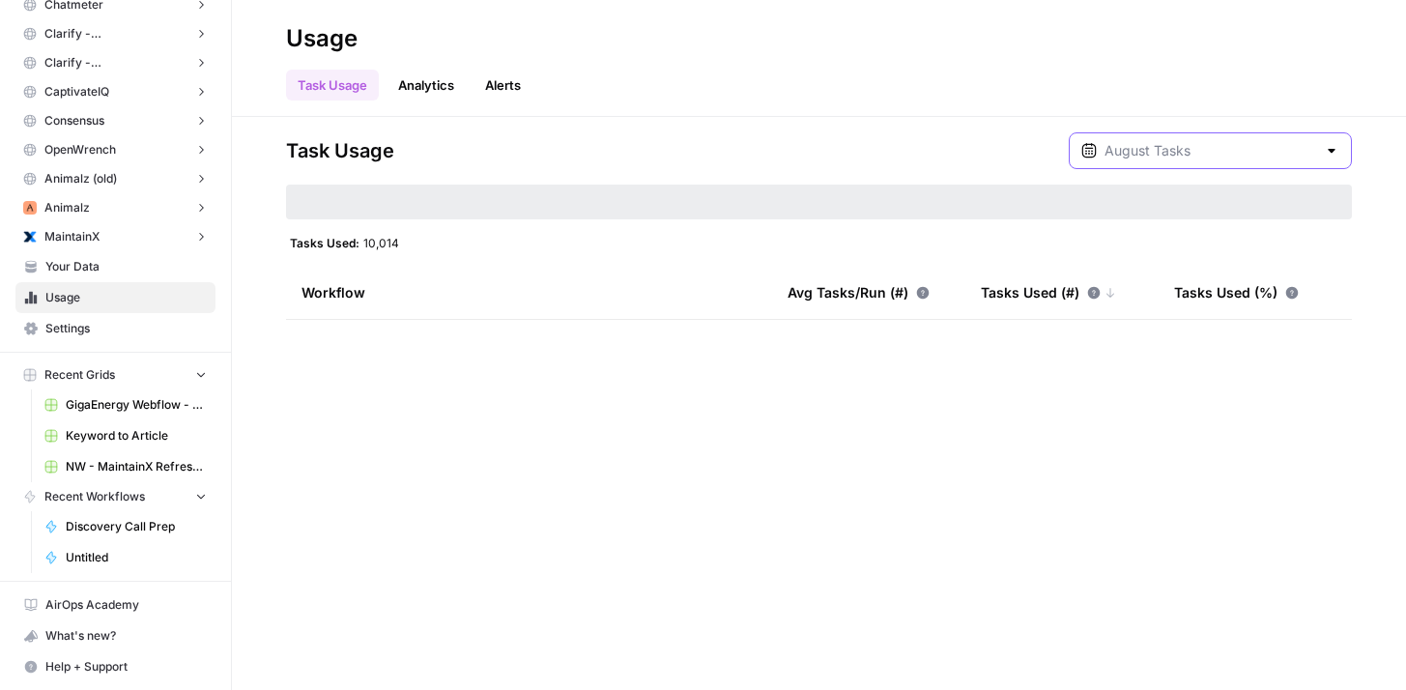
click at [1292, 142] on input "text" at bounding box center [1210, 150] width 212 height 19
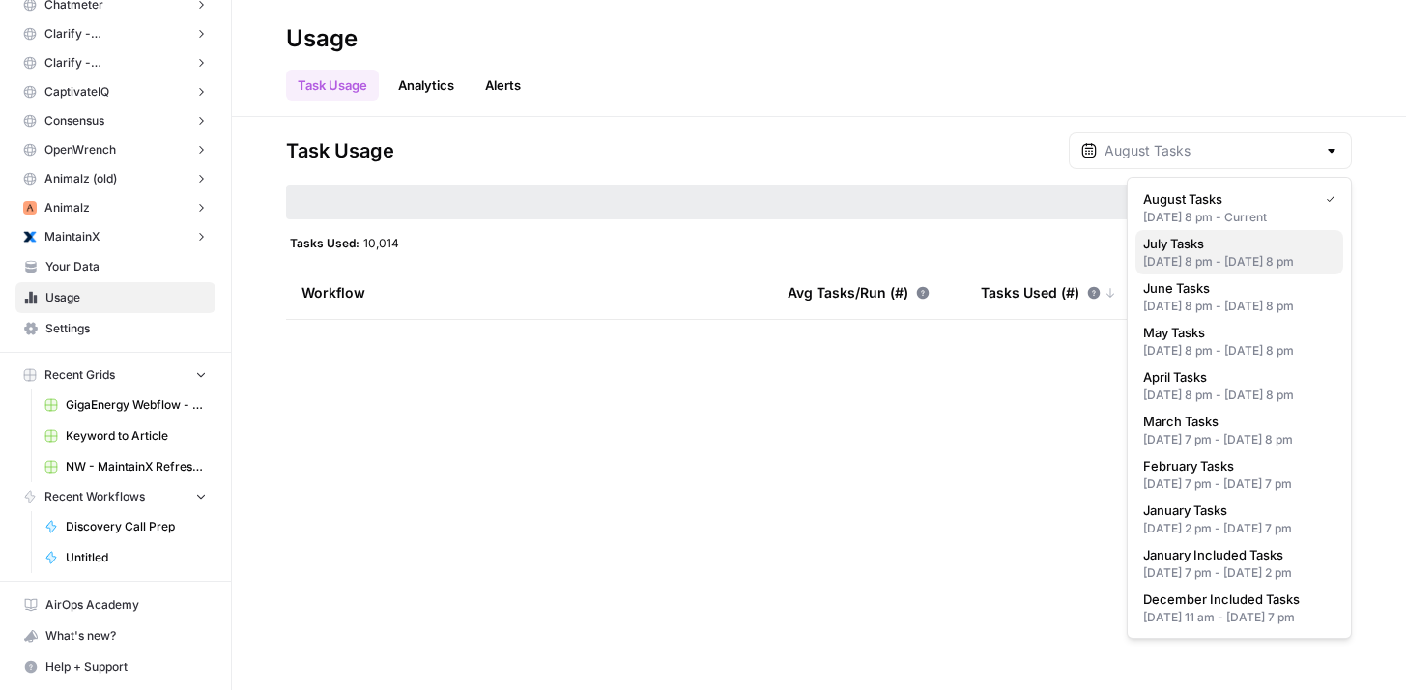
click at [1229, 266] on div "Jun 30, 2025 8 pm - Jul 31, 2025 8 pm" at bounding box center [1239, 261] width 192 height 17
type input "July Tasks"
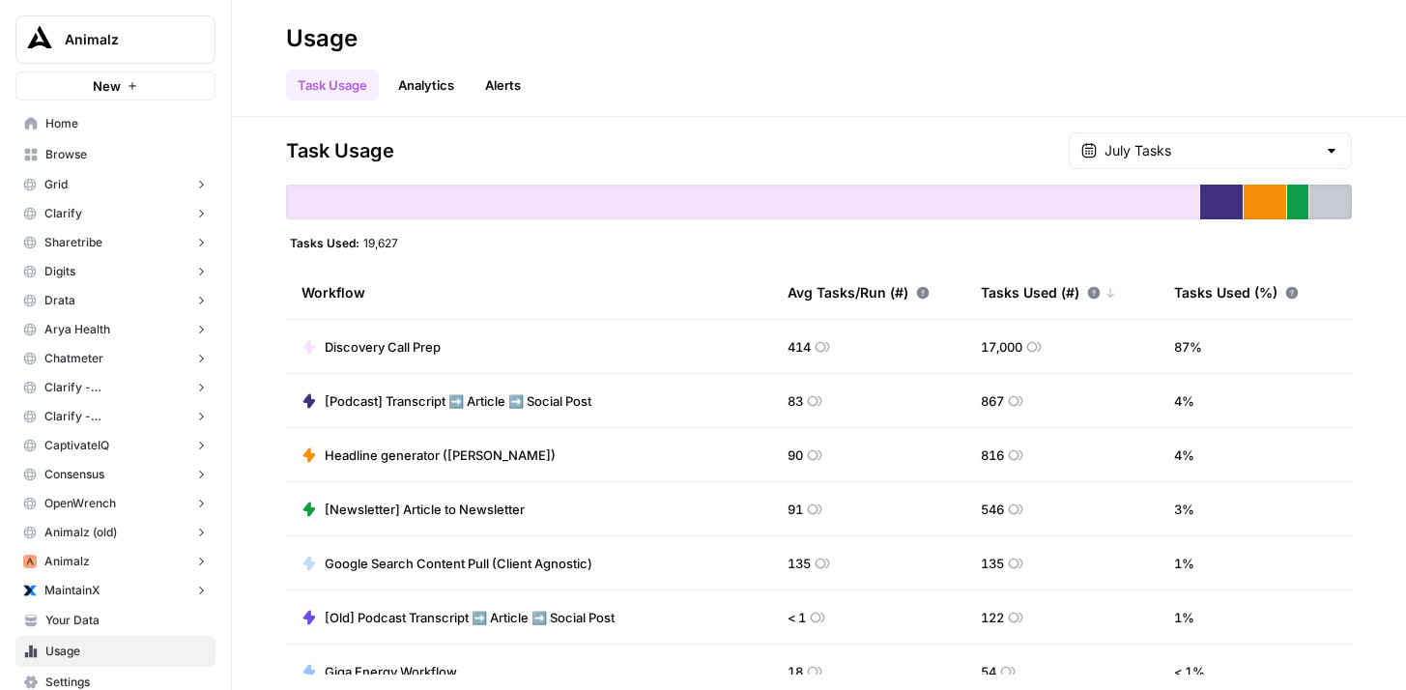
click at [70, 149] on span "Browse" at bounding box center [125, 154] width 161 height 17
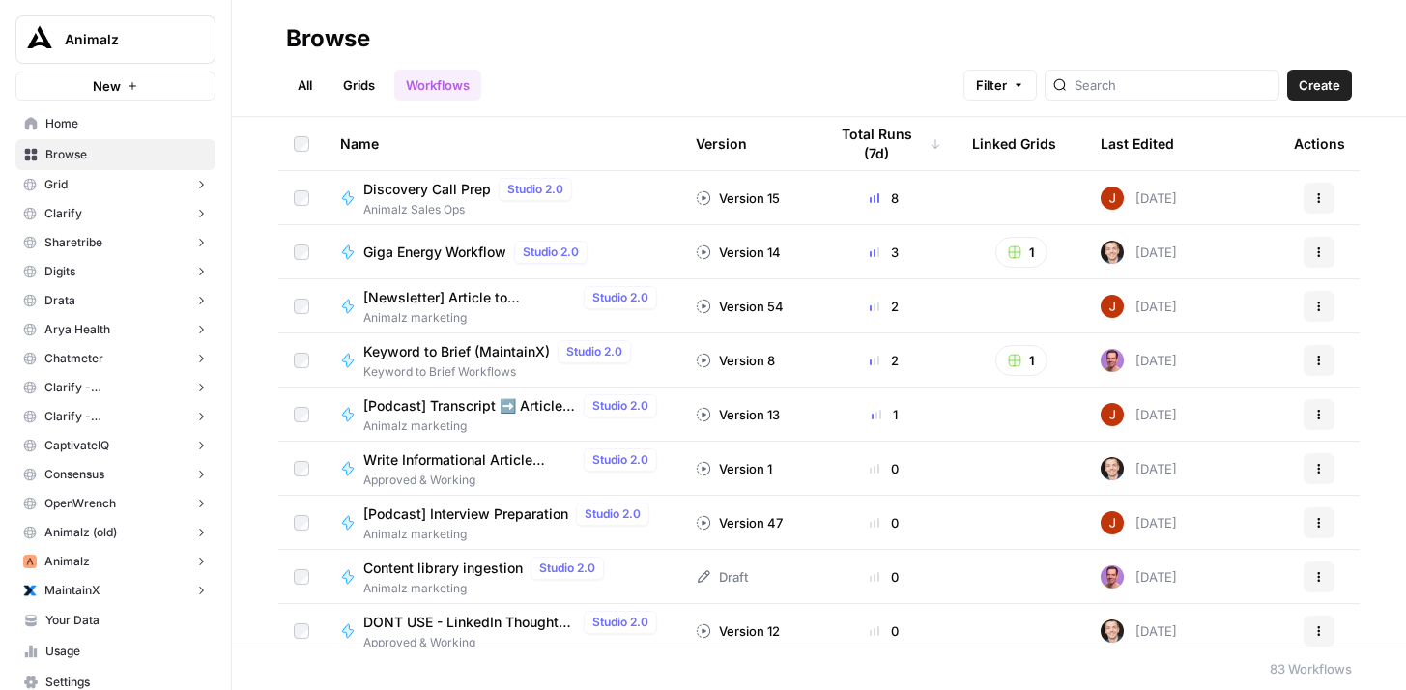
click at [367, 90] on link "Grids" at bounding box center [358, 85] width 55 height 31
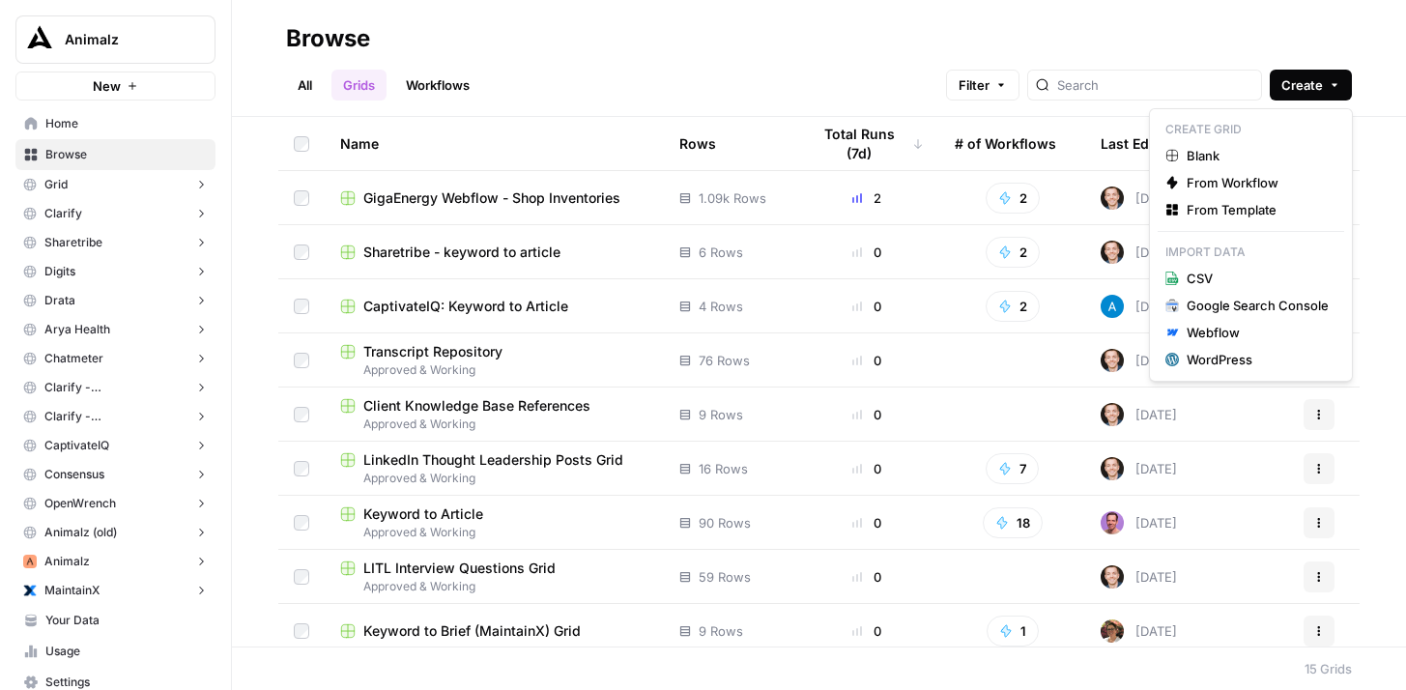
click at [1311, 89] on span "Create" at bounding box center [1302, 84] width 42 height 19
click at [813, 75] on div "All Grids Workflows Filter Create" at bounding box center [819, 77] width 1066 height 46
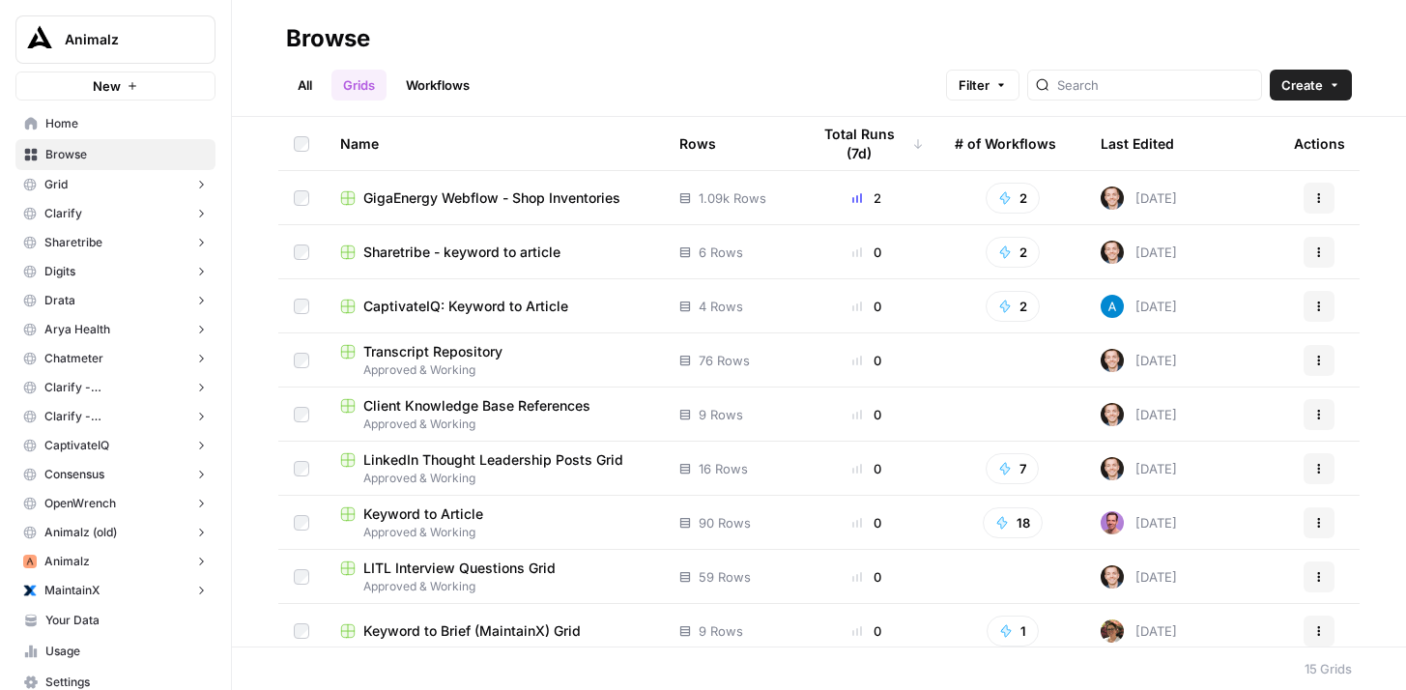
click at [444, 79] on link "Workflows" at bounding box center [437, 85] width 87 height 31
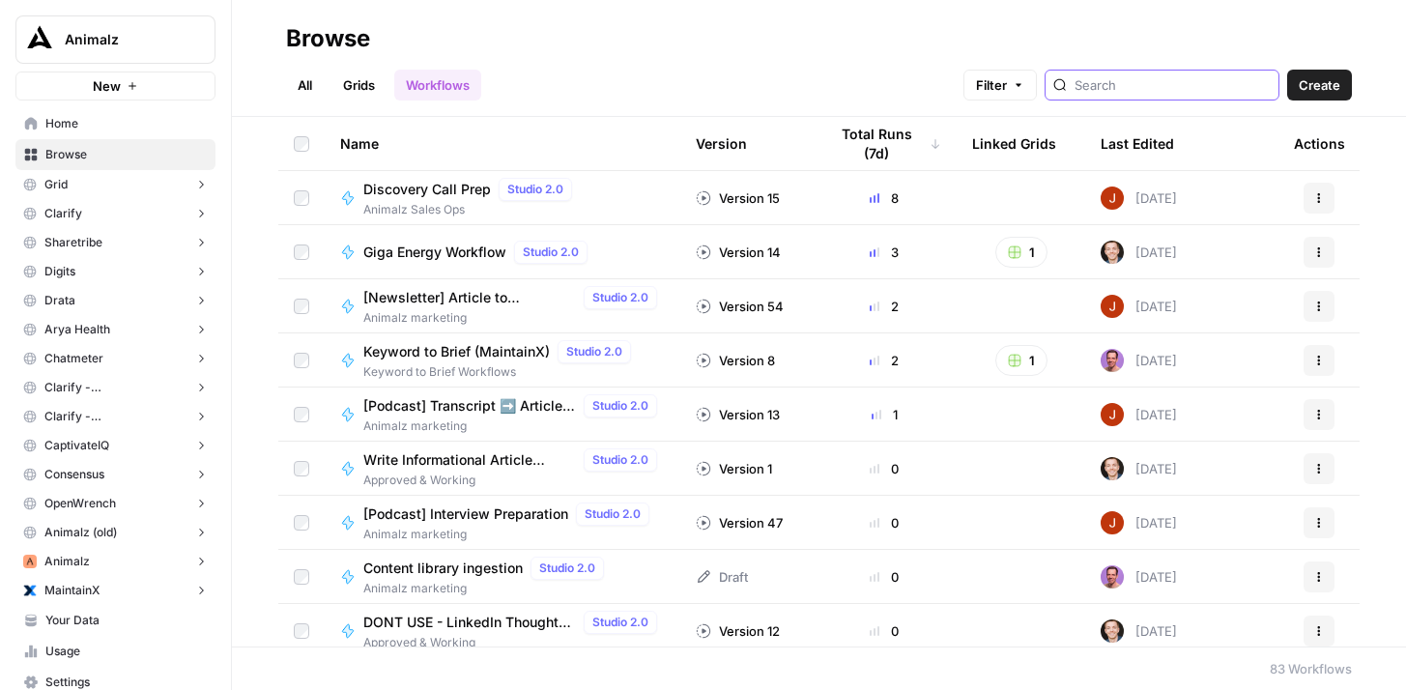
click at [1155, 92] on input "search" at bounding box center [1172, 84] width 196 height 19
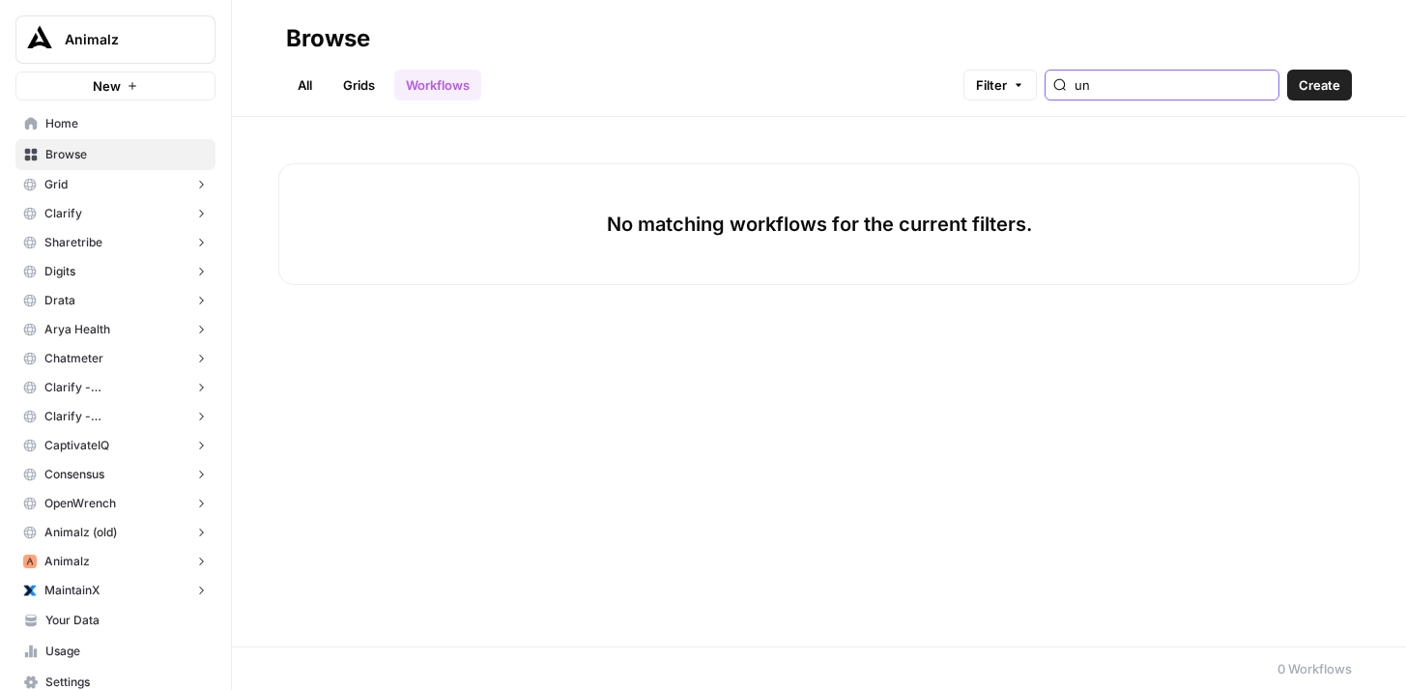
type input "u"
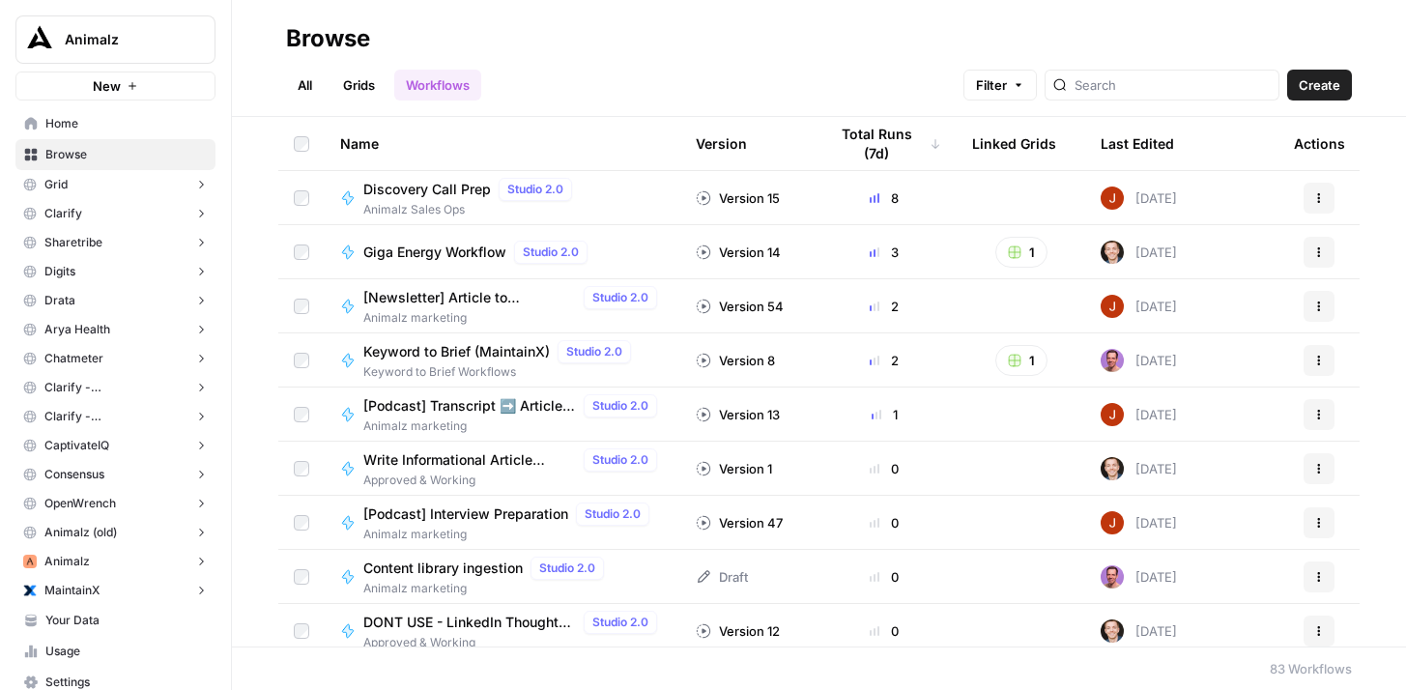
click at [1330, 76] on span "Create" at bounding box center [1320, 84] width 42 height 19
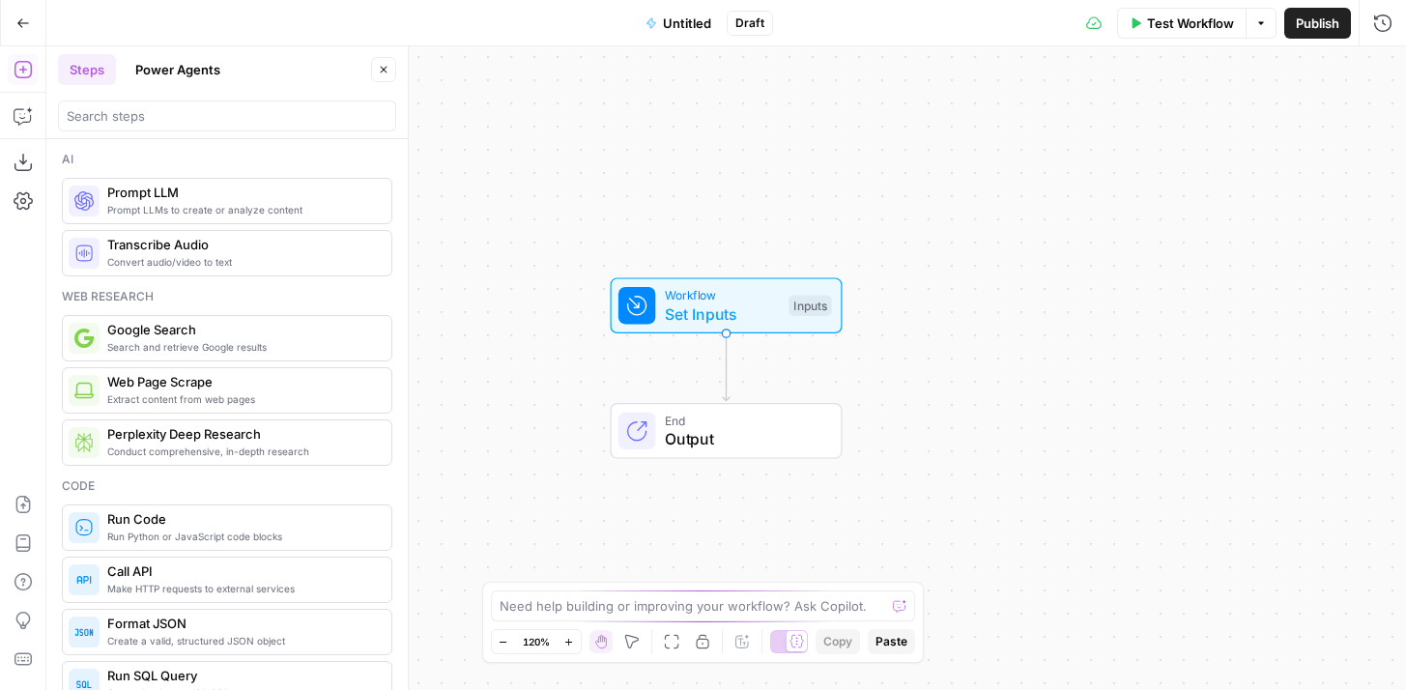
click at [175, 67] on button "Power Agents" at bounding box center [178, 69] width 108 height 31
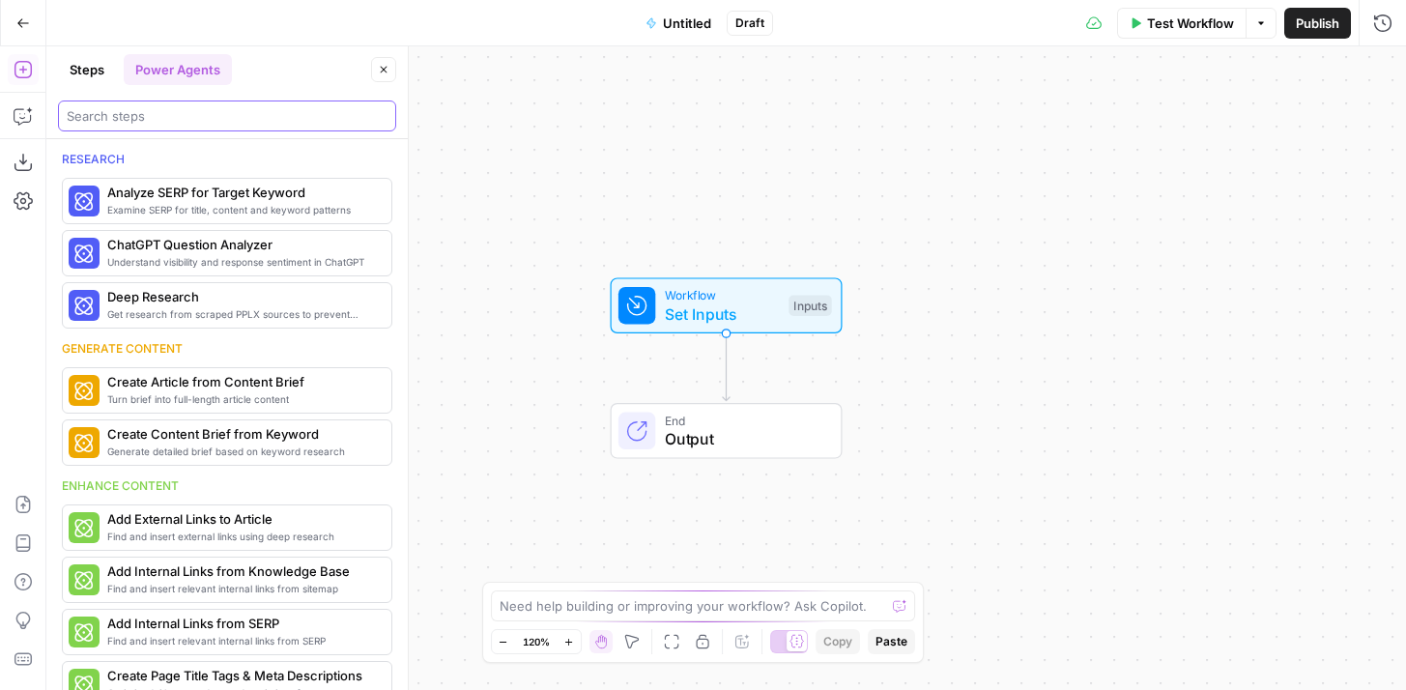
click at [182, 114] on input "search" at bounding box center [227, 115] width 321 height 19
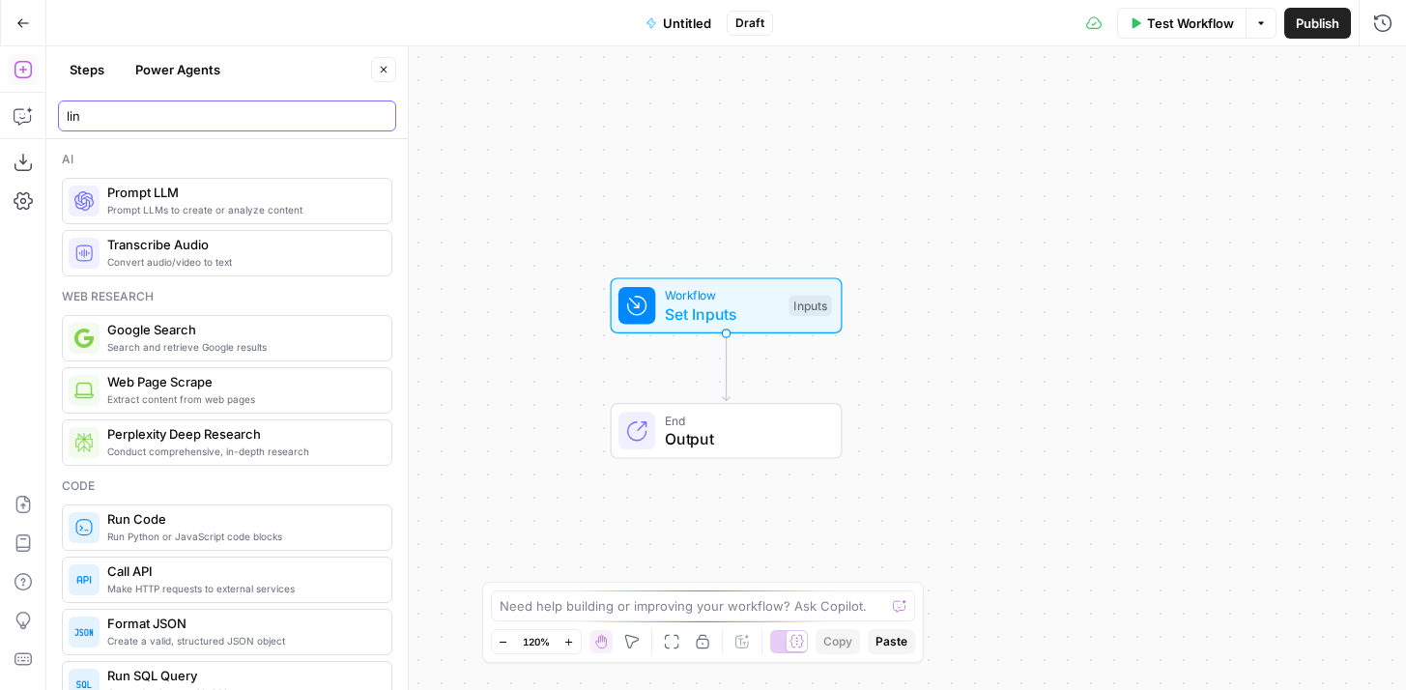
type input "link"
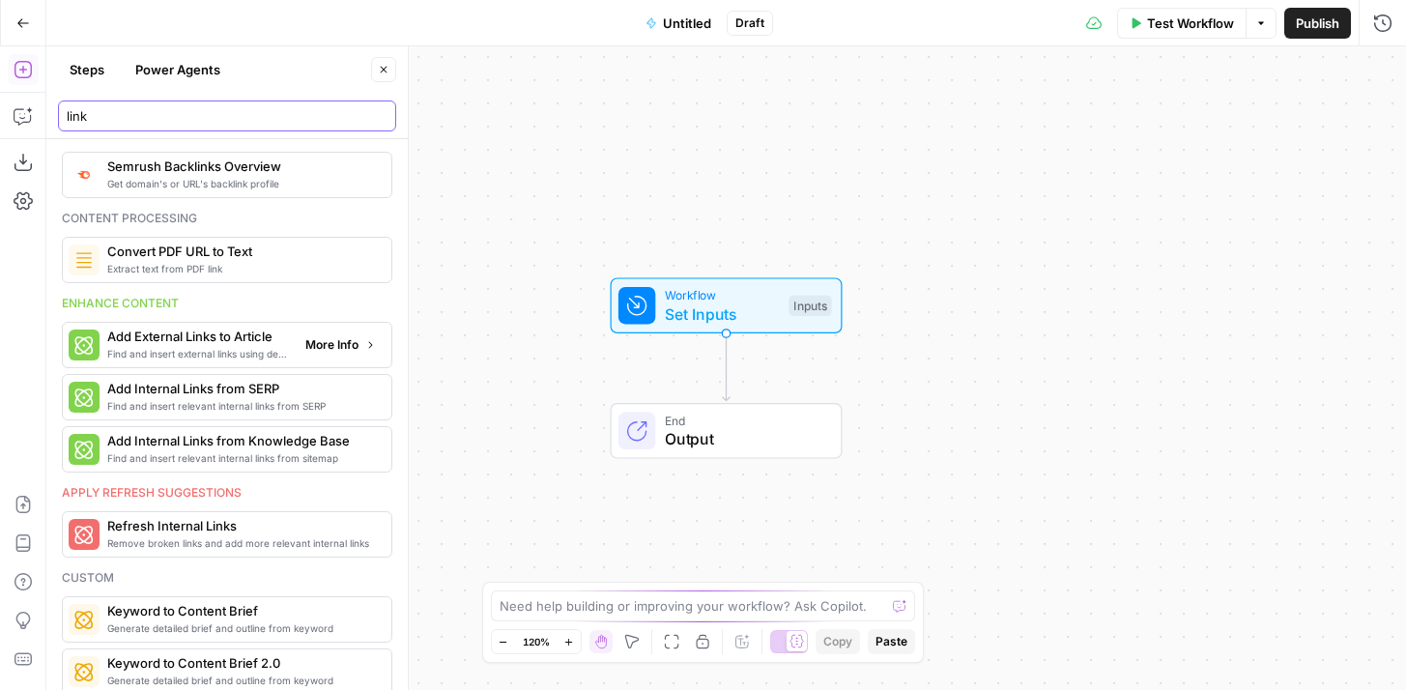
scroll to position [29, 0]
click at [374, 117] on input "link" at bounding box center [227, 115] width 321 height 19
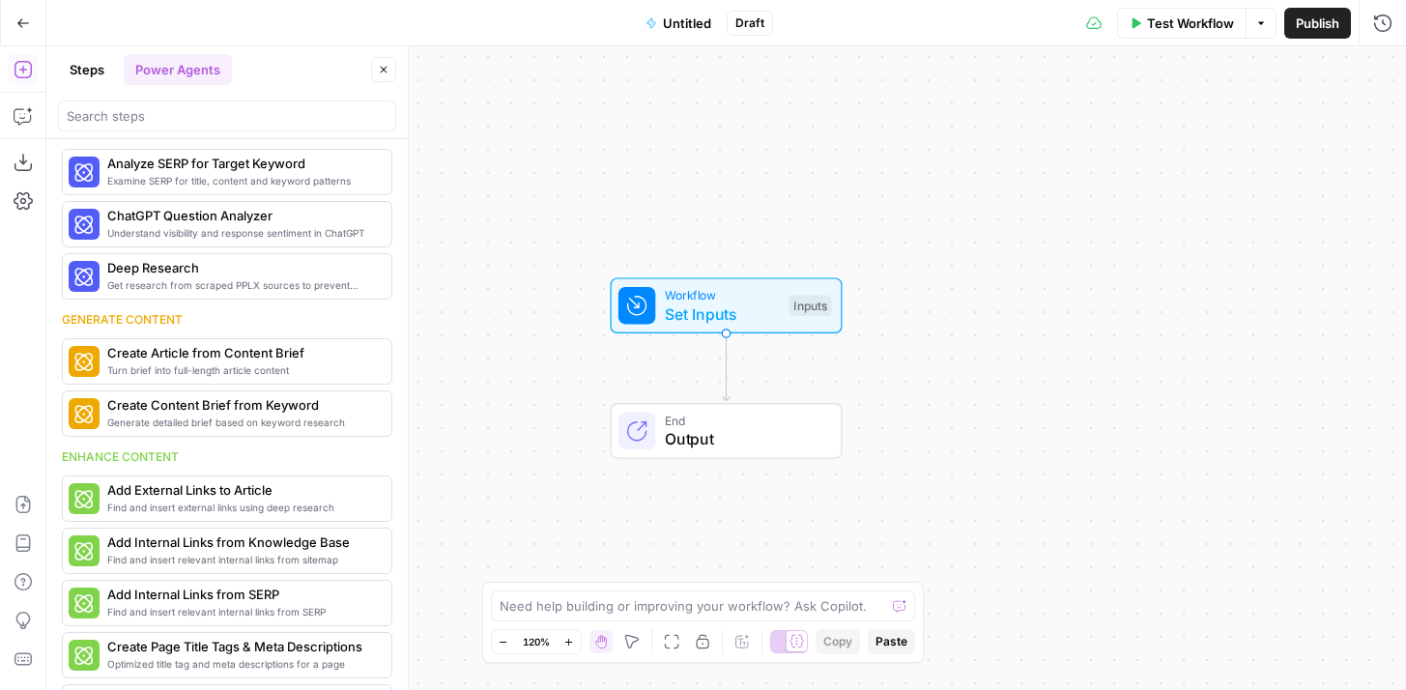
click at [376, 70] on button "Close" at bounding box center [383, 69] width 25 height 25
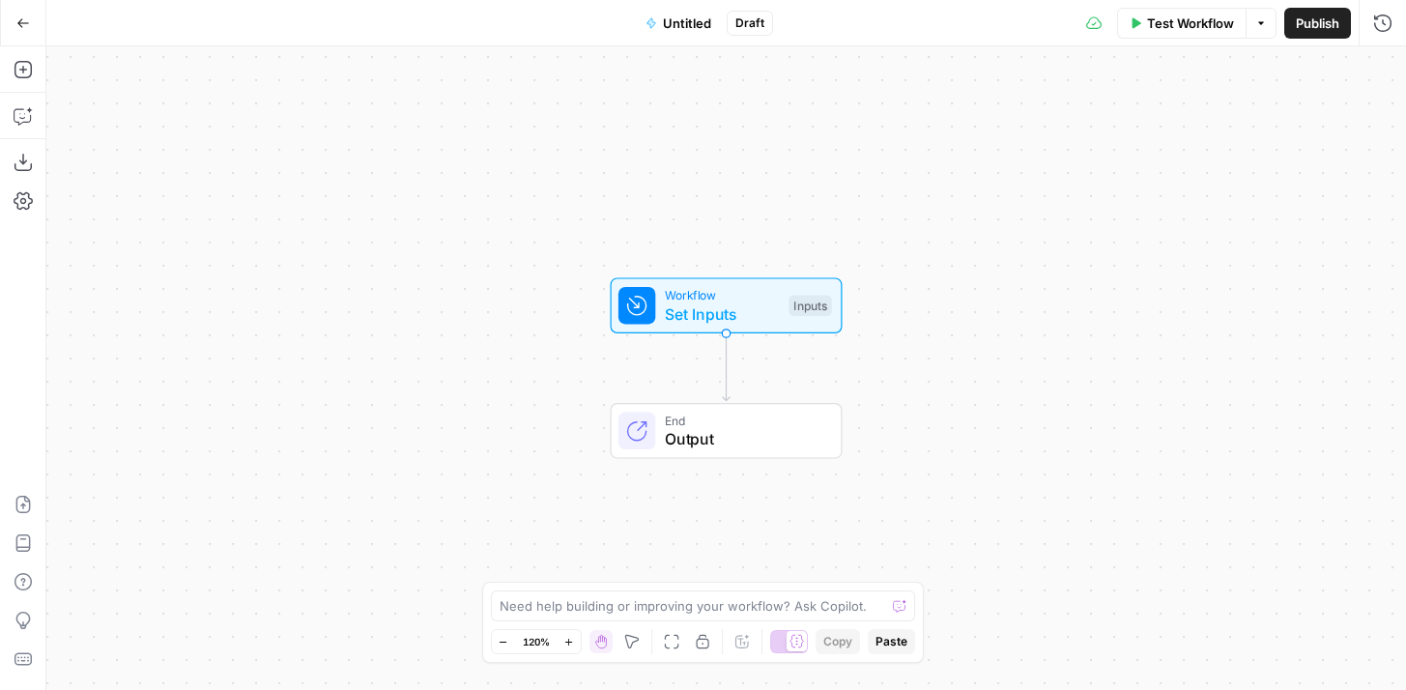
click at [16, 21] on icon "button" at bounding box center [23, 23] width 14 height 14
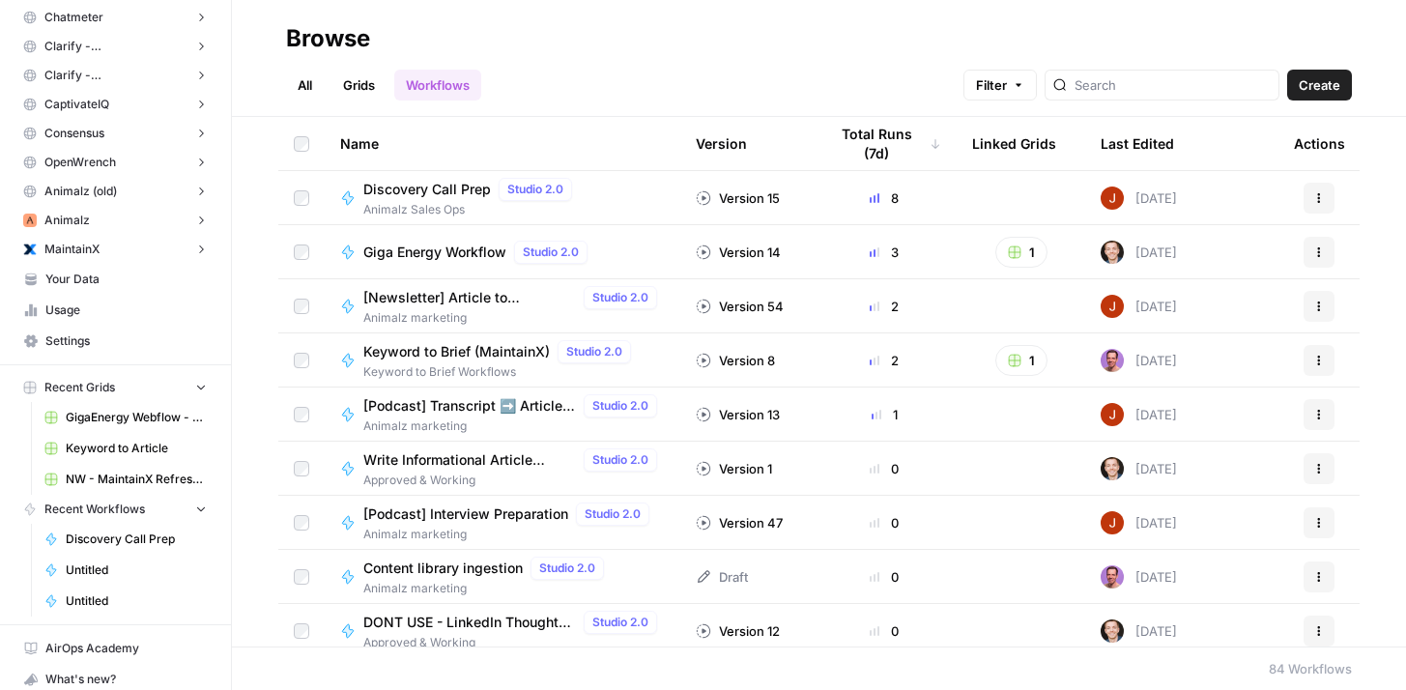
scroll to position [385, 0]
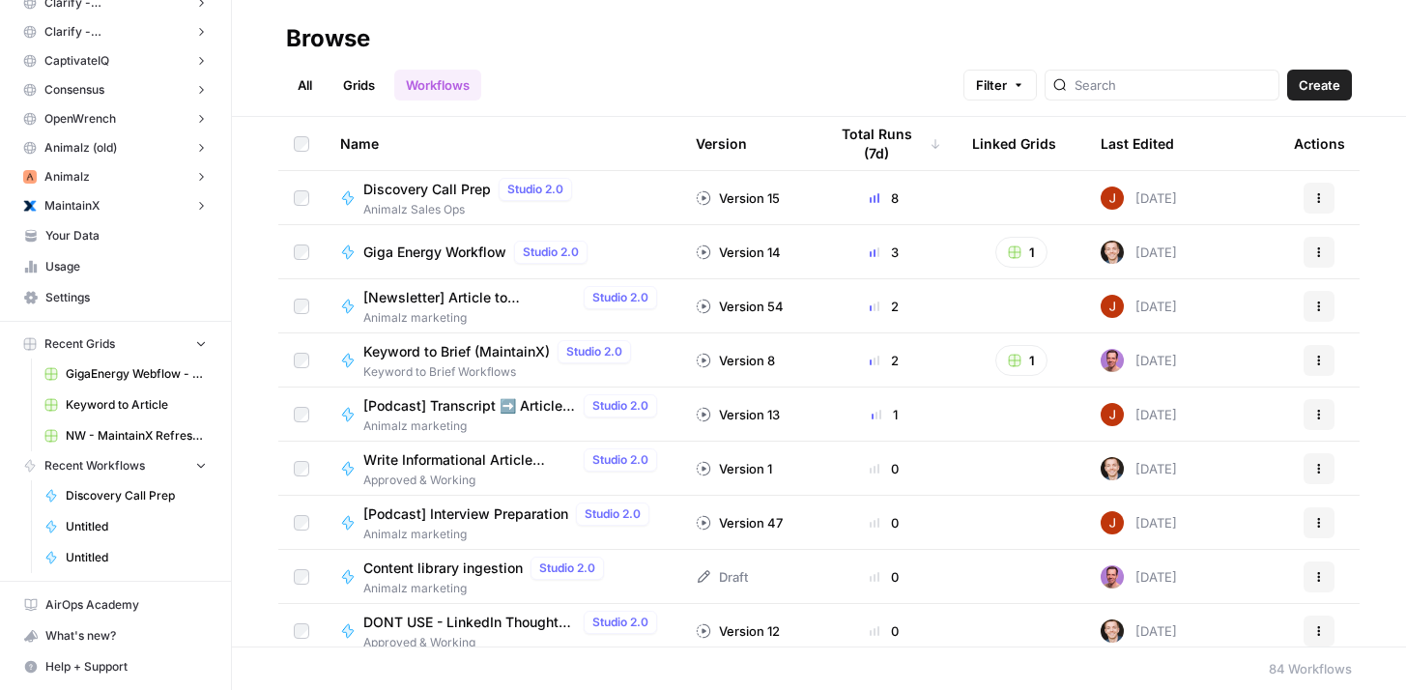
click at [121, 242] on span "Your Data" at bounding box center [125, 235] width 161 height 17
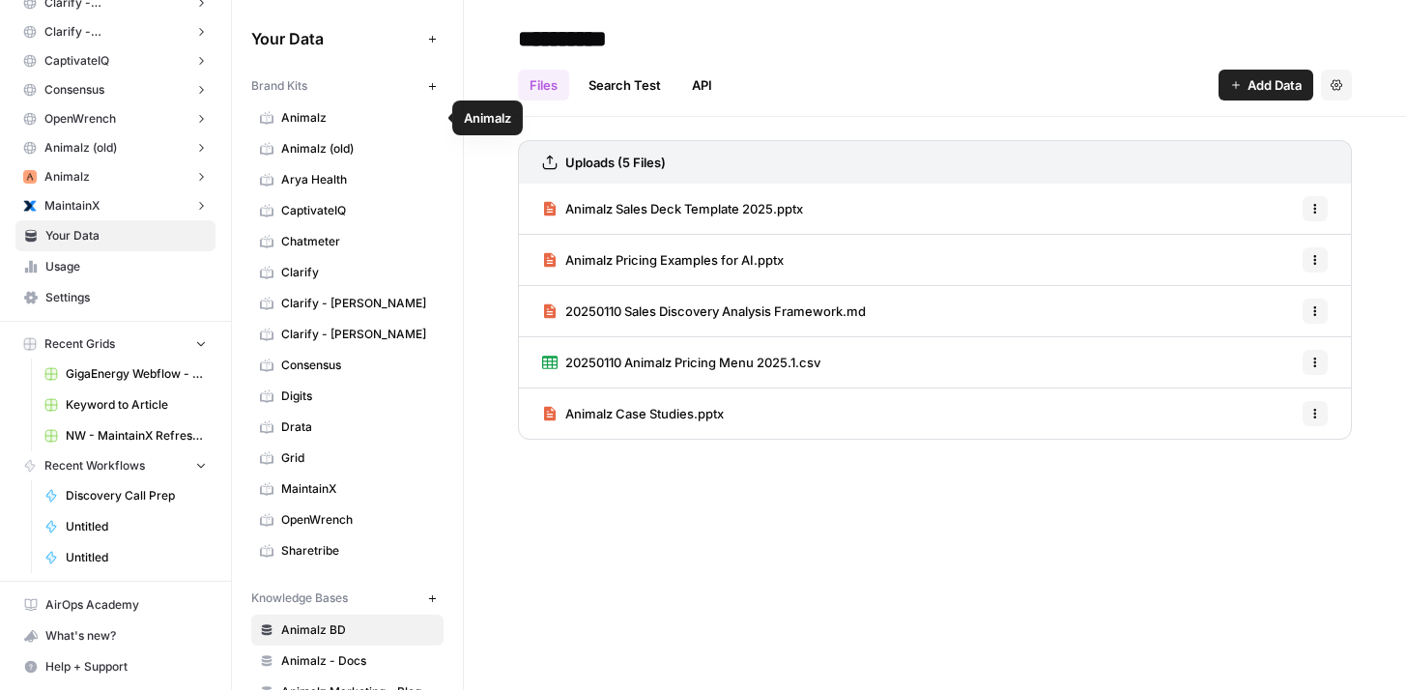
click at [339, 119] on span "Animalz" at bounding box center [358, 117] width 154 height 17
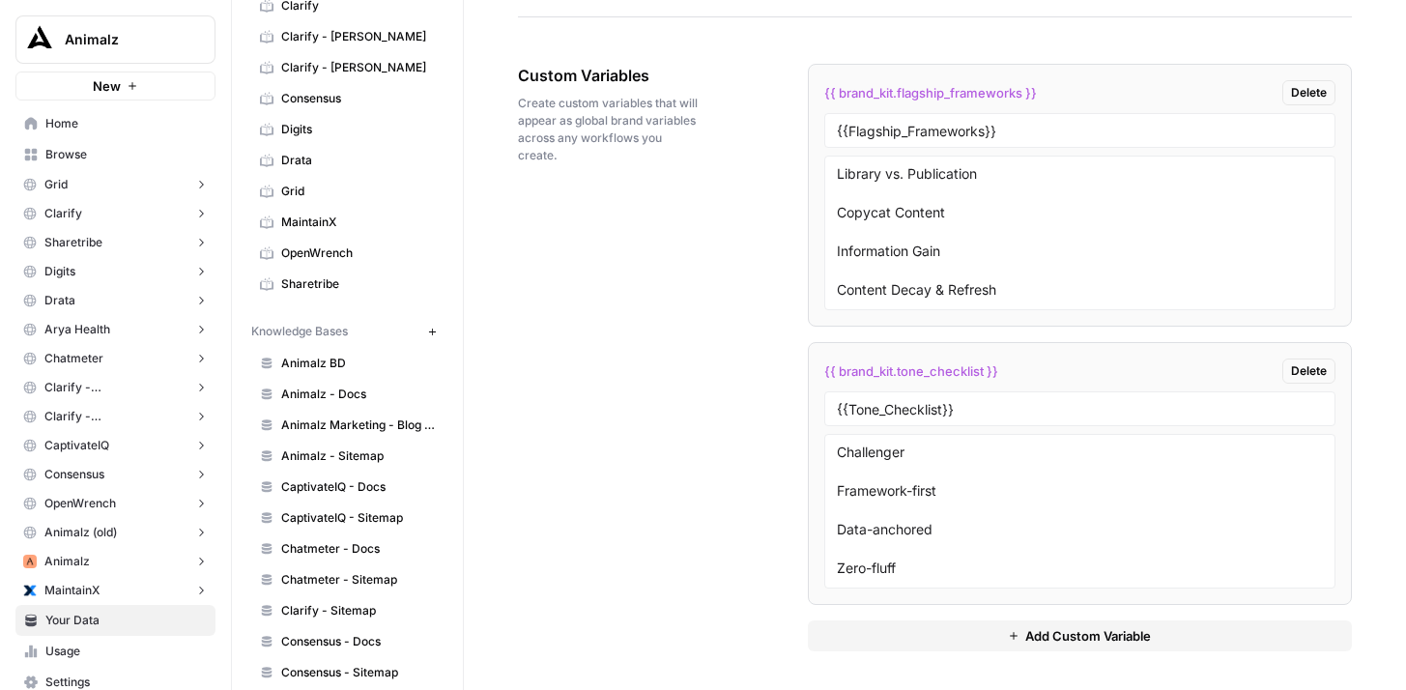
click at [119, 144] on link "Browse" at bounding box center [115, 154] width 200 height 31
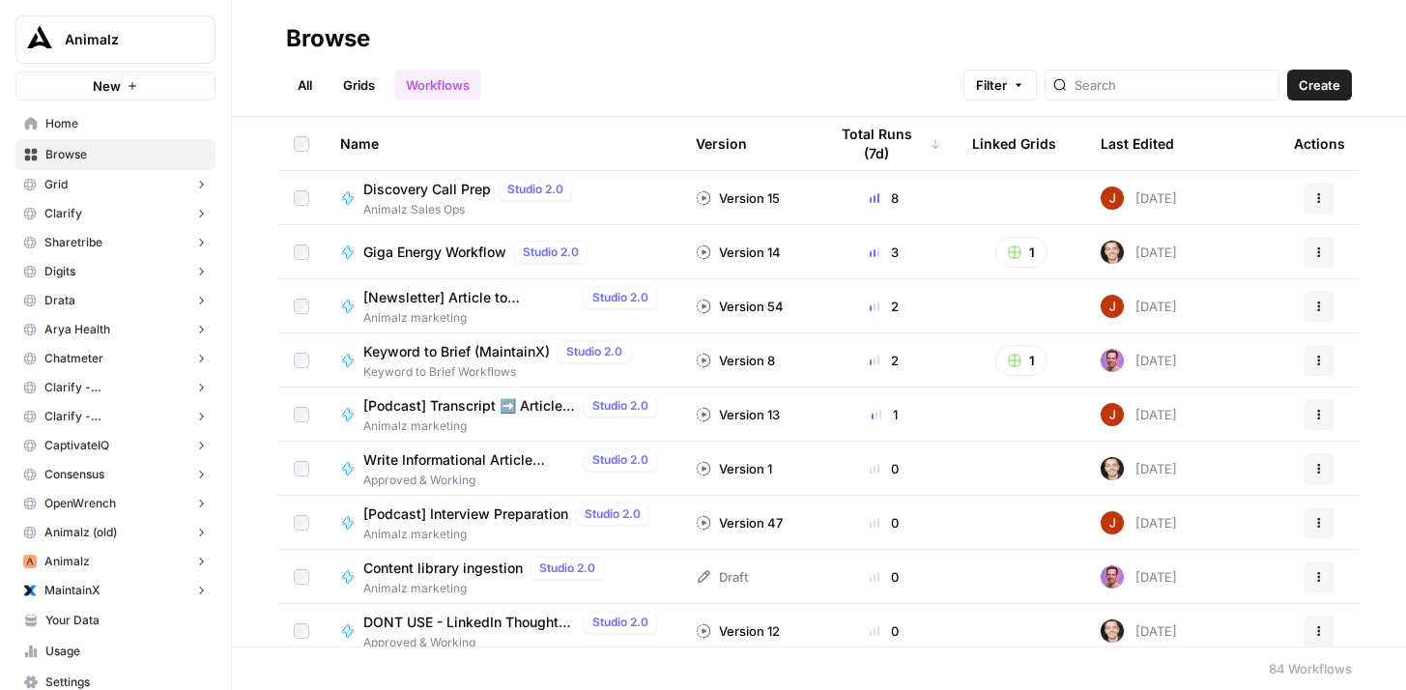
click at [1323, 88] on span "Create" at bounding box center [1320, 84] width 42 height 19
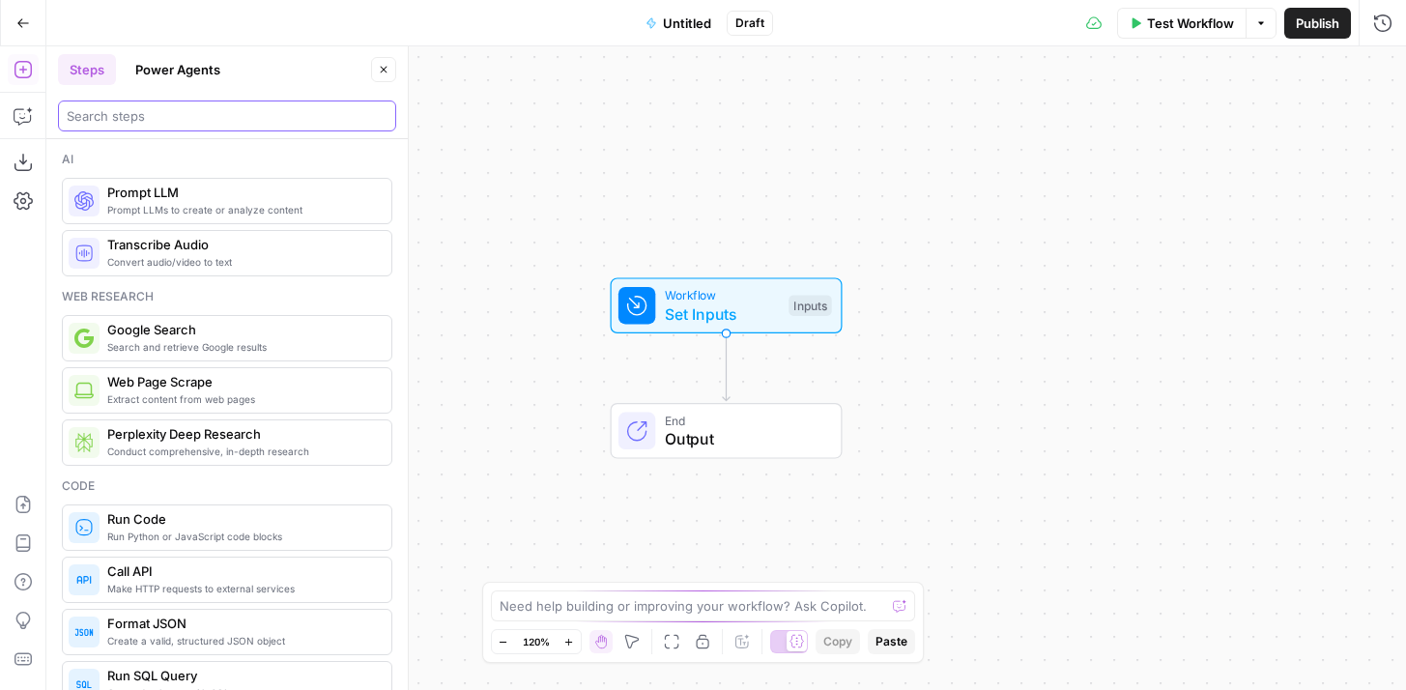
click at [301, 112] on input "search" at bounding box center [227, 115] width 321 height 19
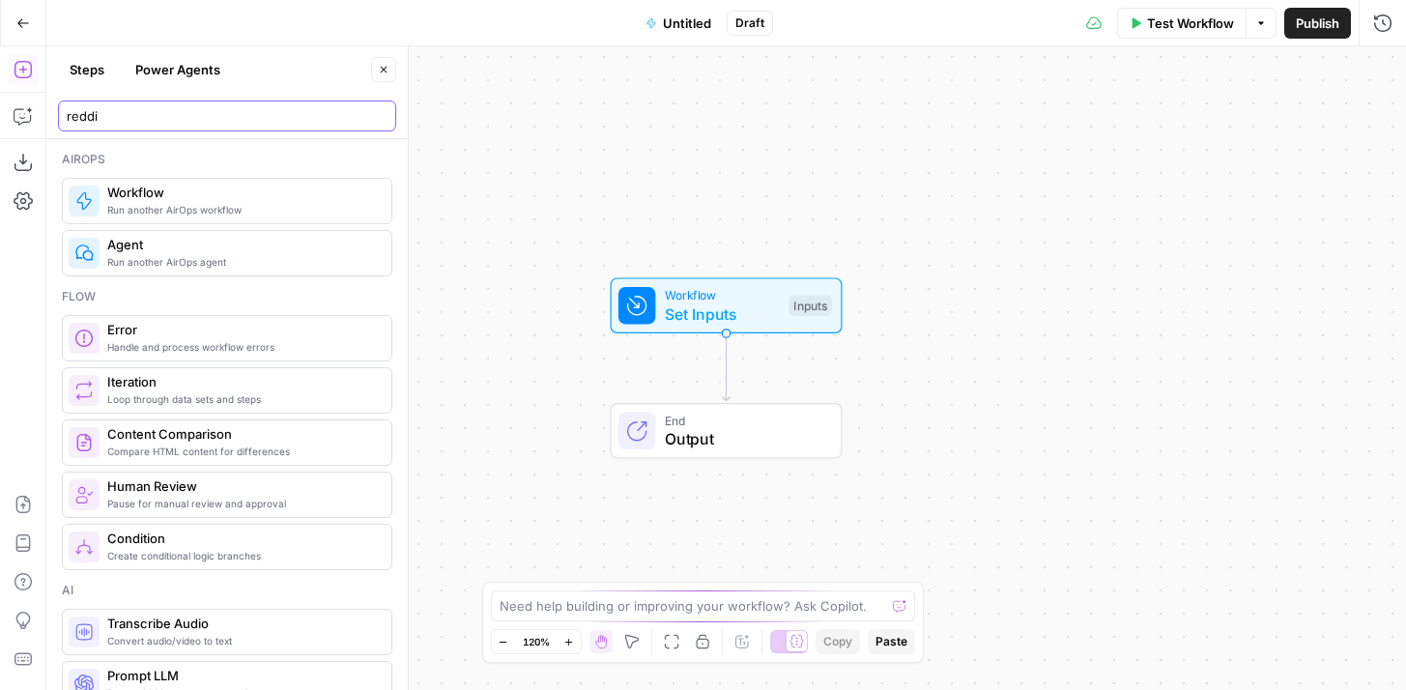
type input "reddit"
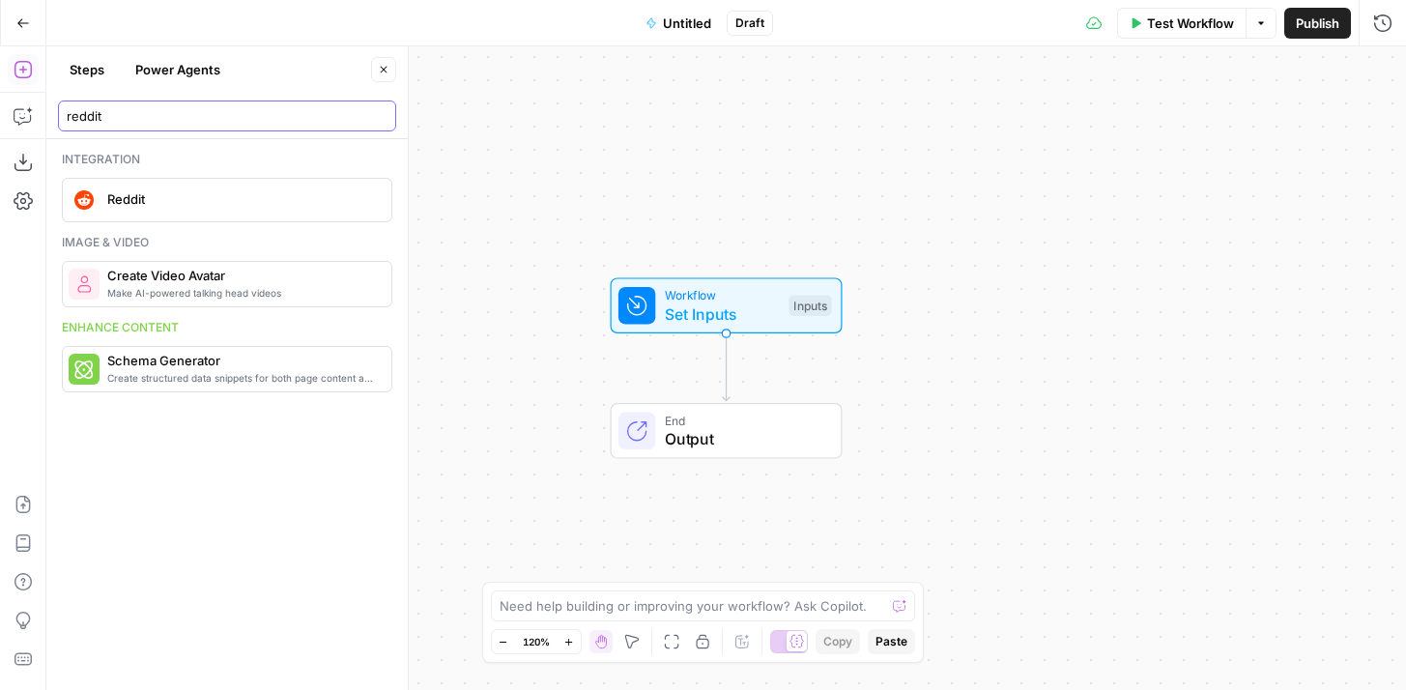
click at [381, 116] on input "reddit" at bounding box center [227, 115] width 321 height 19
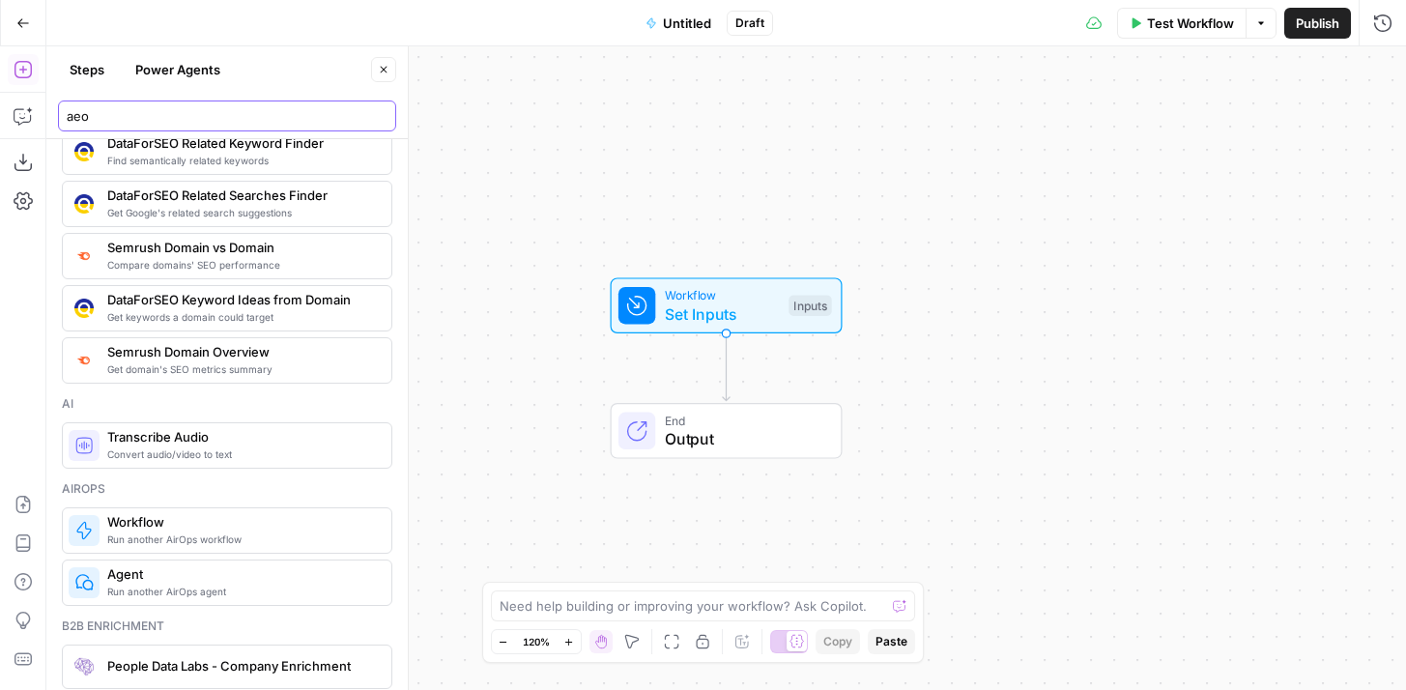
scroll to position [659, 0]
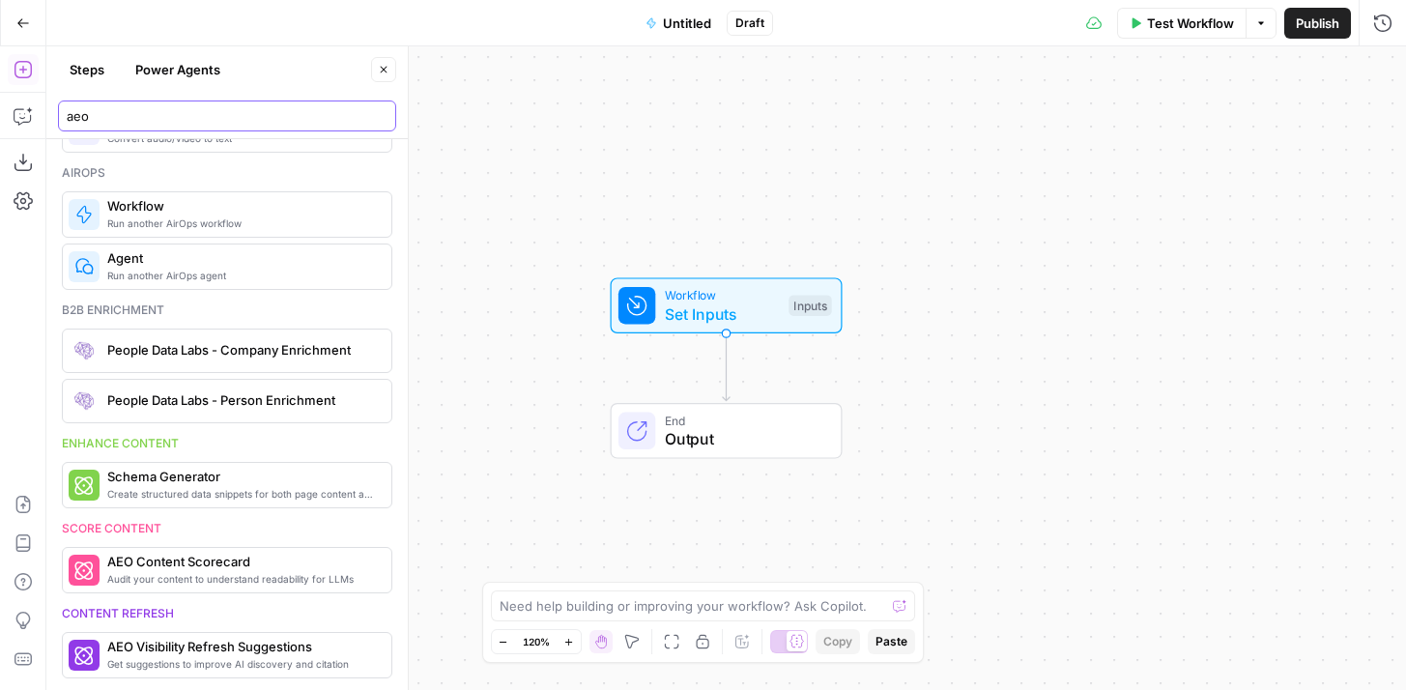
type input "aeo"
click at [381, 114] on input "aeo" at bounding box center [227, 115] width 321 height 19
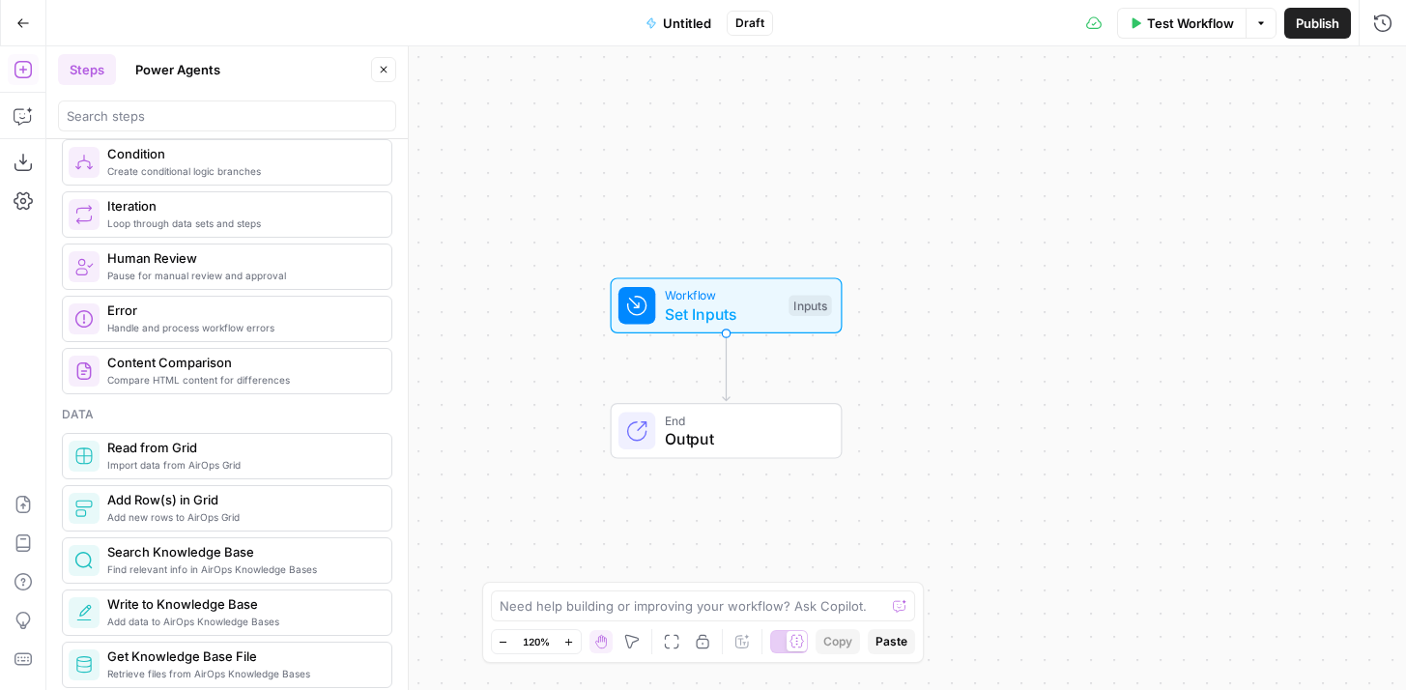
click at [380, 70] on icon "button" at bounding box center [384, 70] width 12 height 12
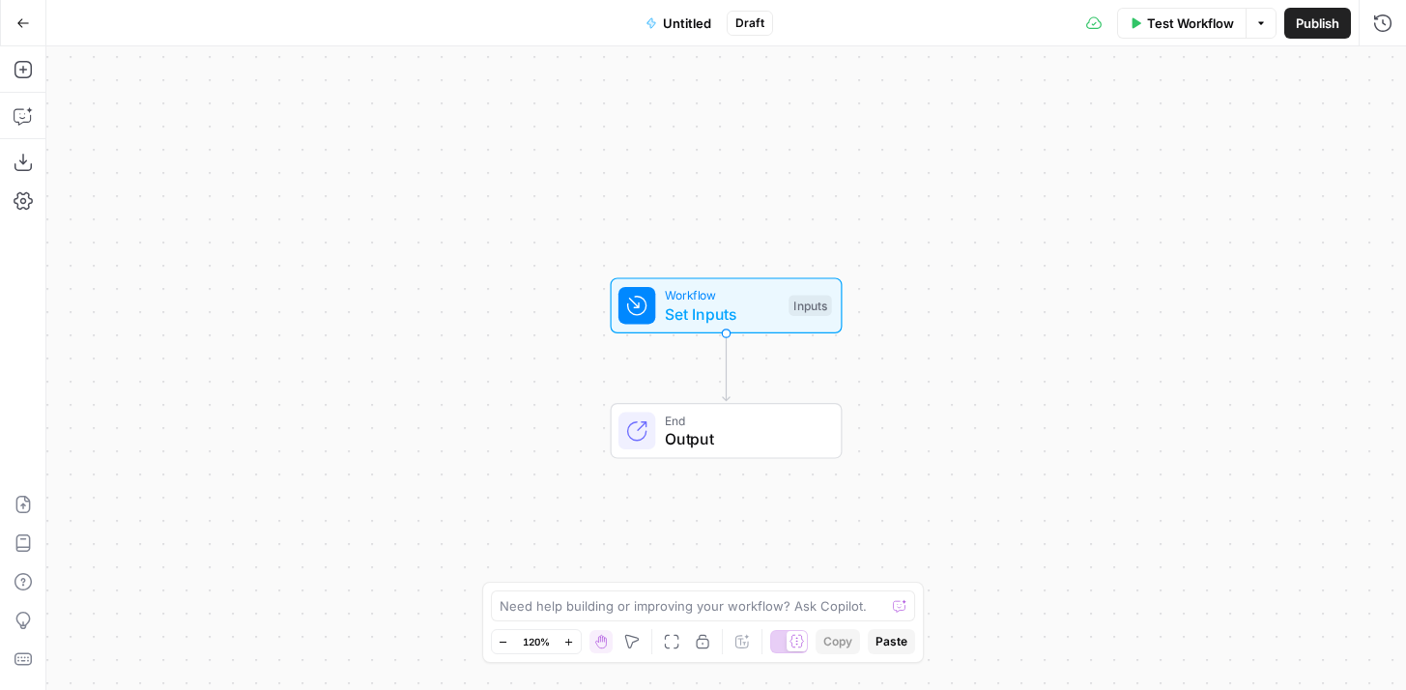
click at [28, 27] on icon "button" at bounding box center [23, 23] width 14 height 14
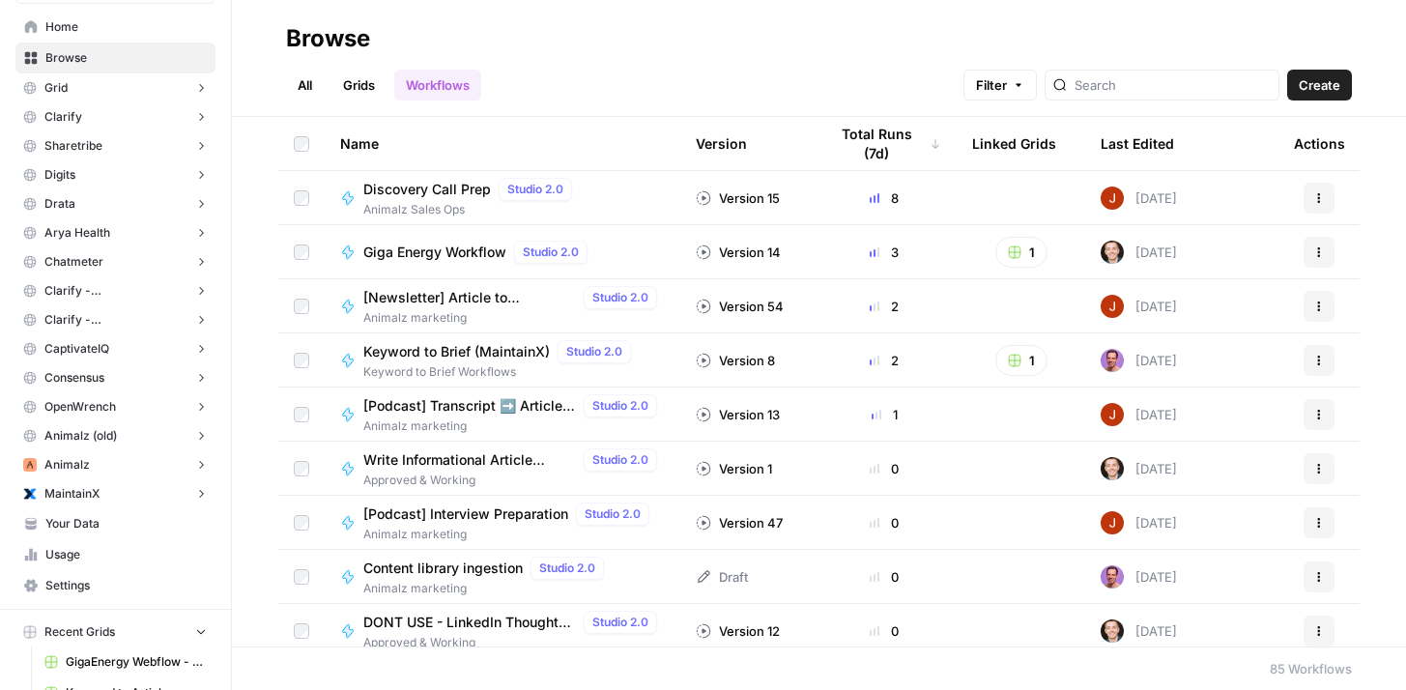
scroll to position [144, 0]
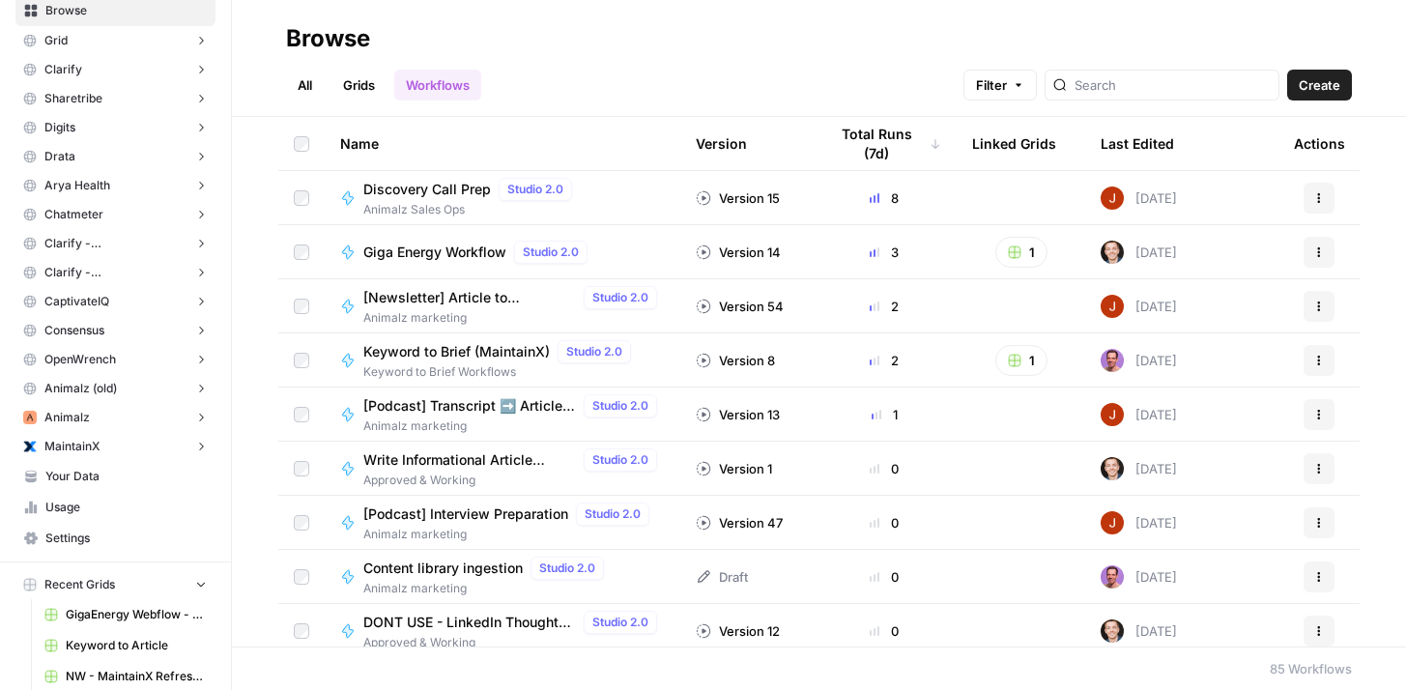
click at [107, 482] on span "Your Data" at bounding box center [125, 476] width 161 height 17
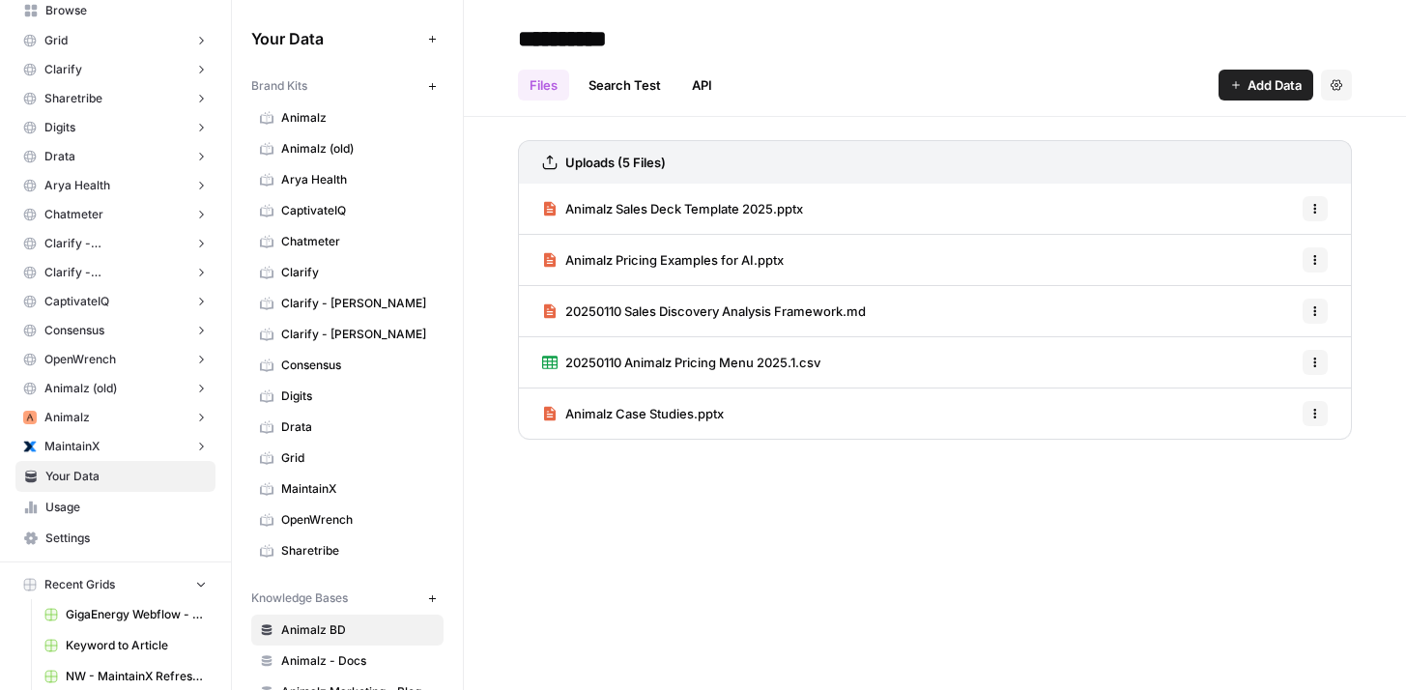
click at [128, 505] on span "Usage" at bounding box center [125, 507] width 161 height 17
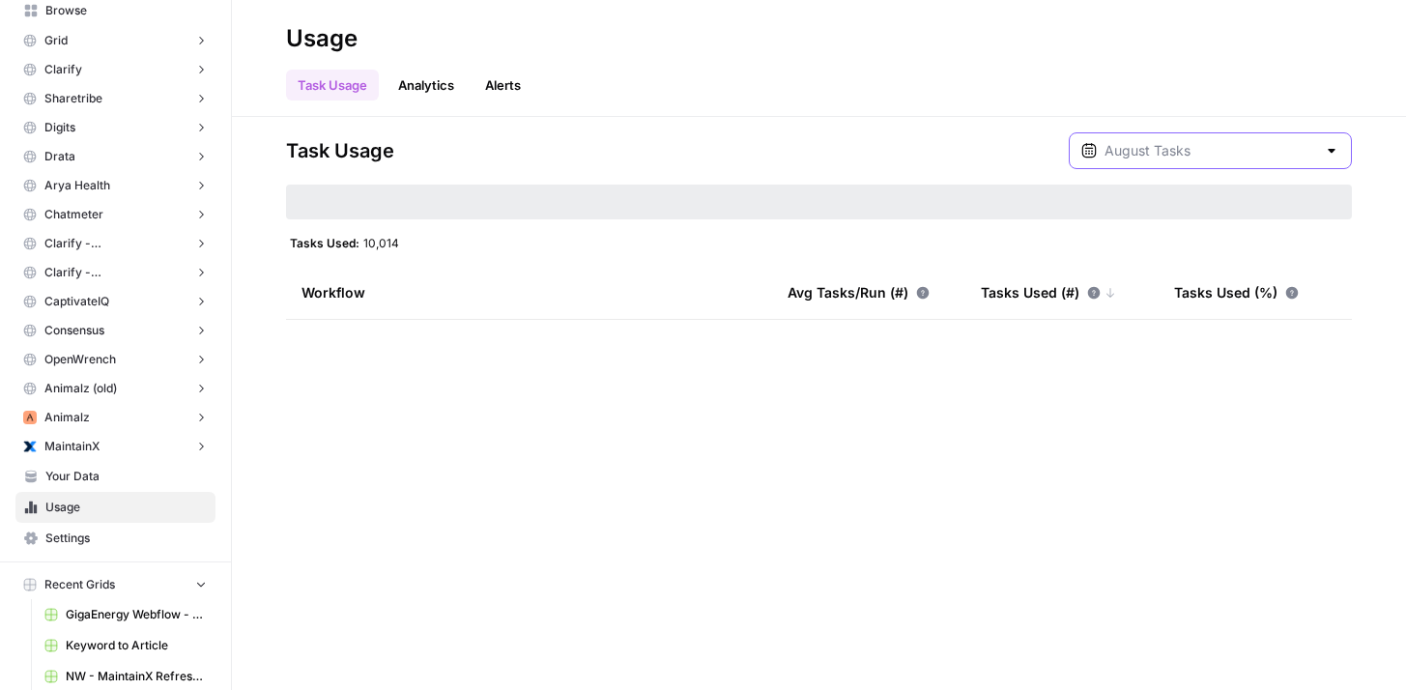
click at [1242, 156] on input "text" at bounding box center [1210, 150] width 212 height 19
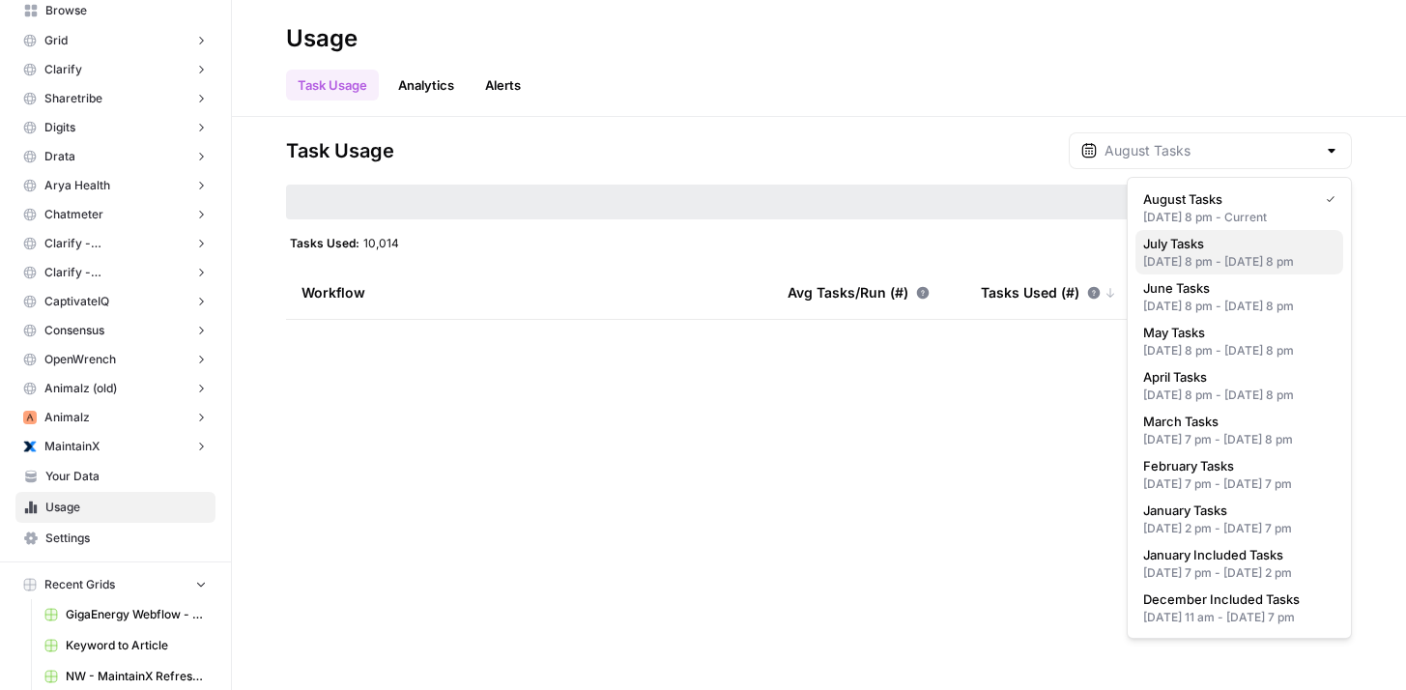
click at [1214, 242] on span "July Tasks" at bounding box center [1235, 243] width 185 height 19
type input "July Tasks"
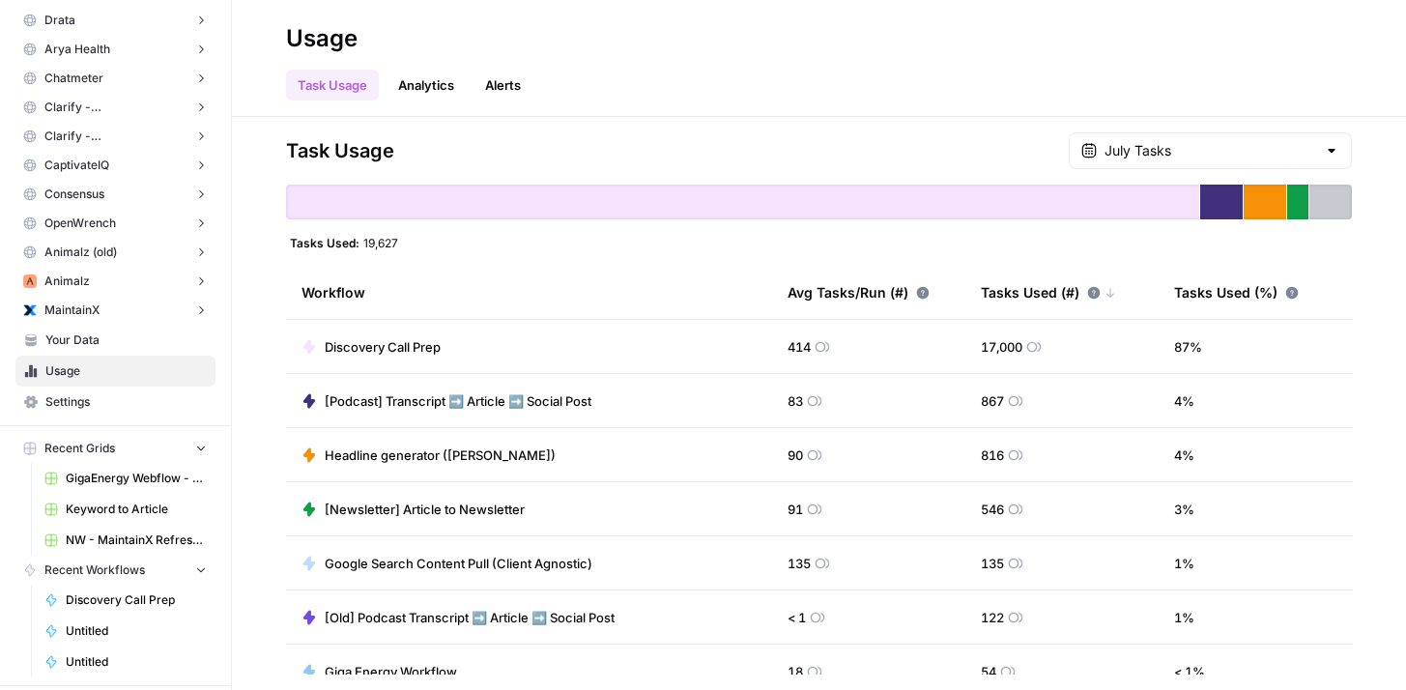
scroll to position [385, 0]
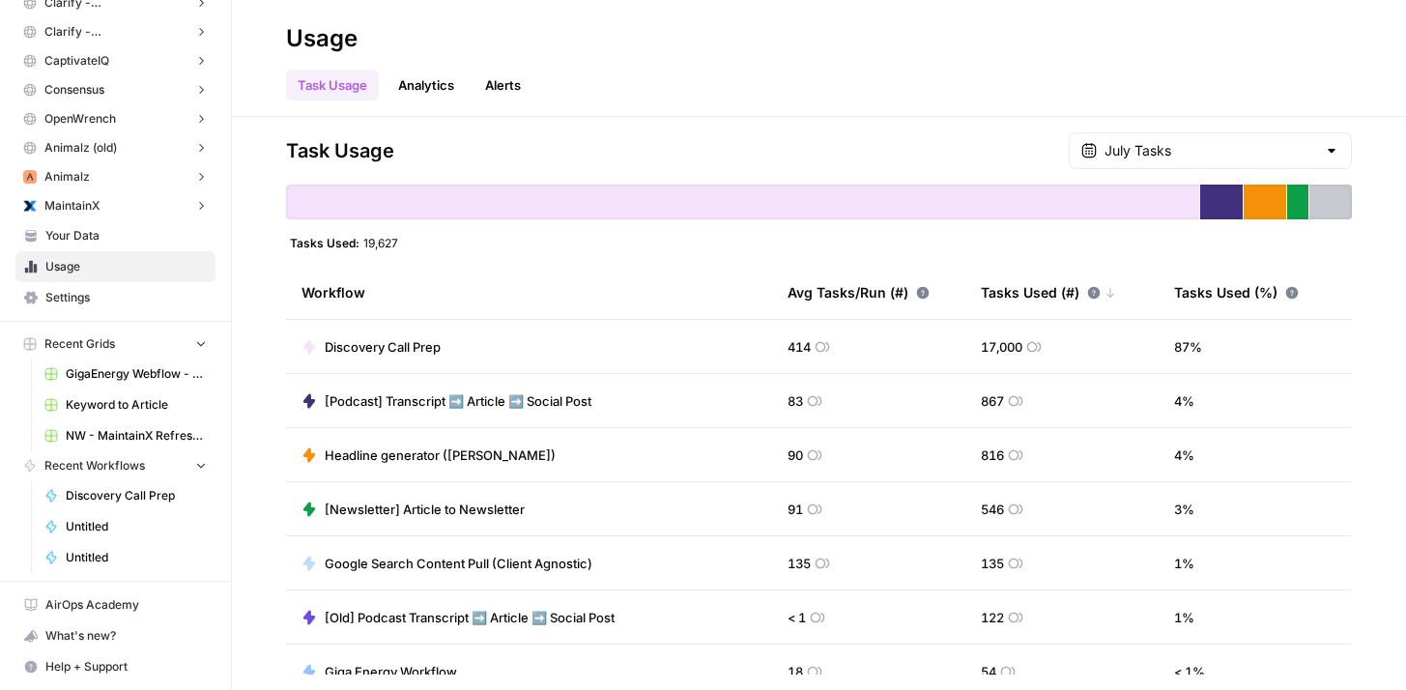
drag, startPoint x: 360, startPoint y: 243, endPoint x: 398, endPoint y: 242, distance: 37.7
click at [398, 242] on div "Tasks Used: 19,627" at bounding box center [344, 242] width 116 height 15
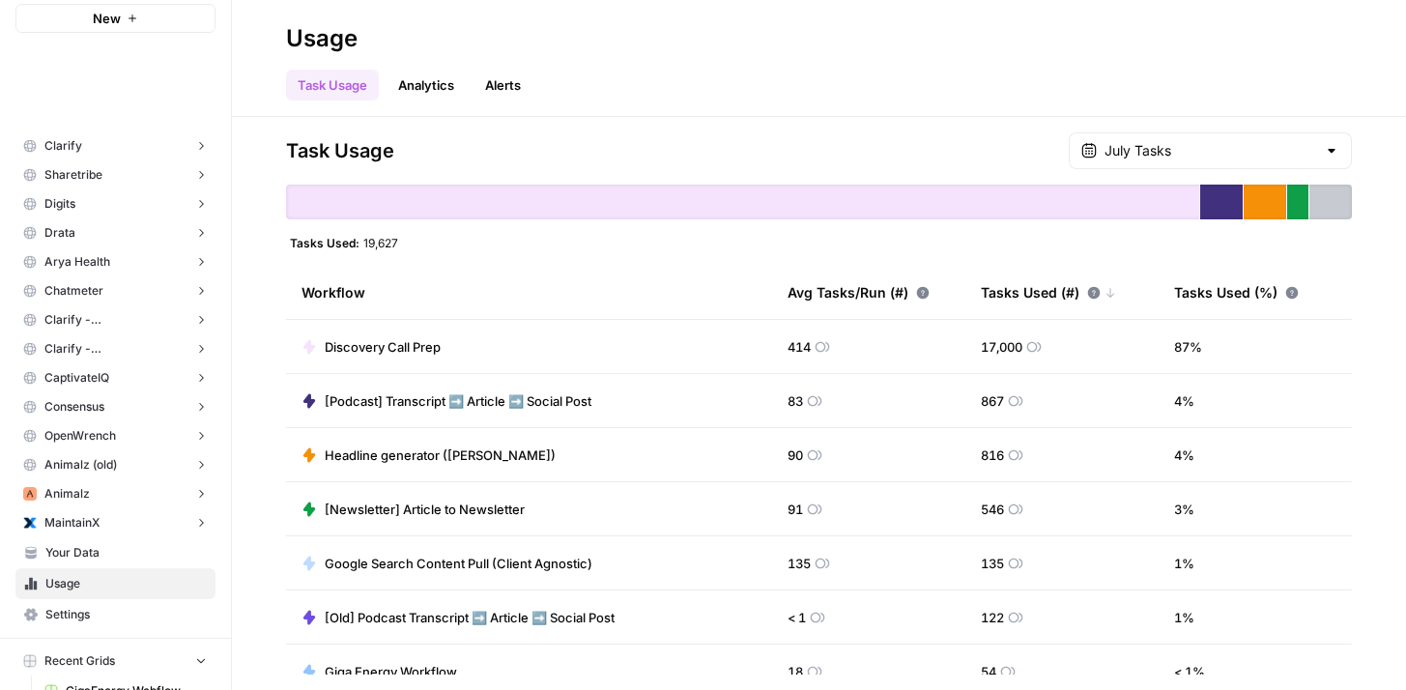
scroll to position [0, 0]
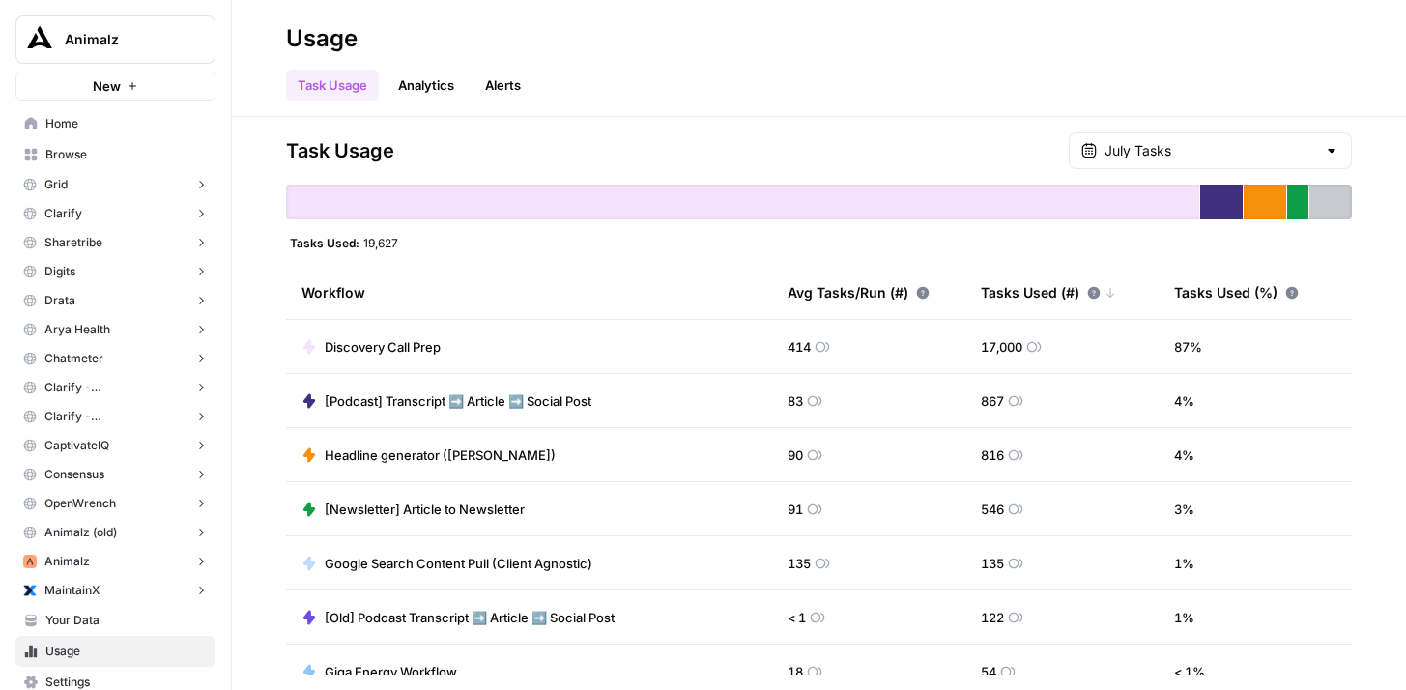
click at [104, 165] on link "Browse" at bounding box center [115, 154] width 200 height 31
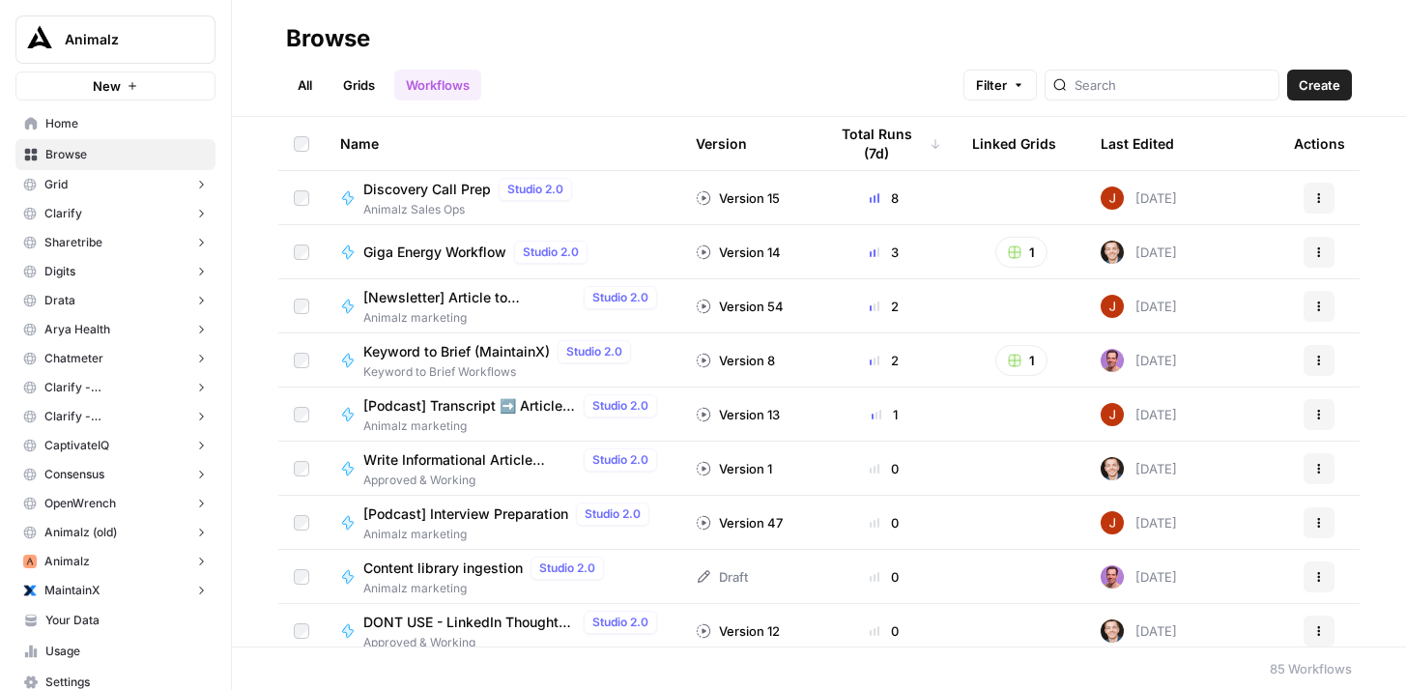
click at [362, 81] on link "Grids" at bounding box center [358, 85] width 55 height 31
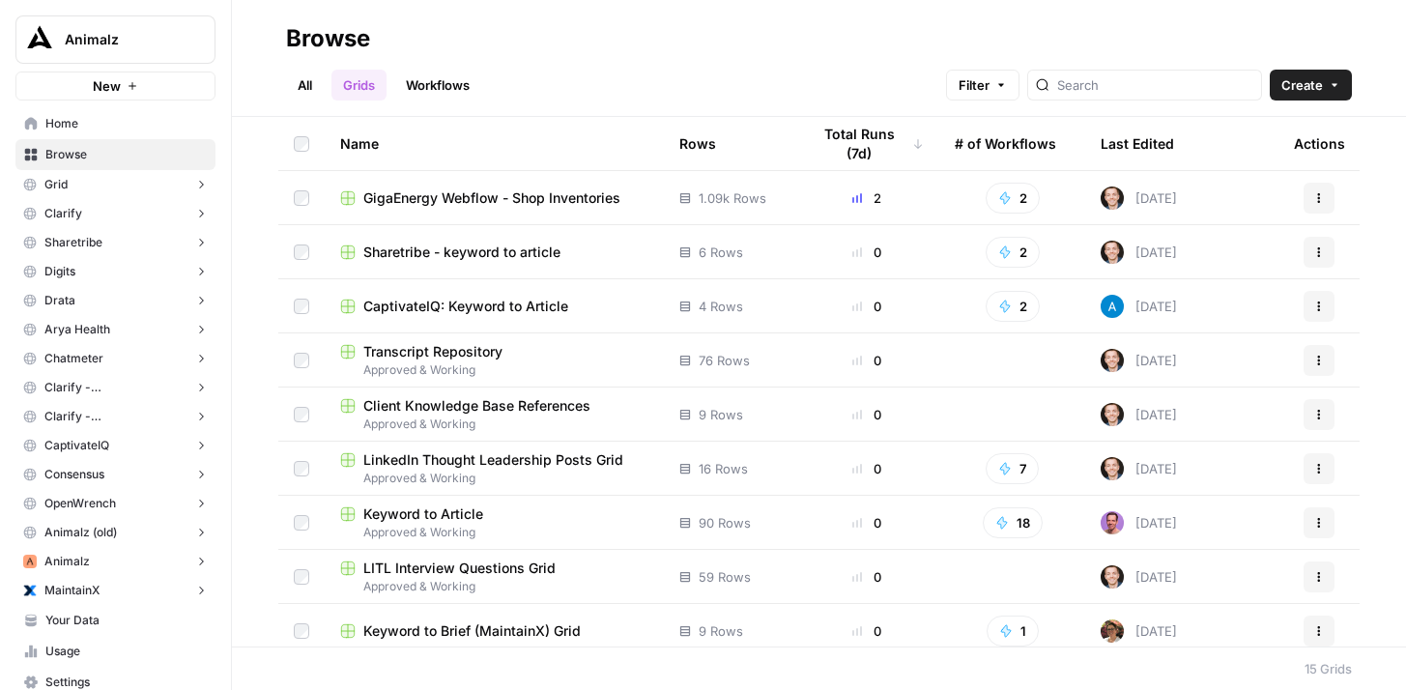
click at [486, 194] on span "GigaEnergy Webflow - Shop Inventories" at bounding box center [491, 197] width 257 height 19
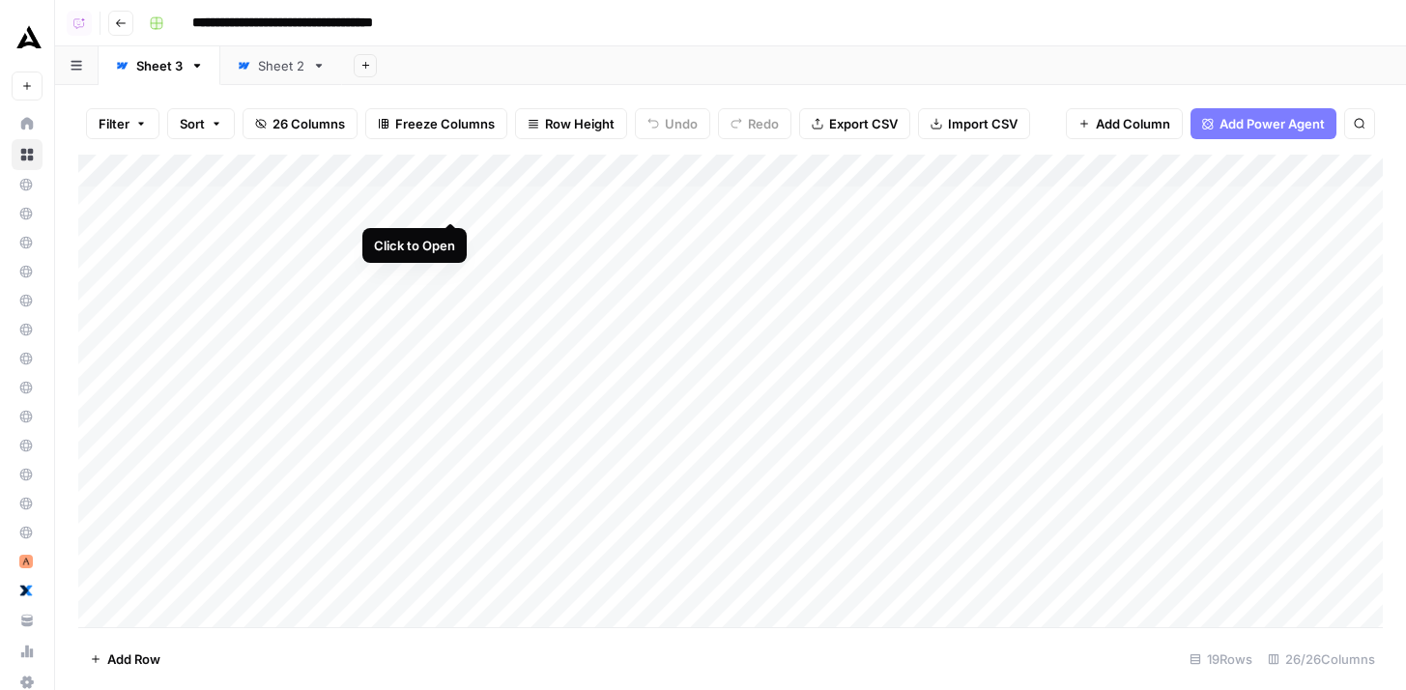
click at [449, 202] on div "Add Column" at bounding box center [730, 391] width 1304 height 472
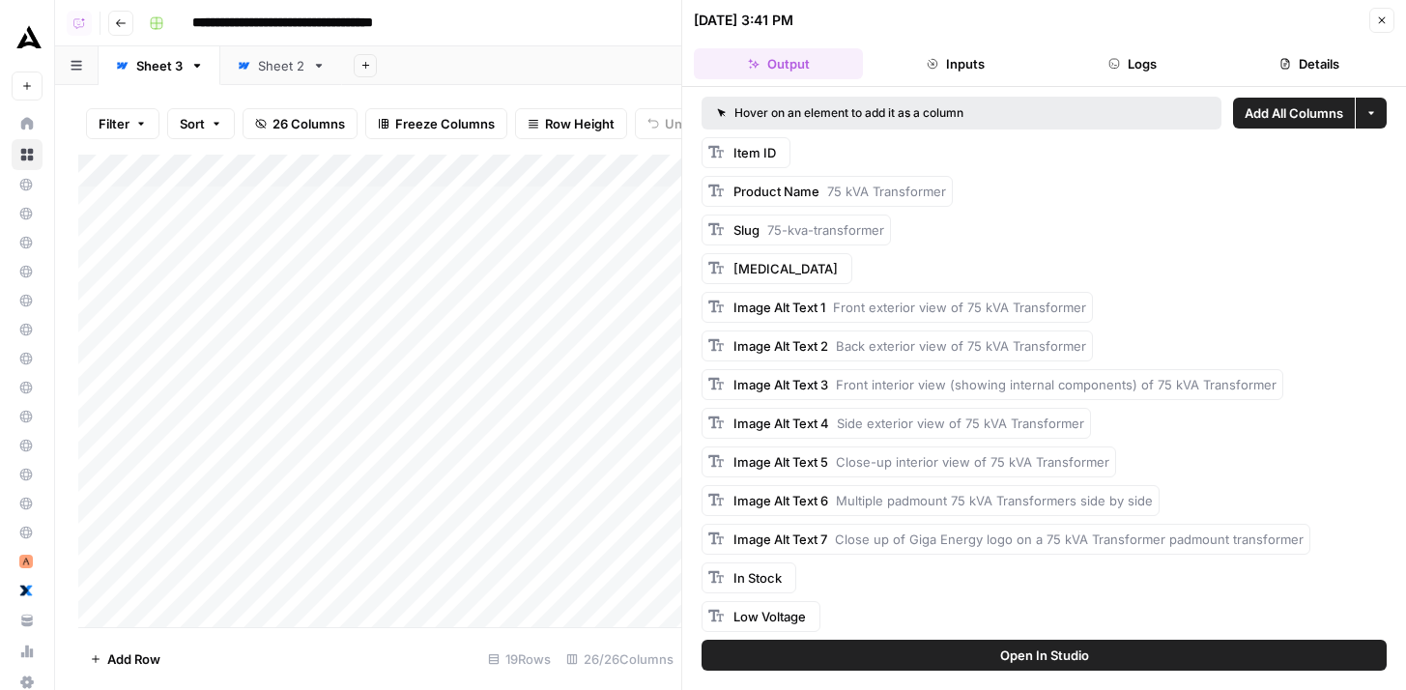
click at [1185, 63] on button "Logs" at bounding box center [1132, 63] width 169 height 31
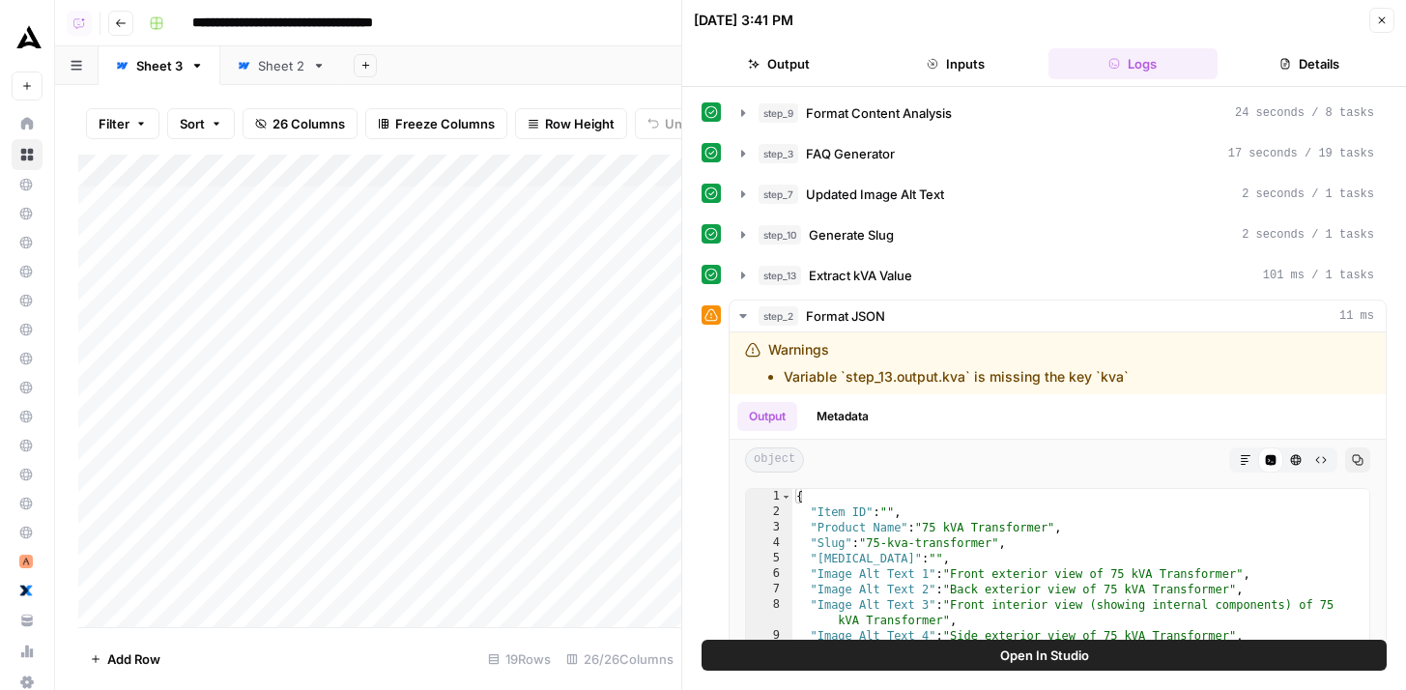
click at [1293, 58] on button "Details" at bounding box center [1309, 63] width 169 height 31
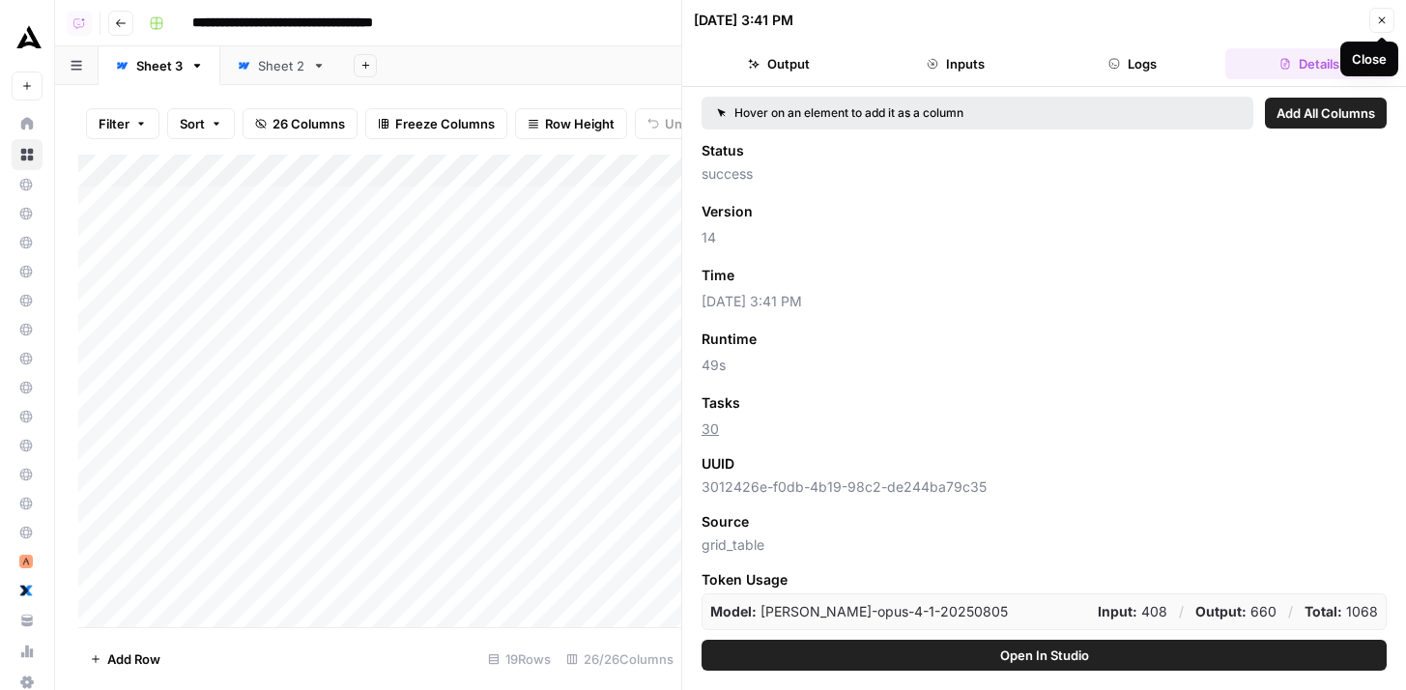
click at [1376, 23] on icon "button" at bounding box center [1382, 20] width 12 height 12
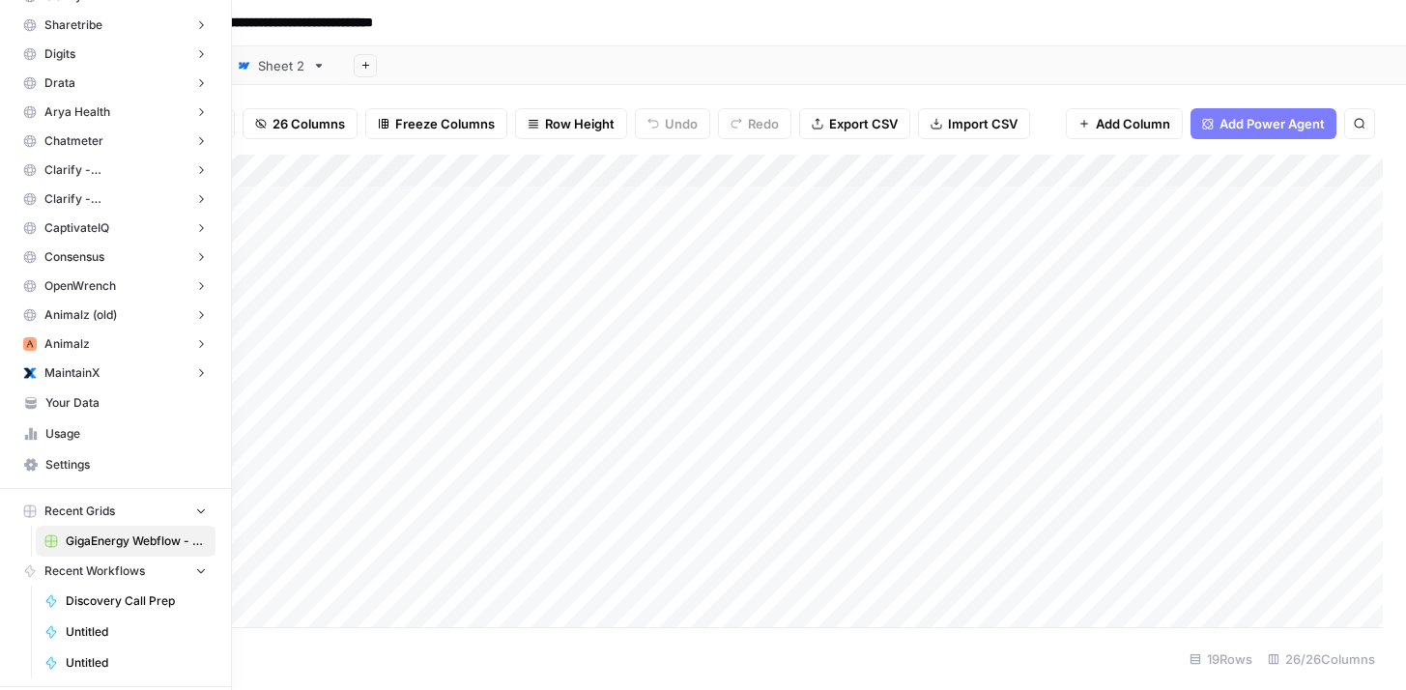
scroll to position [231, 0]
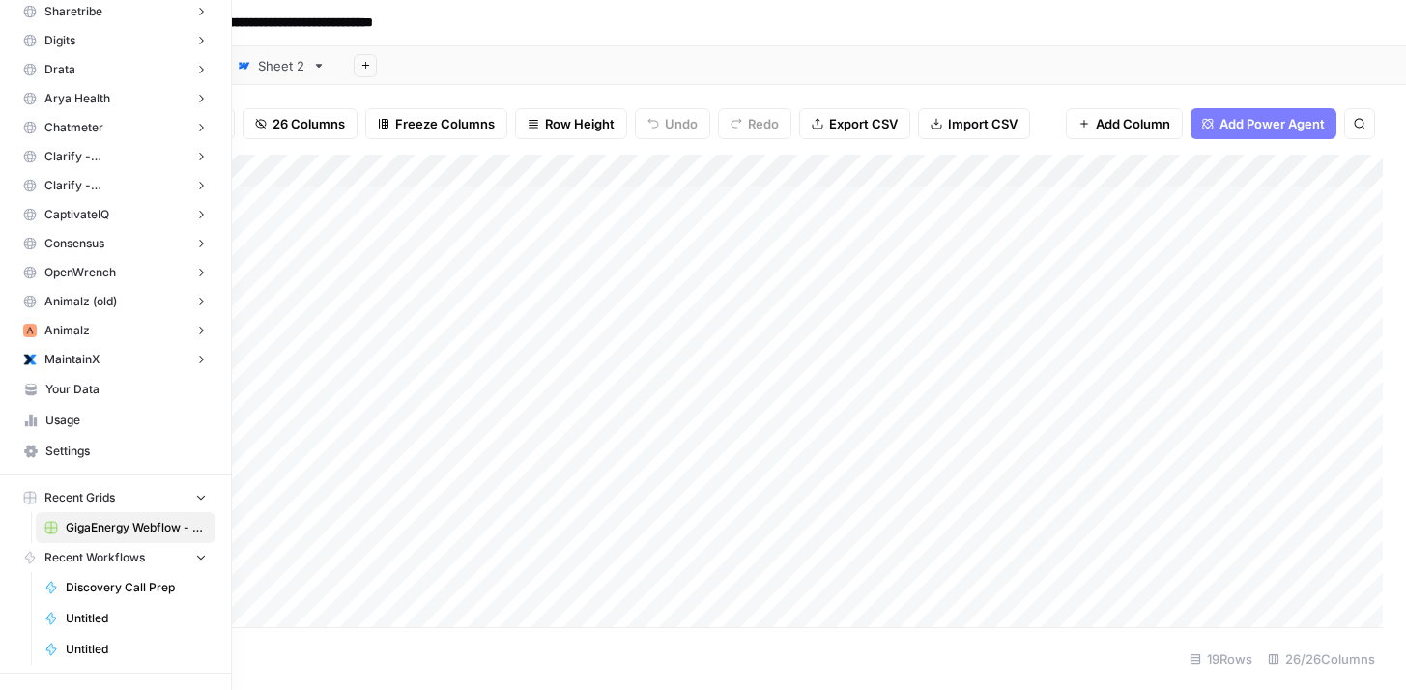
click at [81, 444] on span "Settings" at bounding box center [125, 451] width 161 height 17
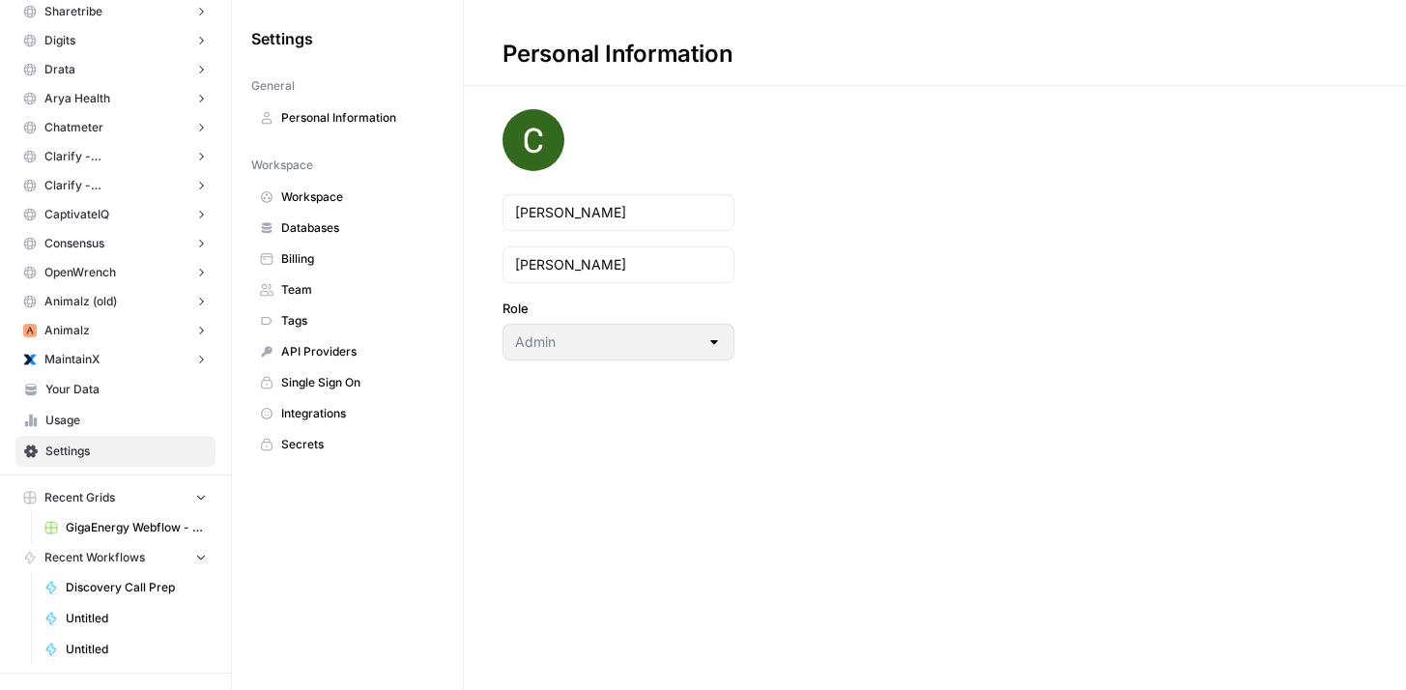
click at [386, 253] on span "Billing" at bounding box center [358, 258] width 154 height 17
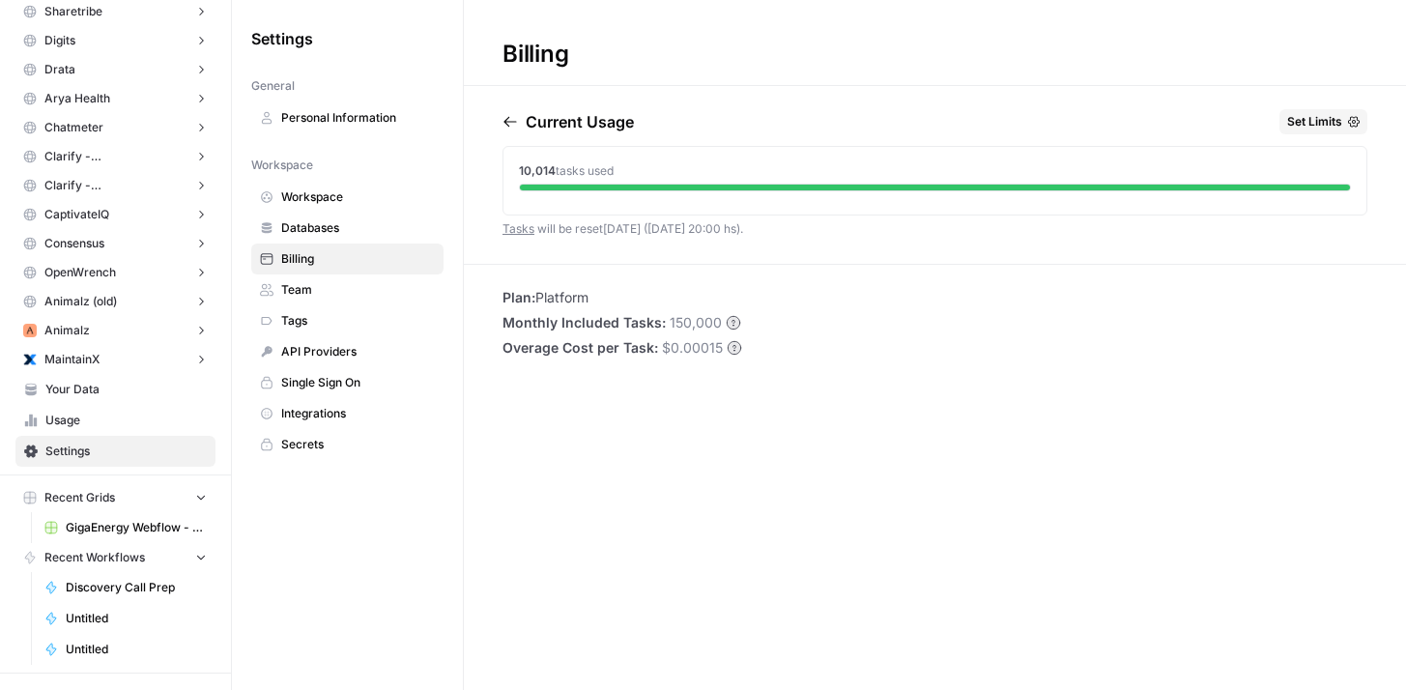
click at [1306, 127] on span "Set Limits" at bounding box center [1314, 121] width 55 height 17
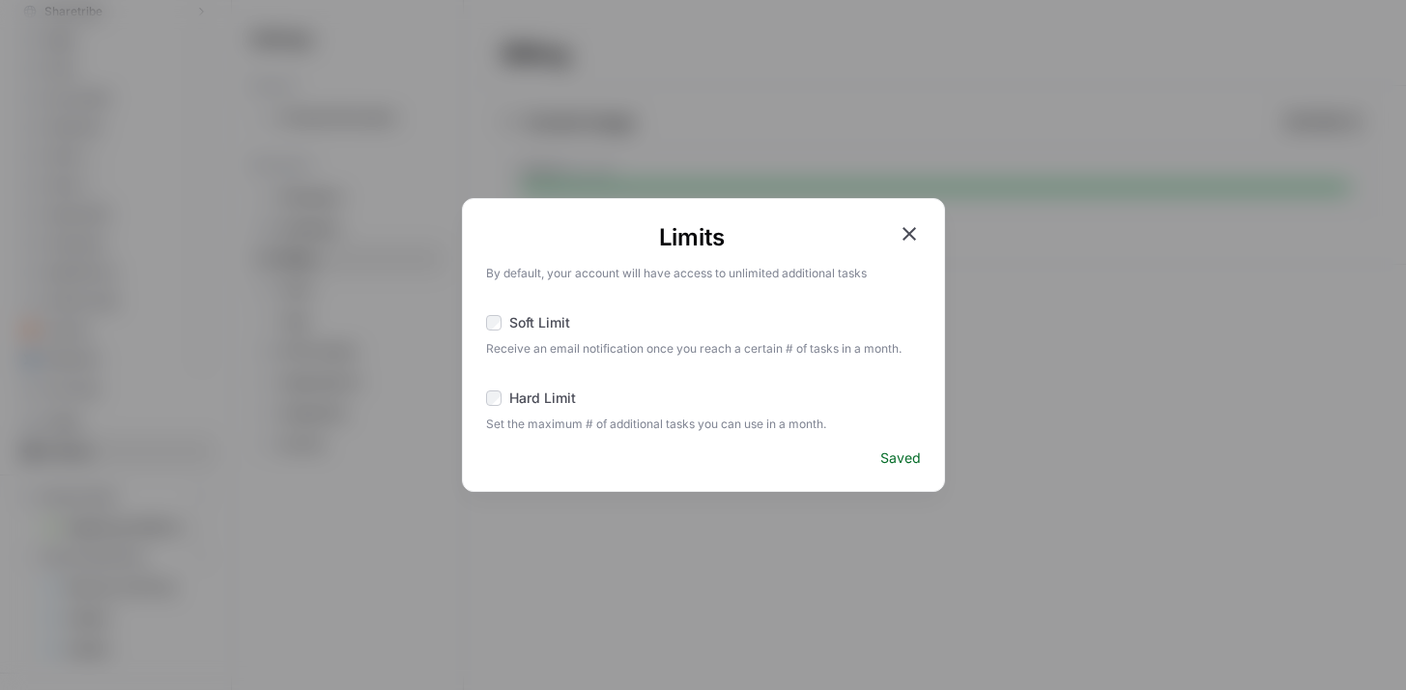
click at [902, 237] on icon "button" at bounding box center [909, 233] width 23 height 23
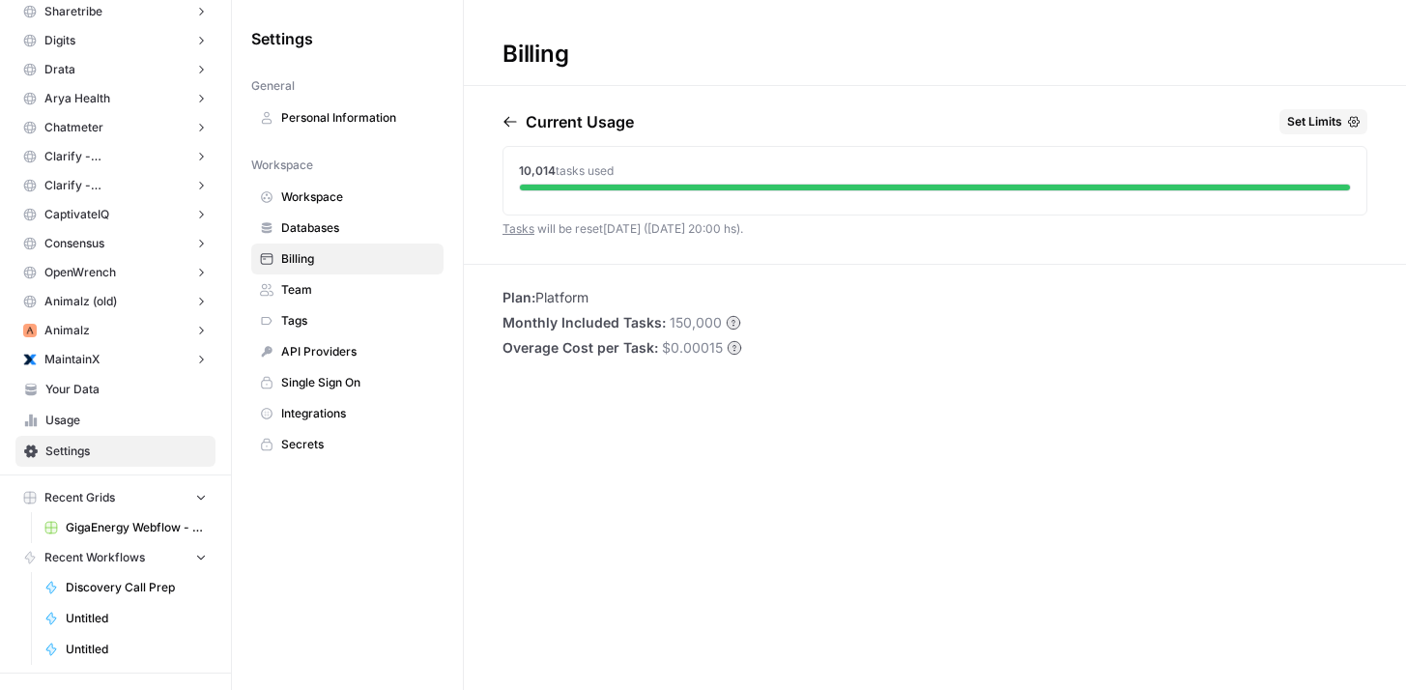
click at [1324, 121] on span "Set Limits" at bounding box center [1314, 121] width 55 height 17
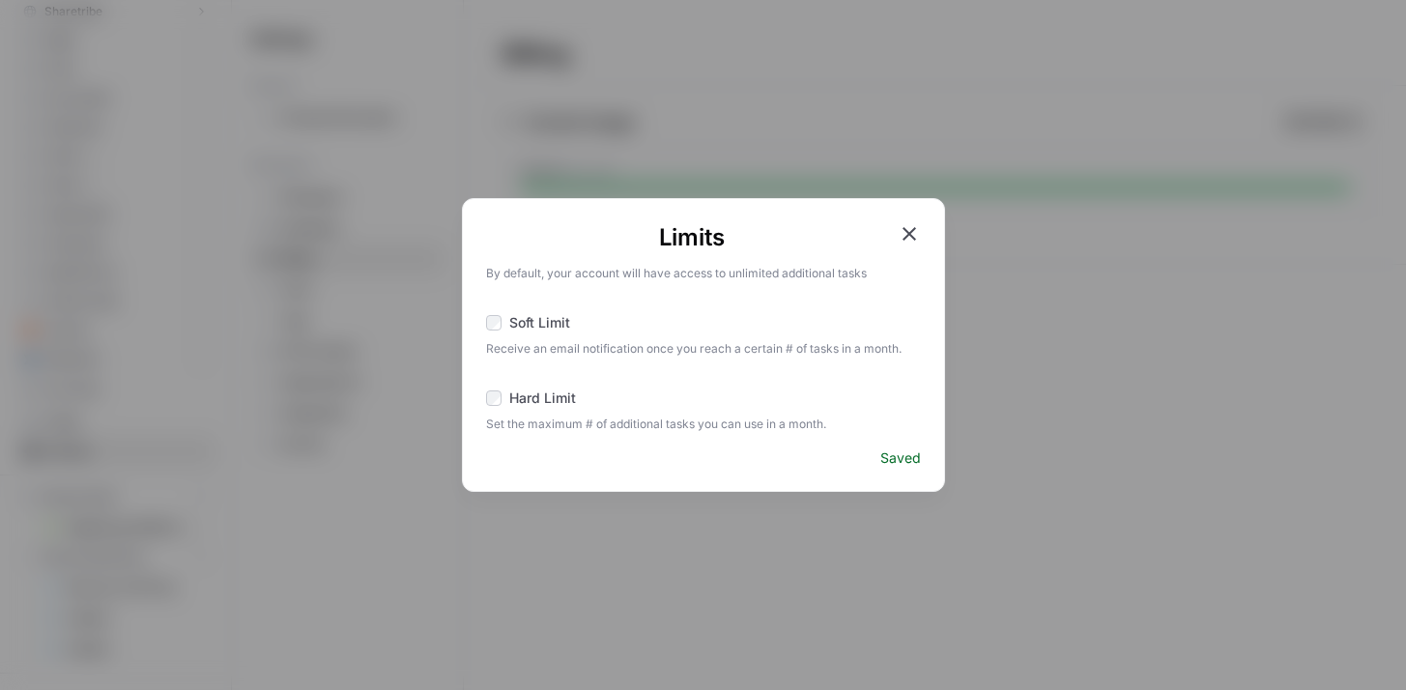
click at [912, 234] on icon "button" at bounding box center [909, 233] width 23 height 23
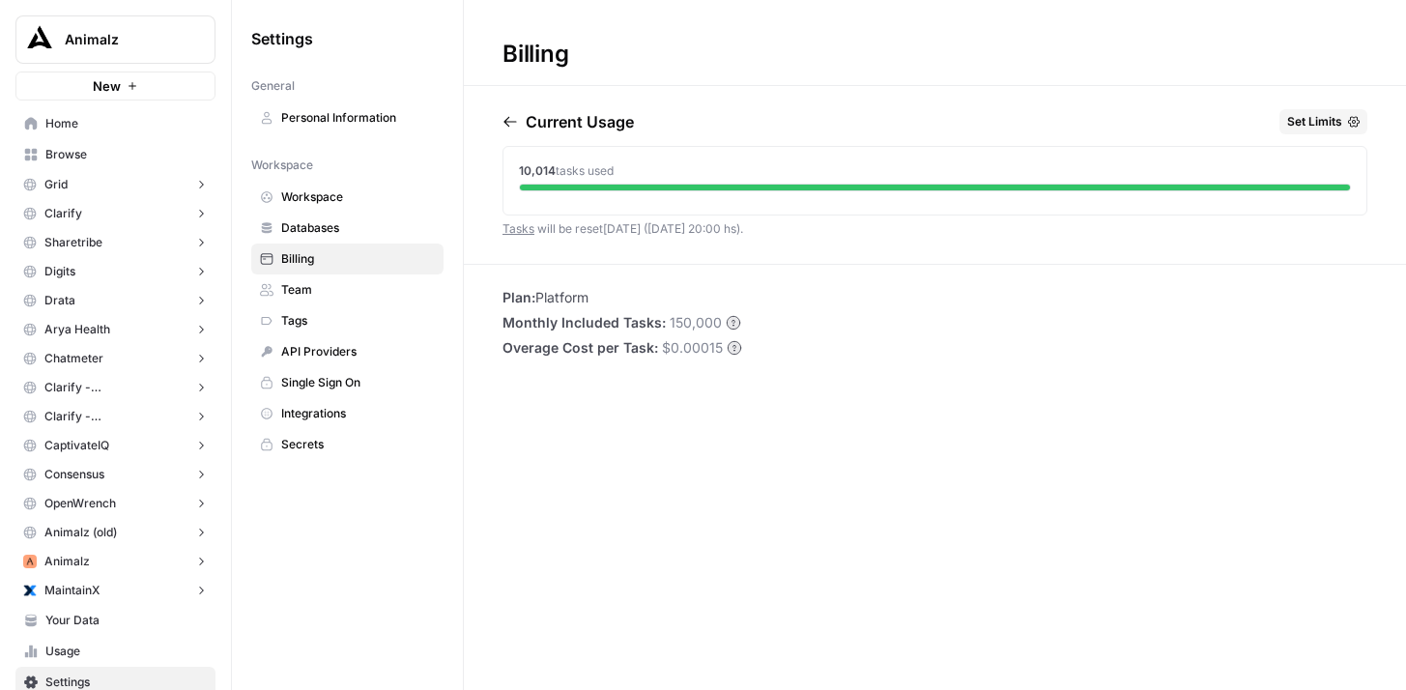
click at [136, 132] on link "Home" at bounding box center [115, 123] width 200 height 31
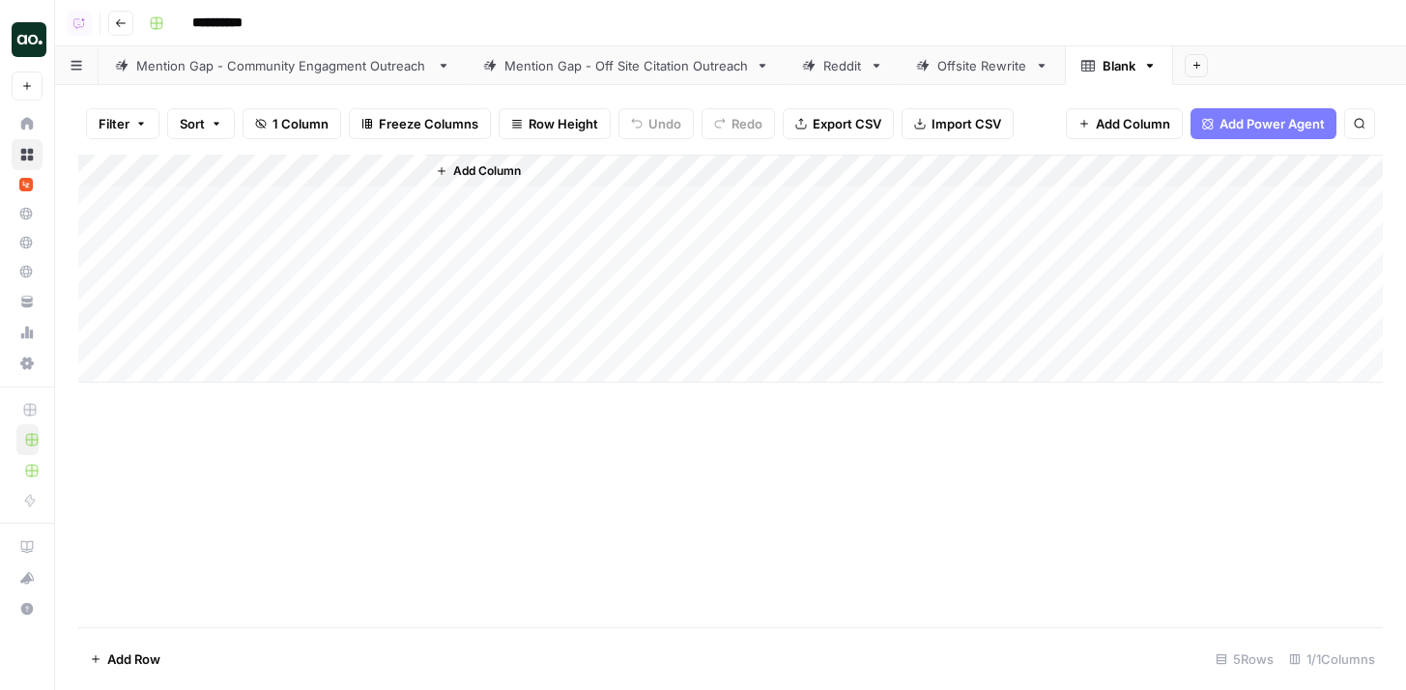
click at [837, 76] on link "Reddit" at bounding box center [843, 65] width 114 height 39
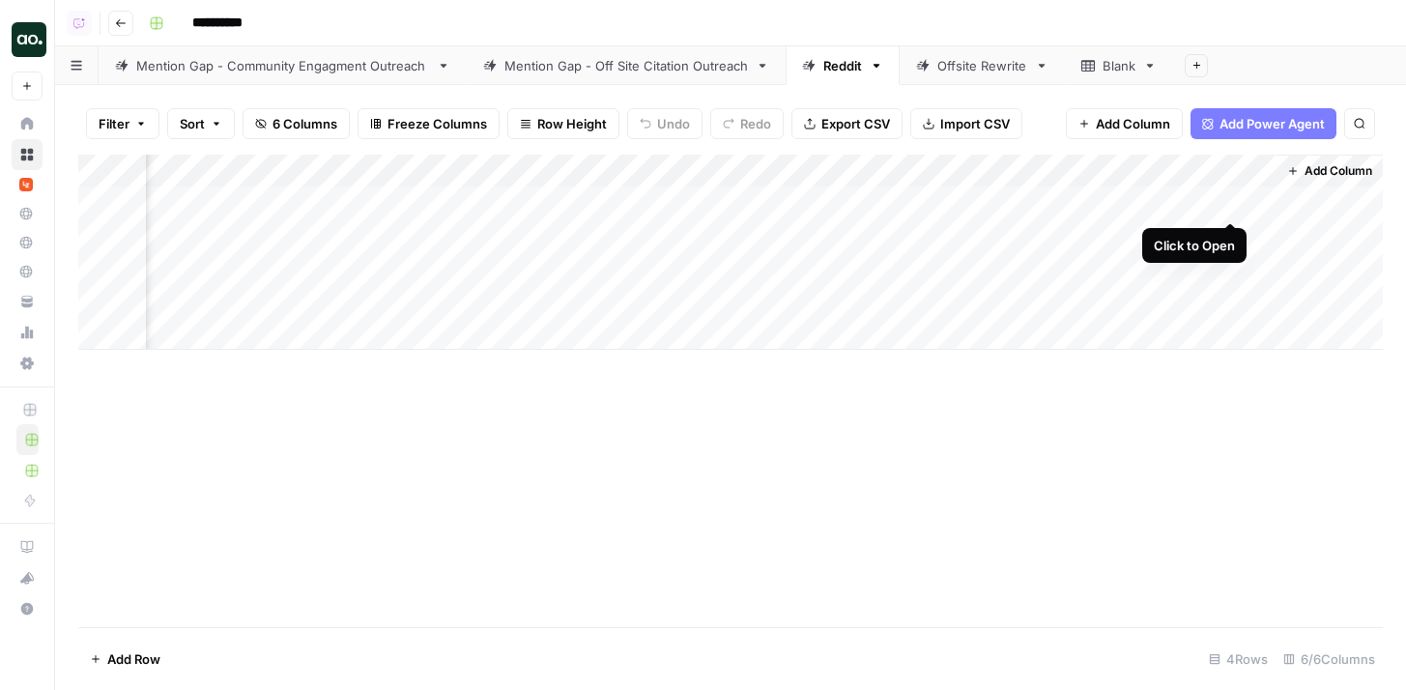
click at [1231, 200] on div "Add Column" at bounding box center [730, 252] width 1304 height 195
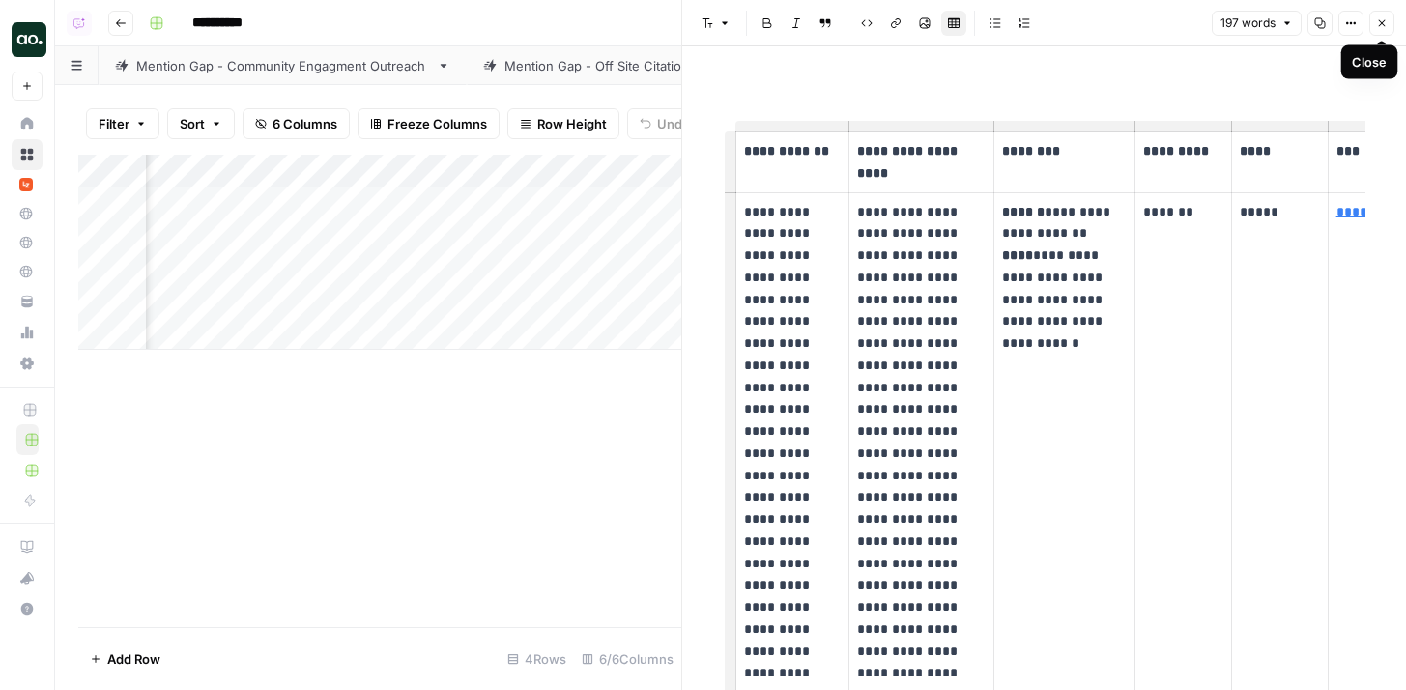
click at [1384, 25] on icon "button" at bounding box center [1382, 23] width 7 height 7
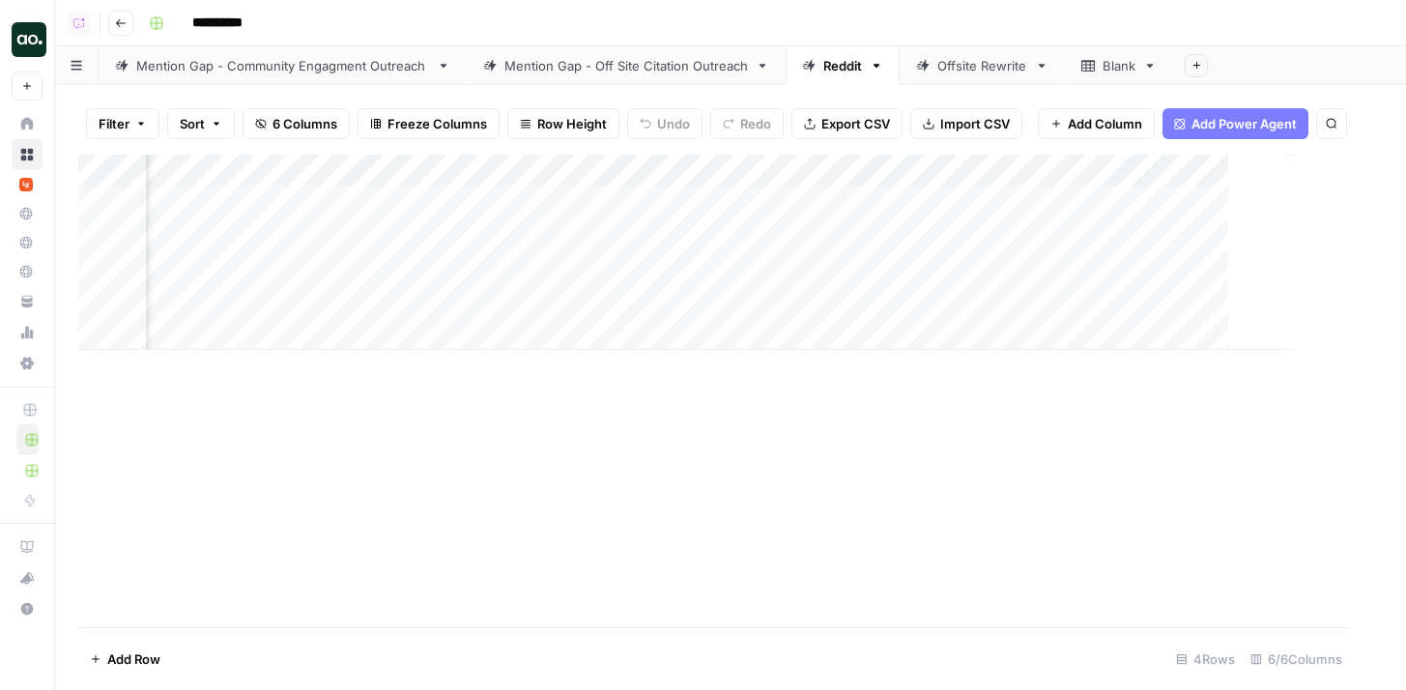
scroll to position [0, 245]
click at [652, 72] on div "Mention Gap - Off Site Citation Outreach" at bounding box center [625, 65] width 243 height 19
click at [384, 73] on div "Mention Gap - Community Engagment Outreach" at bounding box center [282, 65] width 293 height 19
click at [633, 73] on div "Mention Gap - Off Site Citation Outreach" at bounding box center [625, 65] width 243 height 19
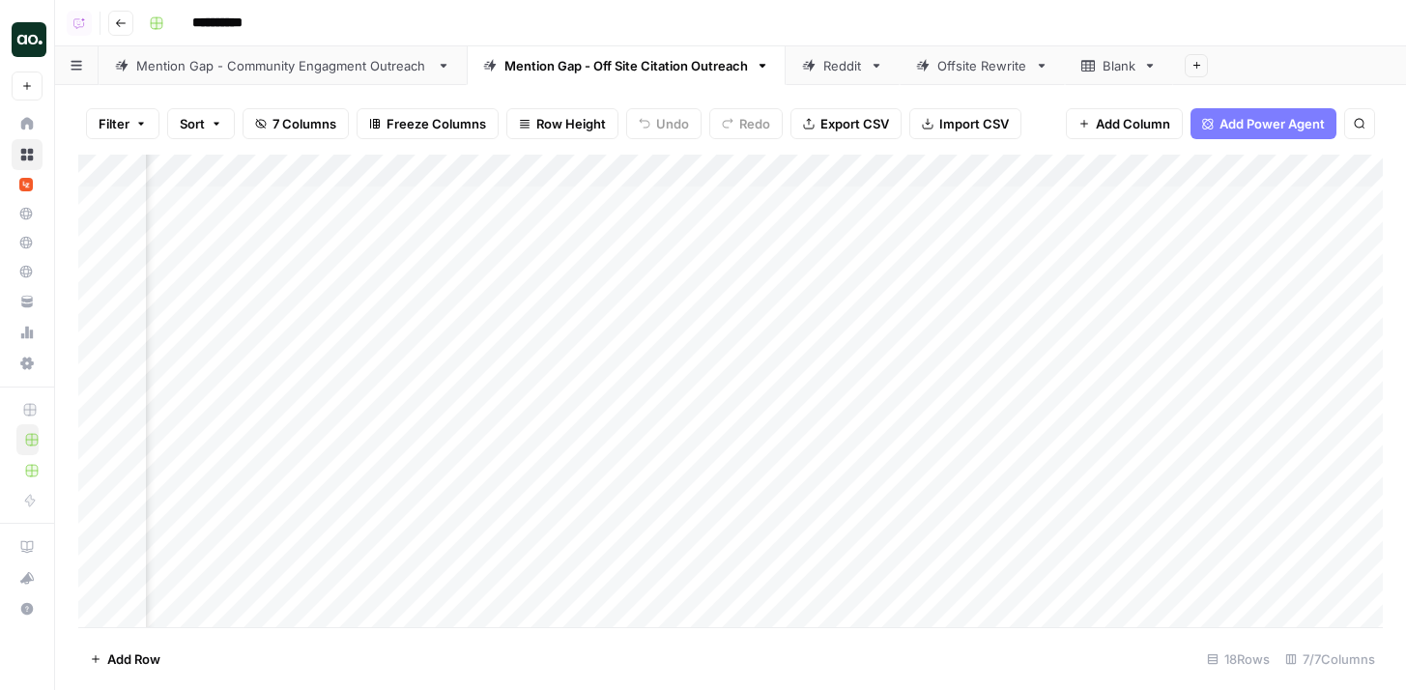
scroll to position [0, 415]
click at [1232, 201] on div "Add Column" at bounding box center [730, 391] width 1304 height 472
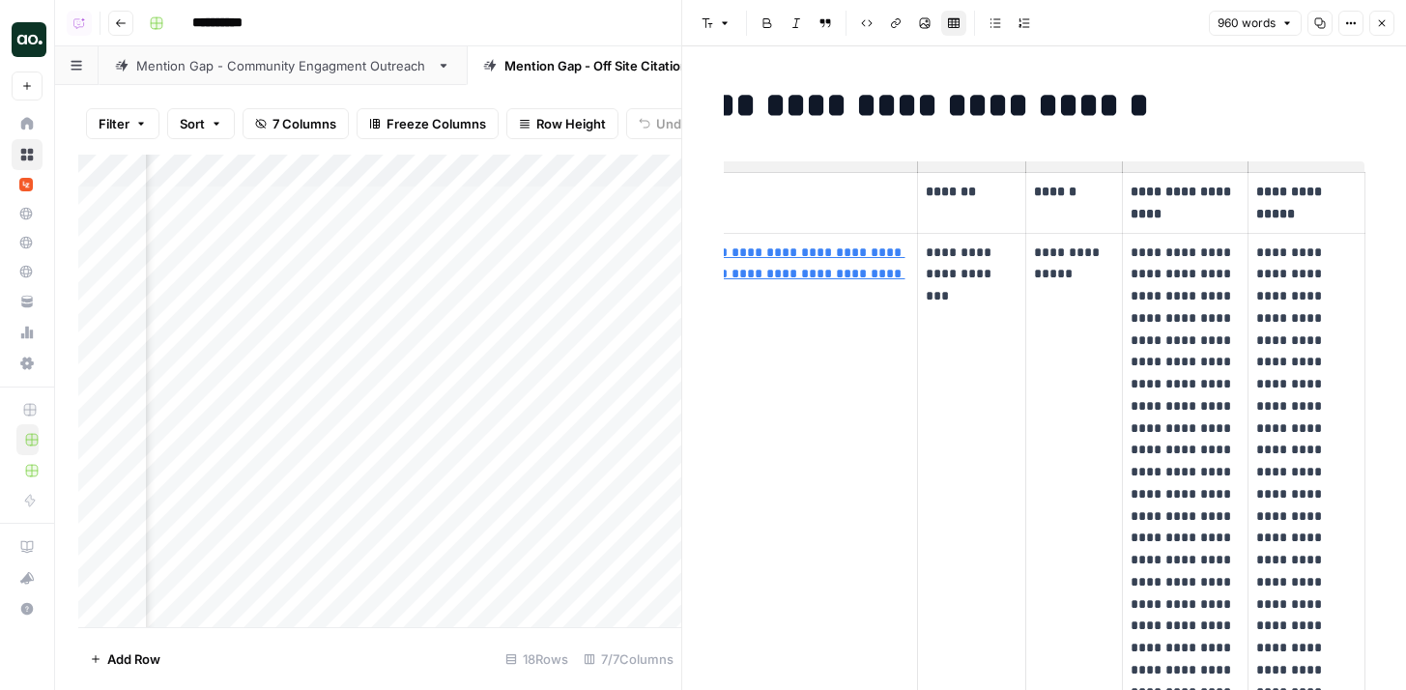
scroll to position [0, 152]
